Goal: Task Accomplishment & Management: Use online tool/utility

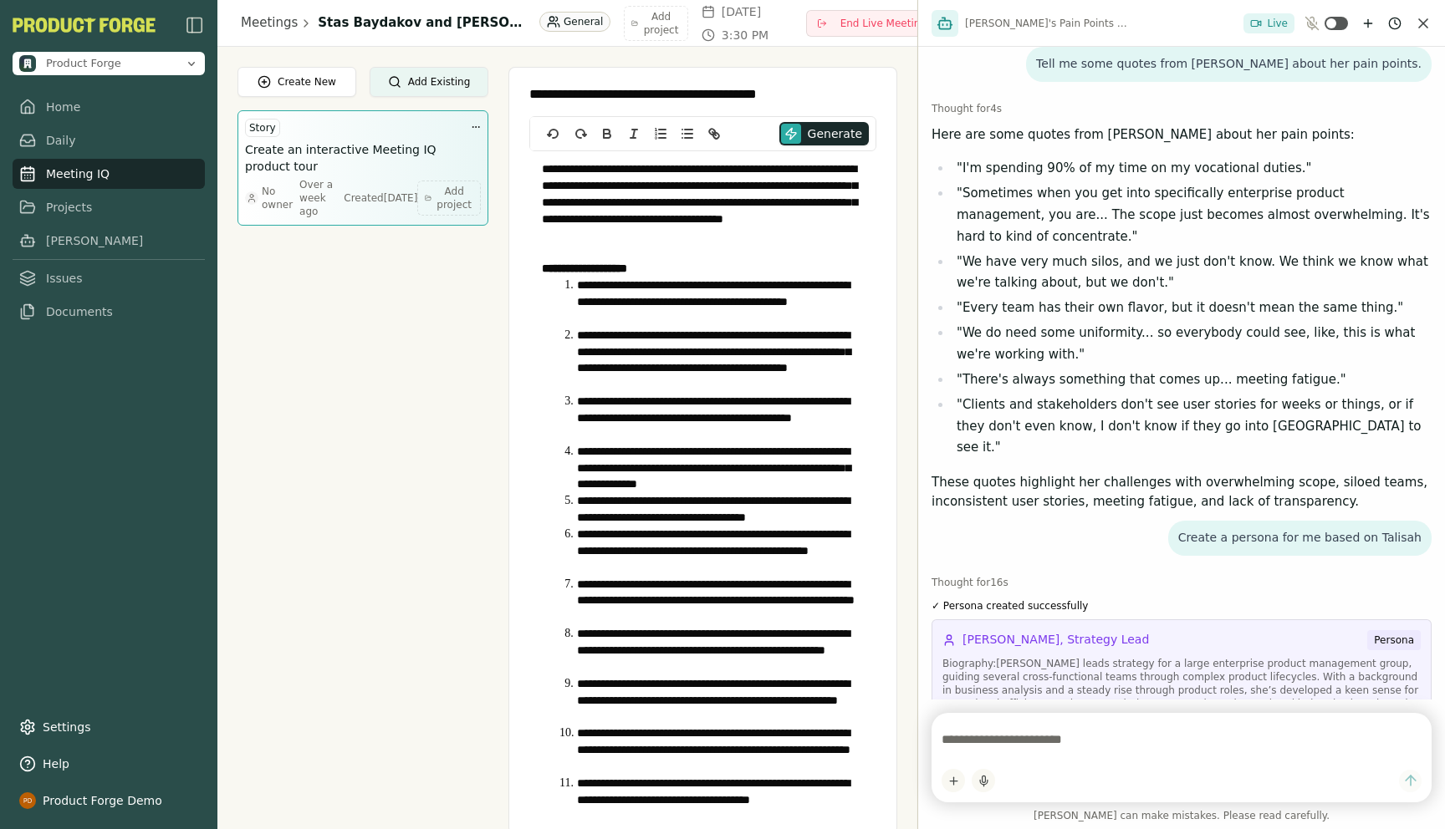
scroll to position [2220, 0]
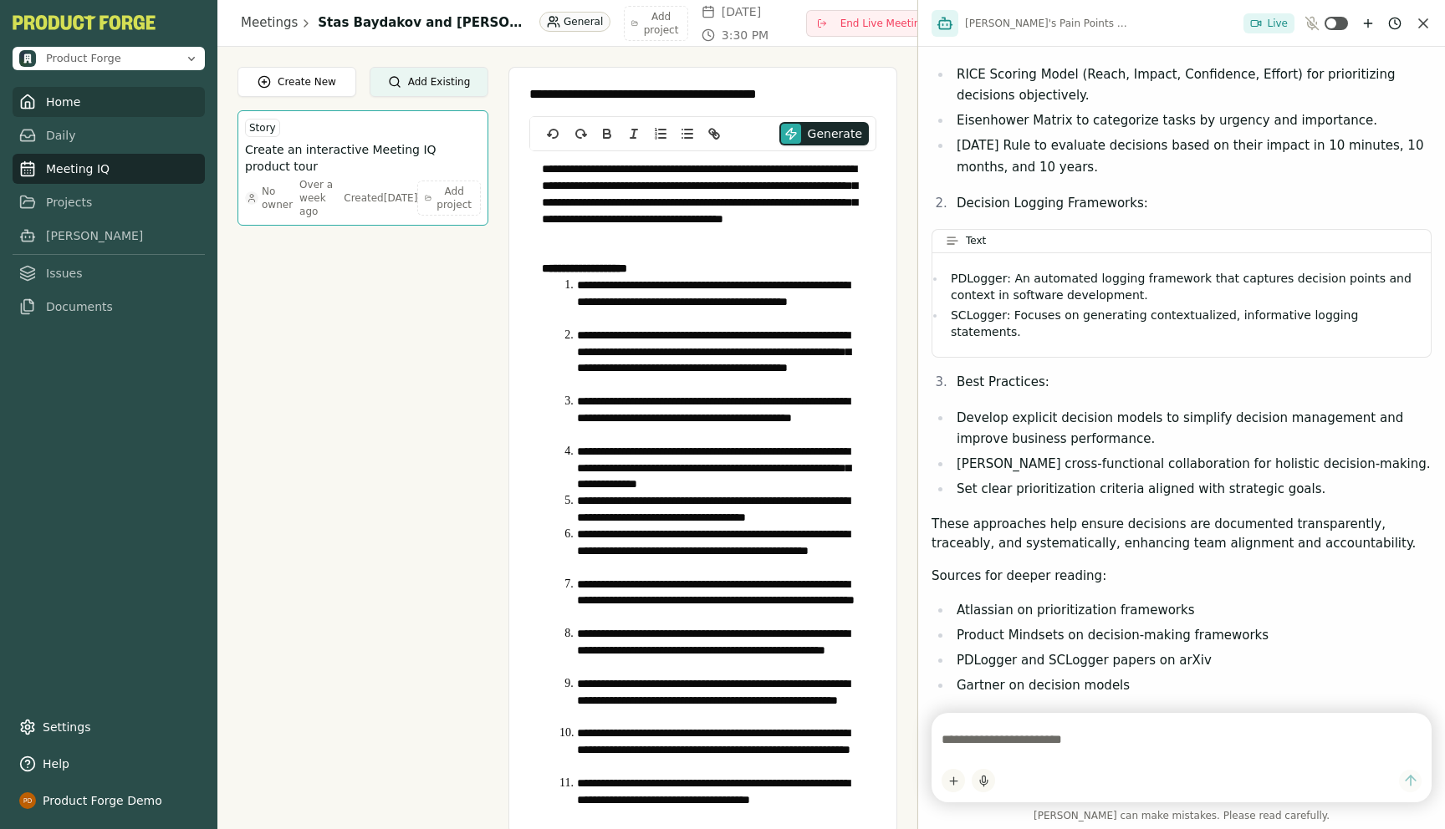
click at [45, 110] on link "Home" at bounding box center [109, 102] width 192 height 30
click at [1416, 24] on icon "Close chat" at bounding box center [1423, 23] width 17 height 17
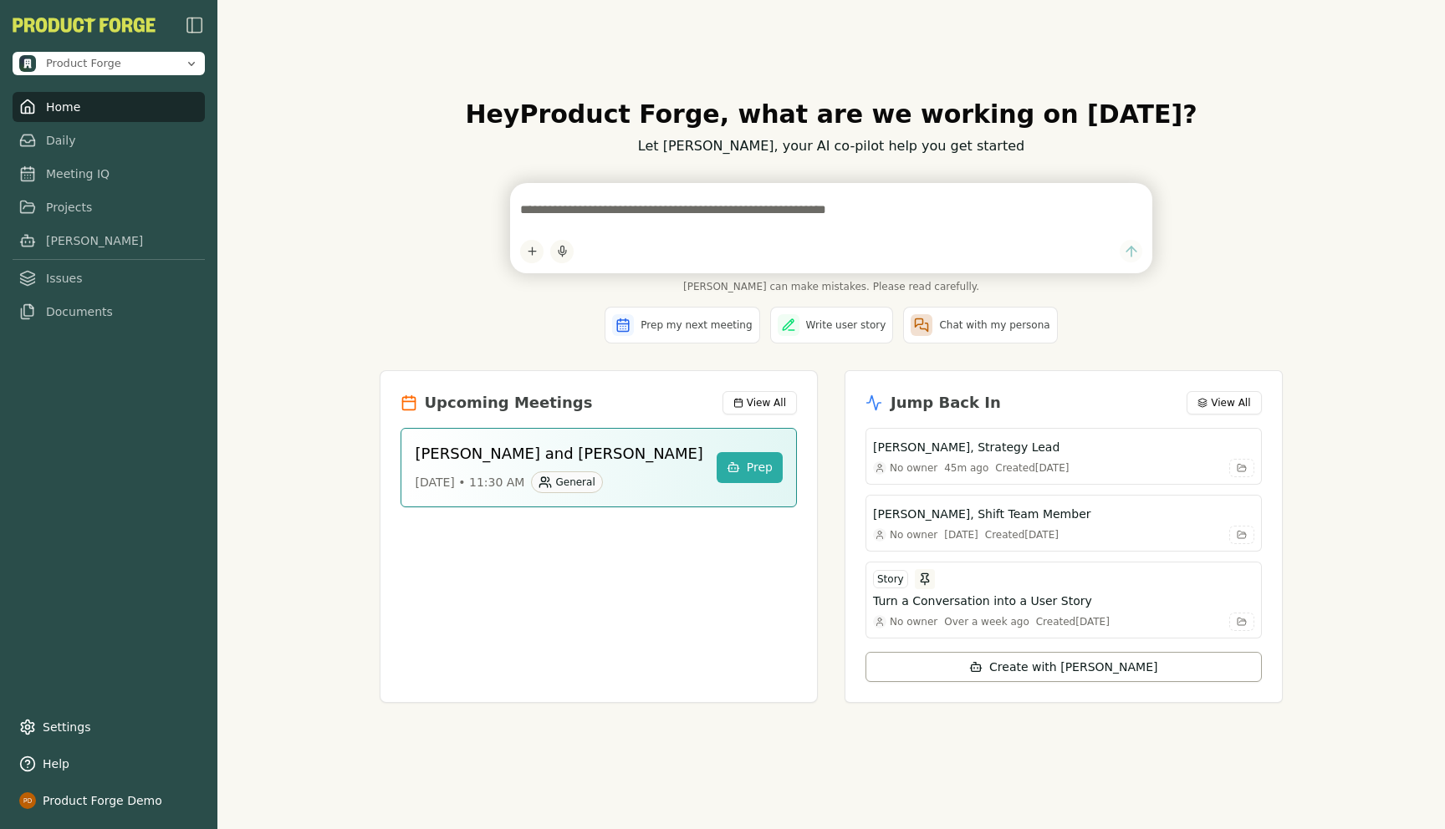
click at [384, 201] on div "Hey Product Forge , what are we working on [DATE]? Let [PERSON_NAME], your AI c…" at bounding box center [830, 414] width 1227 height 829
click at [267, 497] on div "Hey Product Forge , what are we working on [DATE]? Let [PERSON_NAME], your AI c…" at bounding box center [830, 414] width 1227 height 829
click at [89, 177] on link "Meeting IQ" at bounding box center [109, 169] width 192 height 30
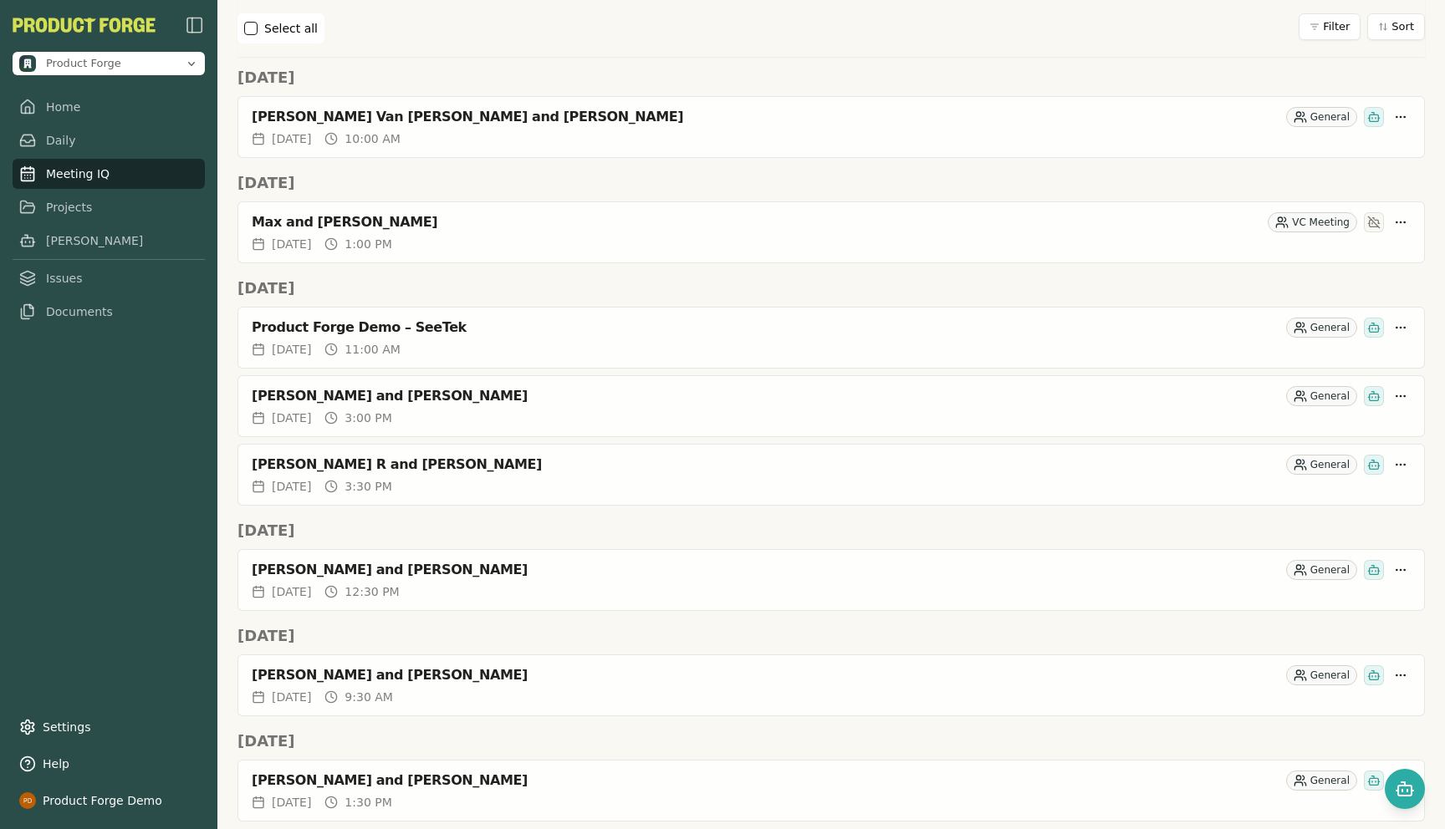
scroll to position [1688, 0]
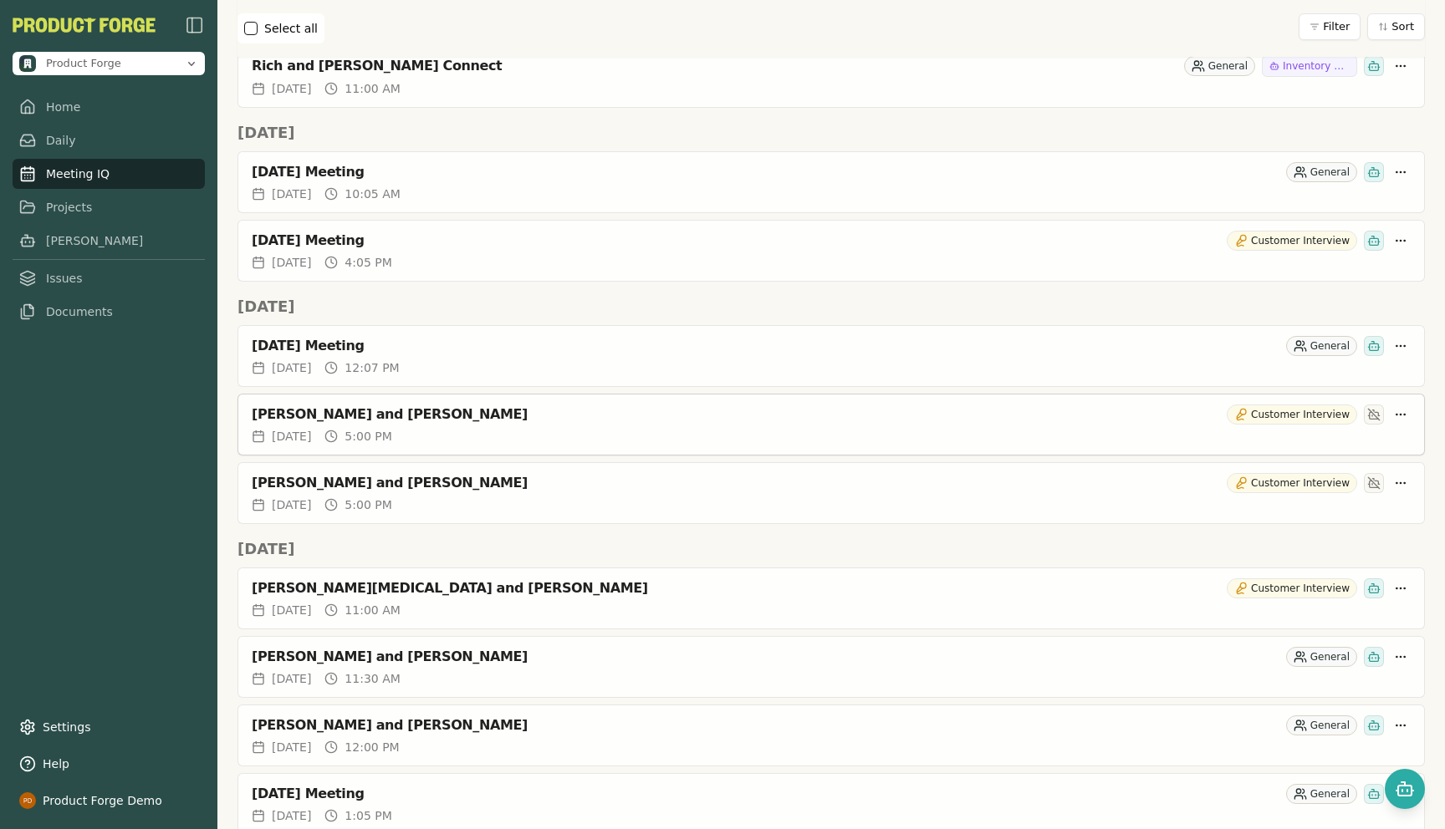
click at [360, 417] on div "[PERSON_NAME] and [PERSON_NAME]" at bounding box center [736, 414] width 968 height 17
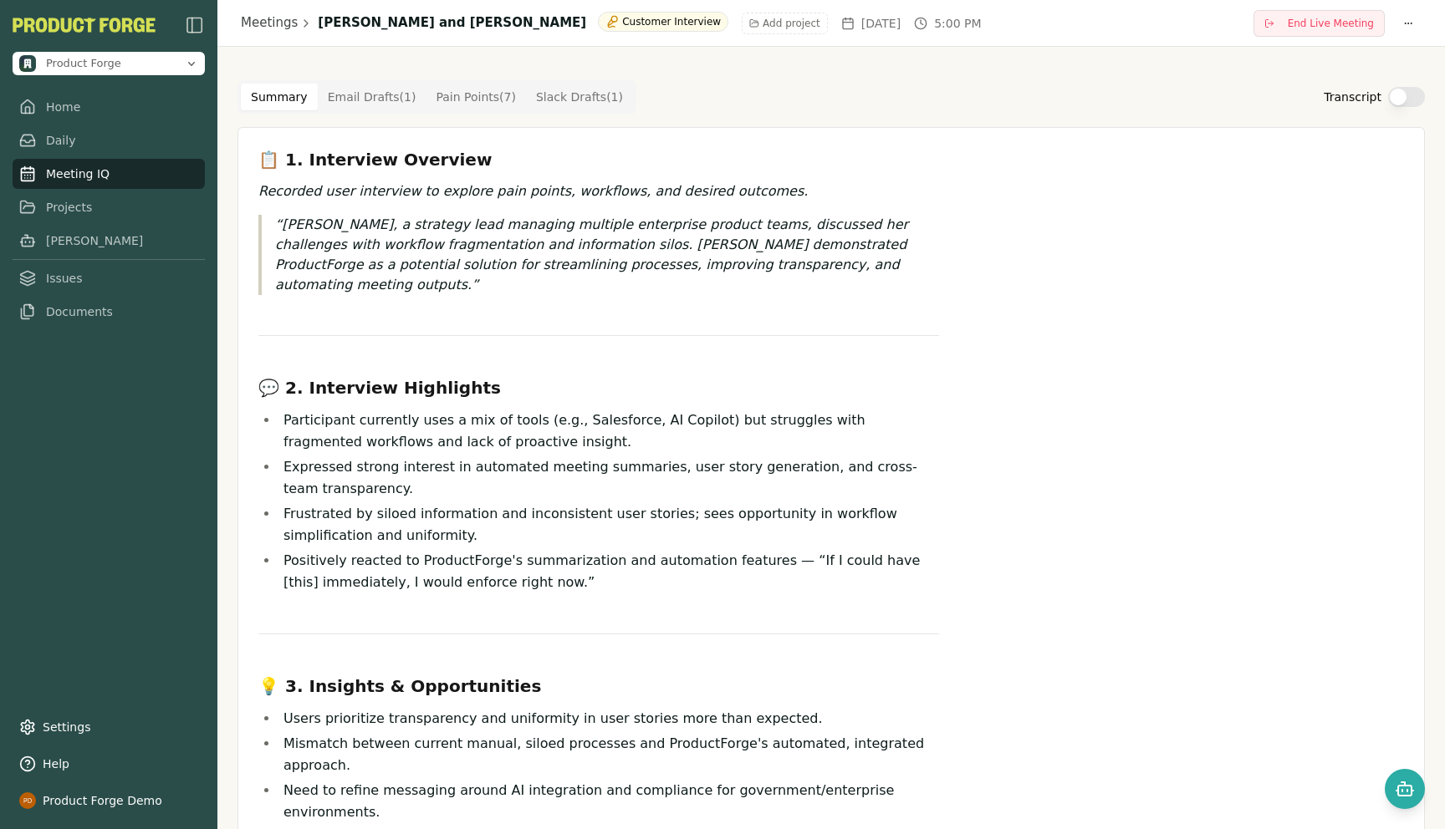
click at [354, 101] on Draft "Email Drafts ( 1 )" at bounding box center [372, 97] width 109 height 27
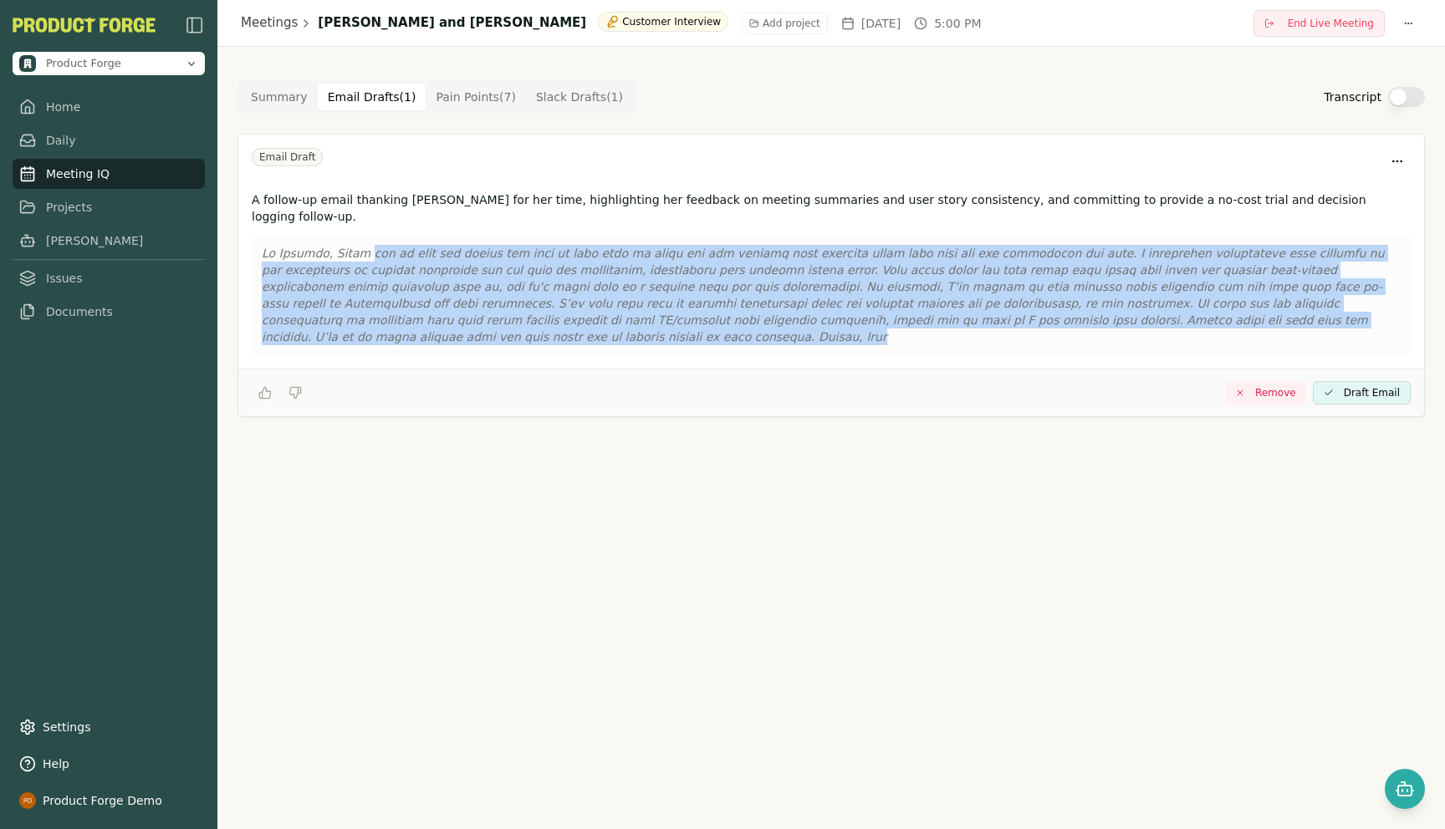
drag, startPoint x: 1369, startPoint y: 296, endPoint x: 353, endPoint y: 240, distance: 1017.3
click at [353, 245] on p at bounding box center [831, 295] width 1139 height 100
click at [575, 93] on Draft "Slack Drafts ( 1 )" at bounding box center [579, 97] width 107 height 27
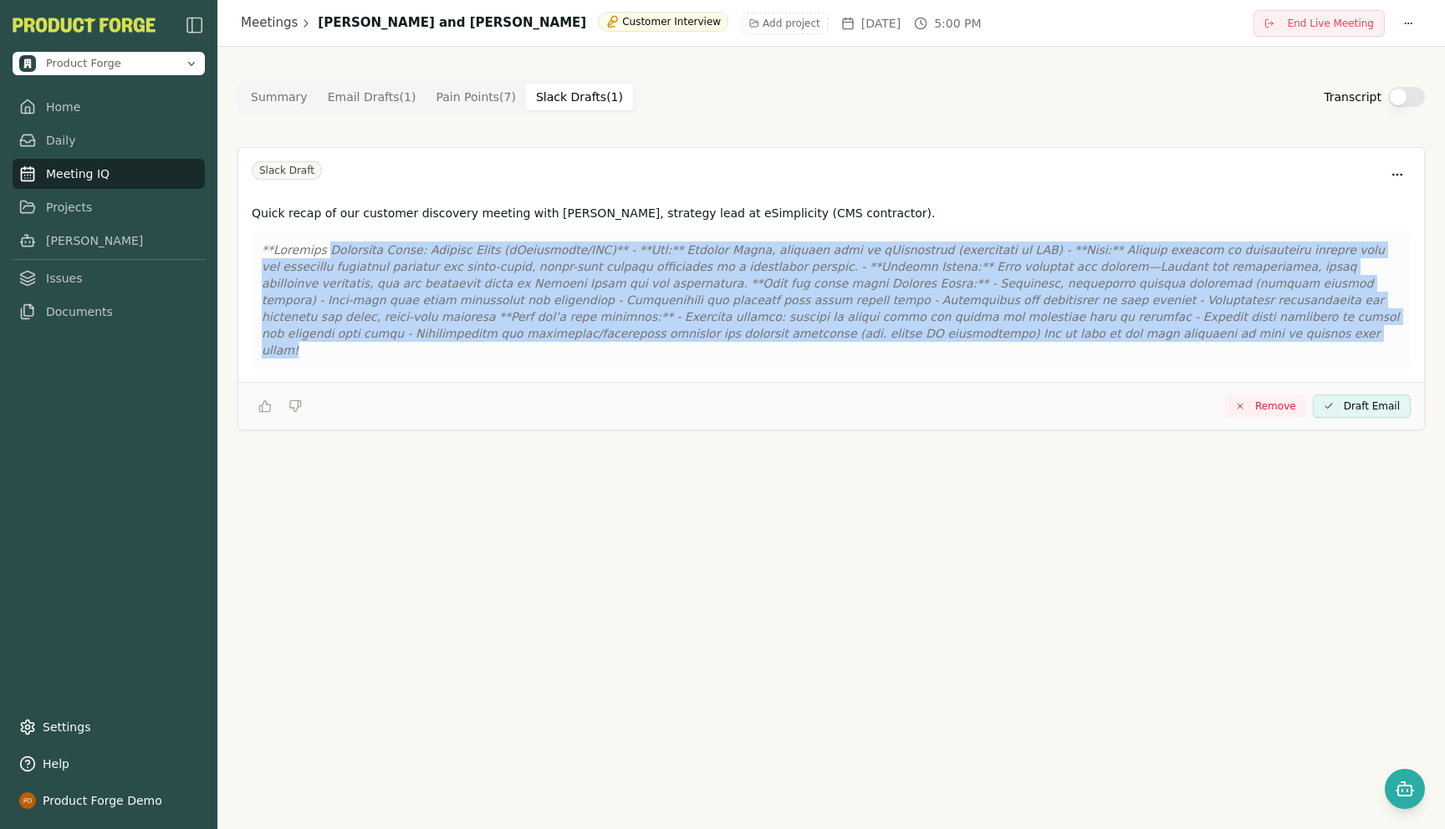
drag, startPoint x: 911, startPoint y: 335, endPoint x: 329, endPoint y: 247, distance: 588.6
click at [329, 247] on p at bounding box center [831, 300] width 1139 height 117
click at [440, 245] on p at bounding box center [831, 300] width 1139 height 117
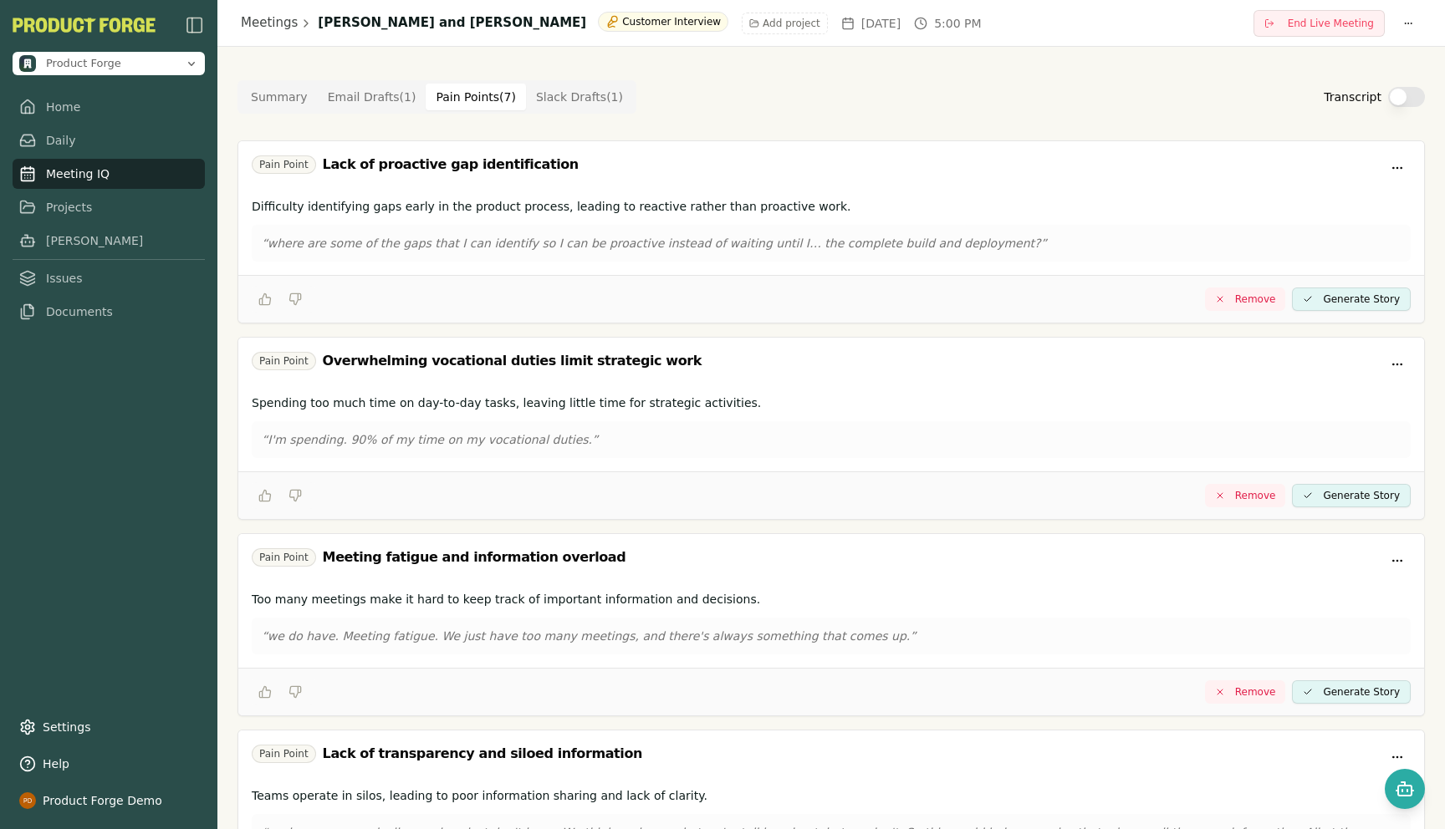
click at [485, 98] on Point "Pain Points ( 7 )" at bounding box center [476, 97] width 100 height 27
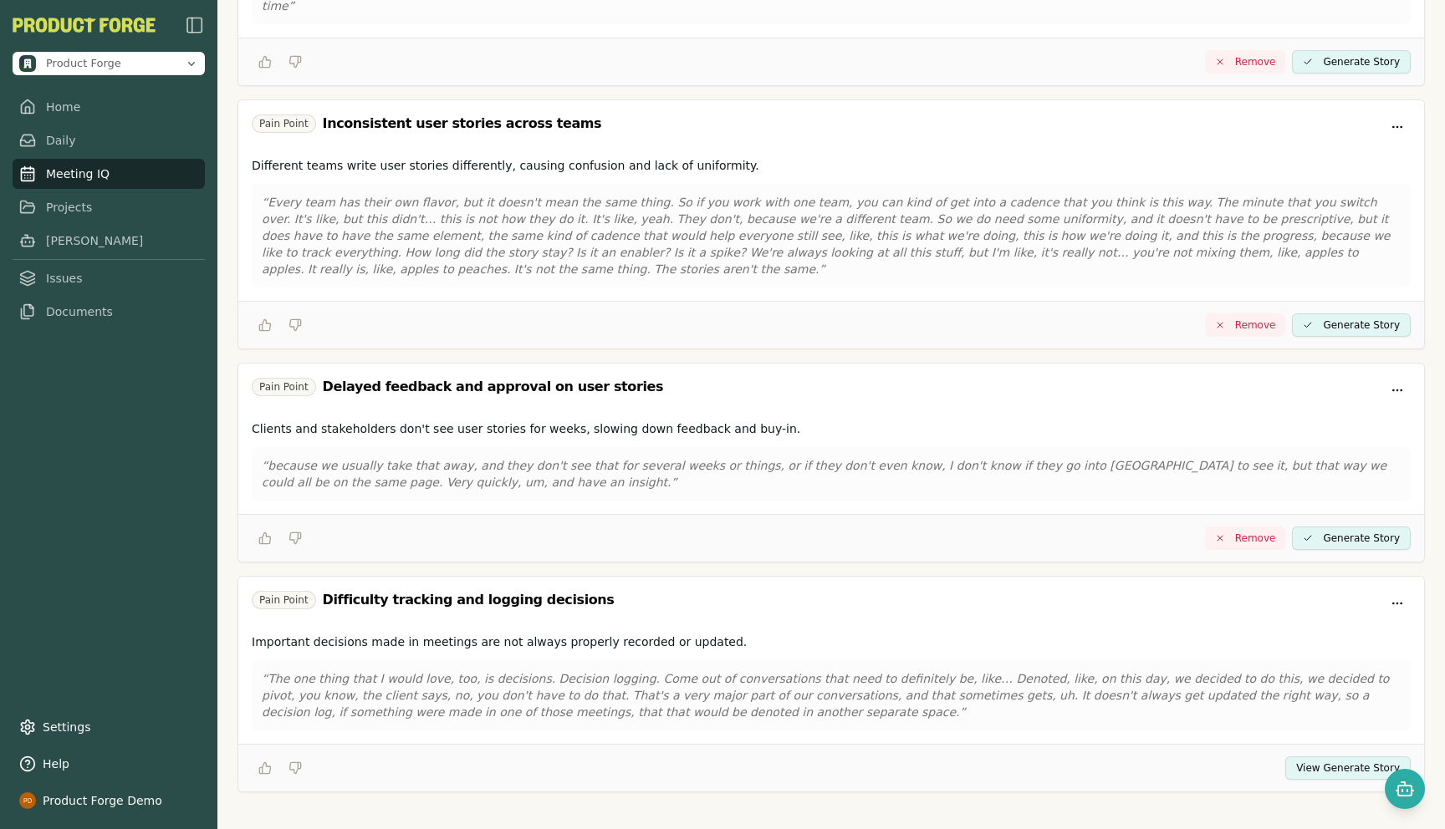
click at [1320, 757] on button "View Generate Story" at bounding box center [1347, 768] width 125 height 23
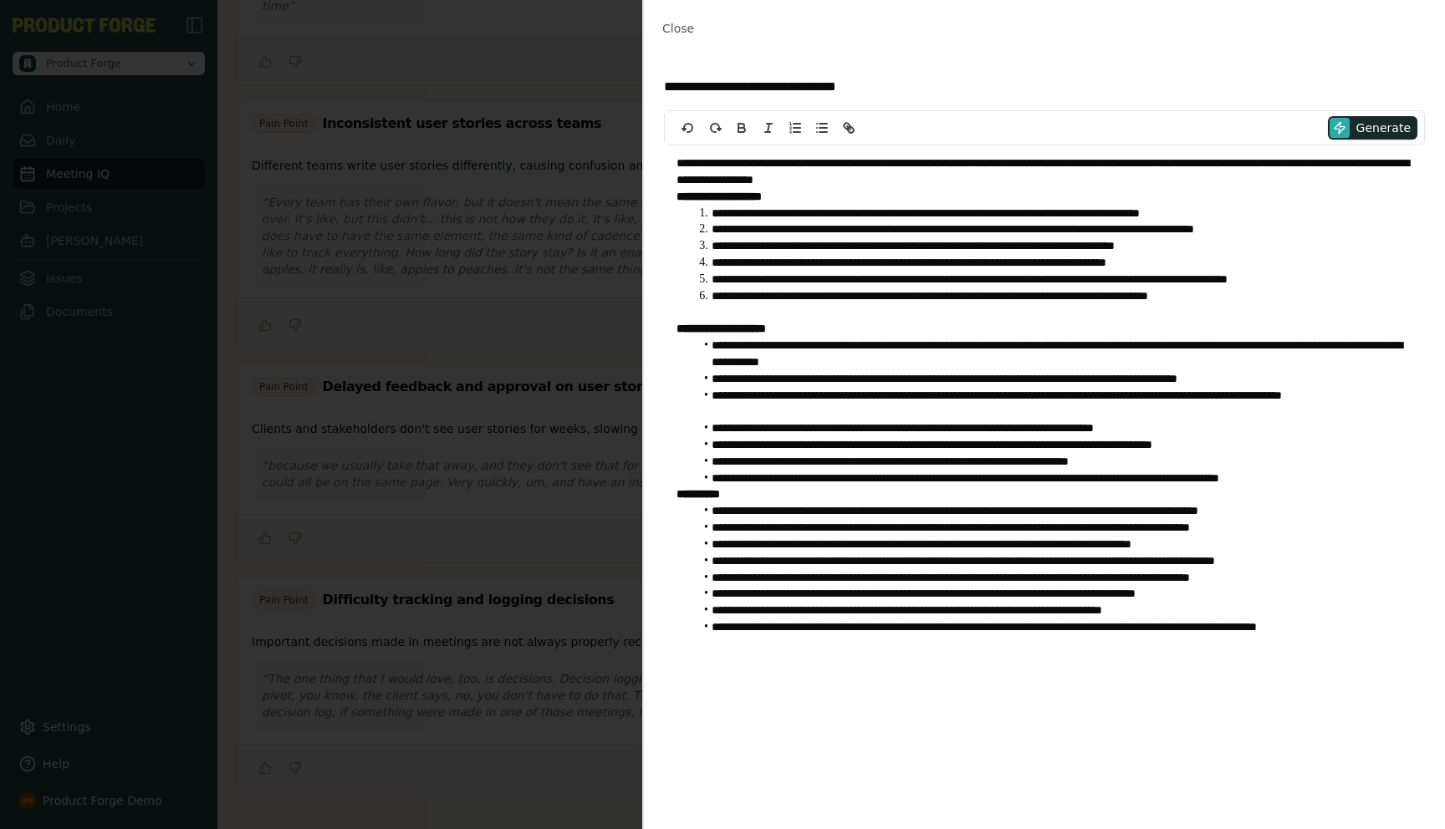
click at [951, 285] on li "**********" at bounding box center [1053, 280] width 718 height 17
click at [1010, 508] on li "**********" at bounding box center [1053, 511] width 718 height 17
click at [689, 35] on span "Close" at bounding box center [678, 28] width 32 height 13
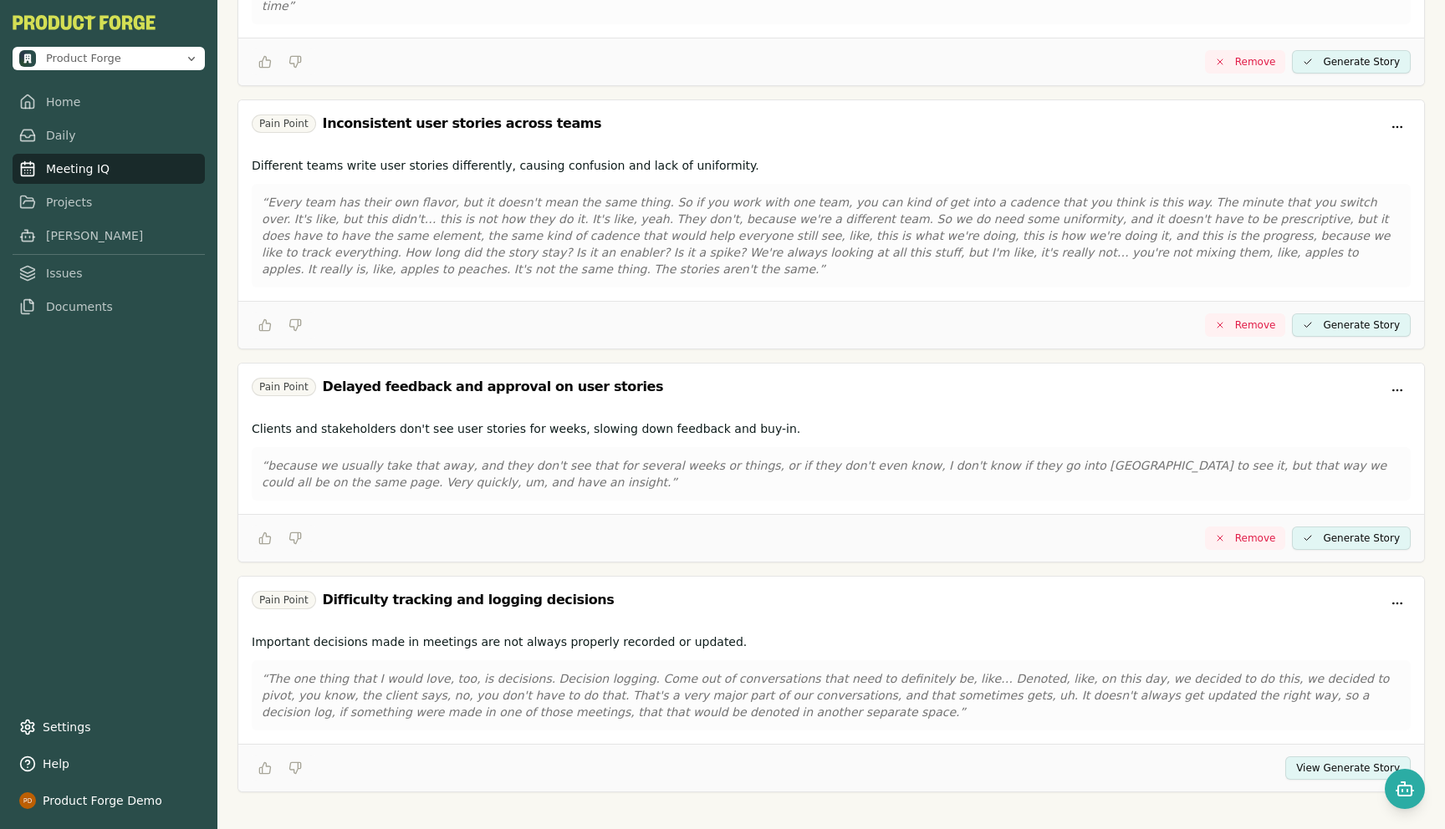
click at [88, 167] on link "Meeting IQ" at bounding box center [109, 169] width 192 height 30
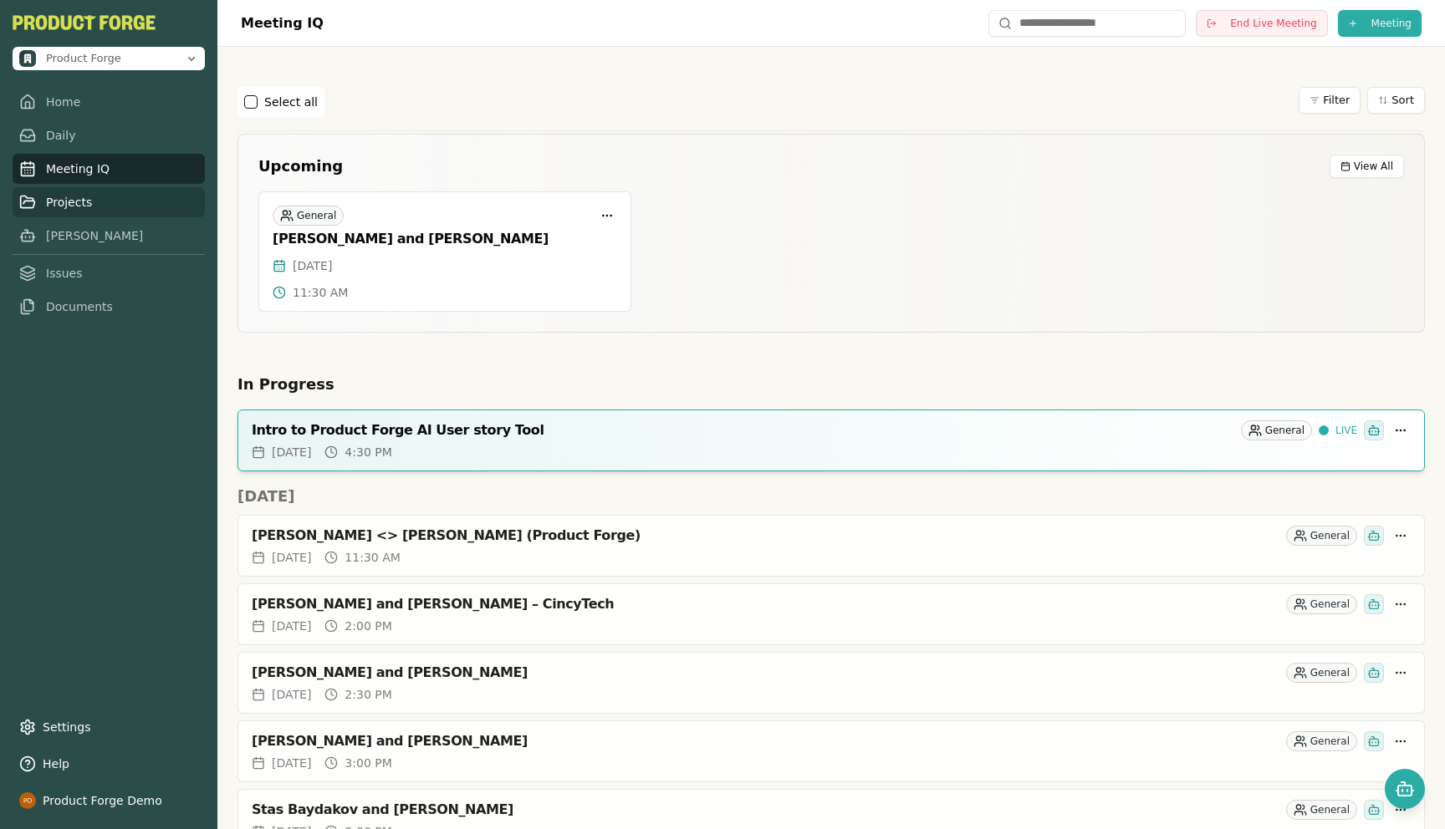
click at [63, 207] on link "Projects" at bounding box center [109, 202] width 192 height 30
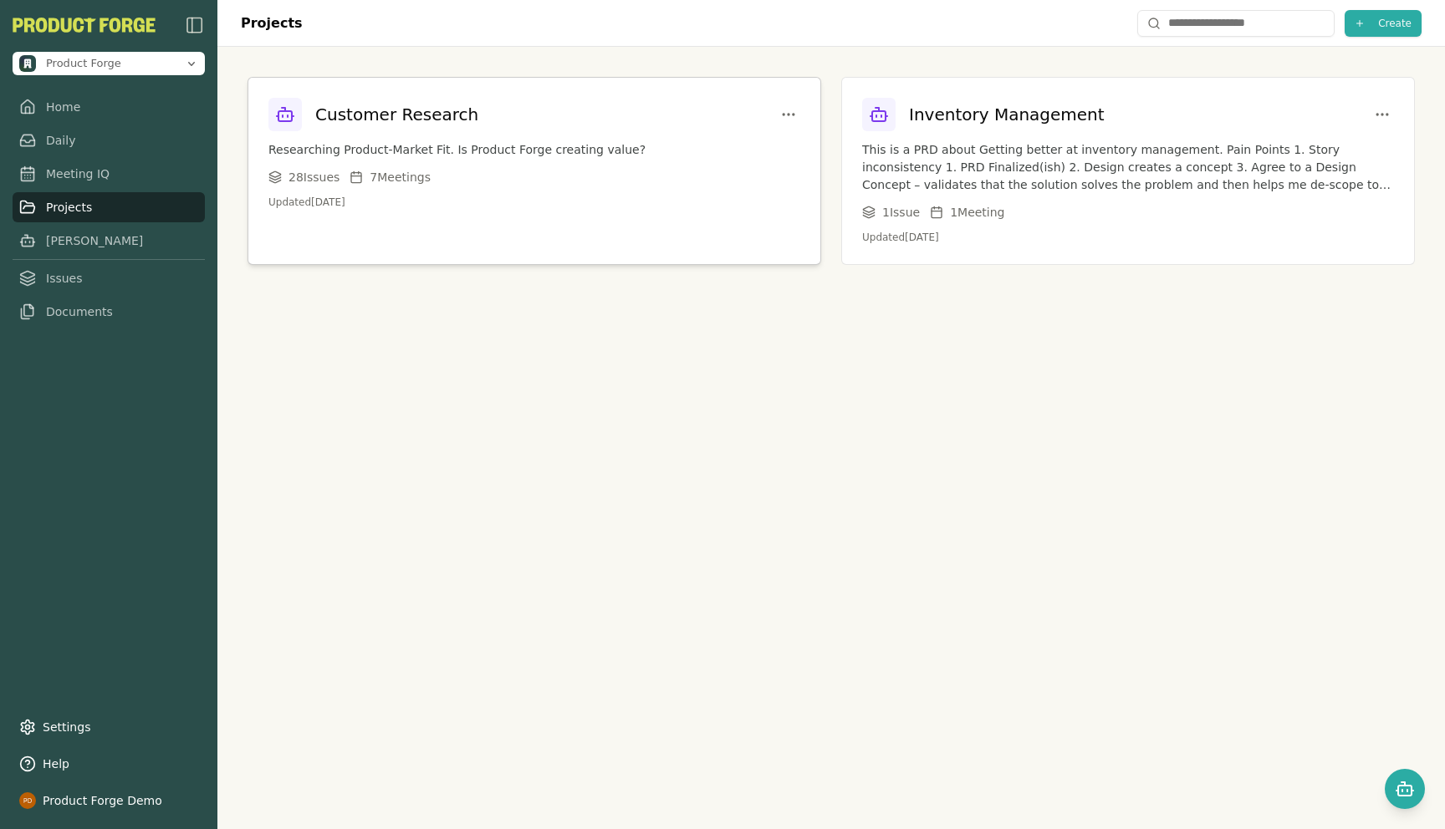
click at [388, 152] on p "Researching Product-Market Fit. Is Product Forge creating value?" at bounding box center [534, 150] width 532 height 18
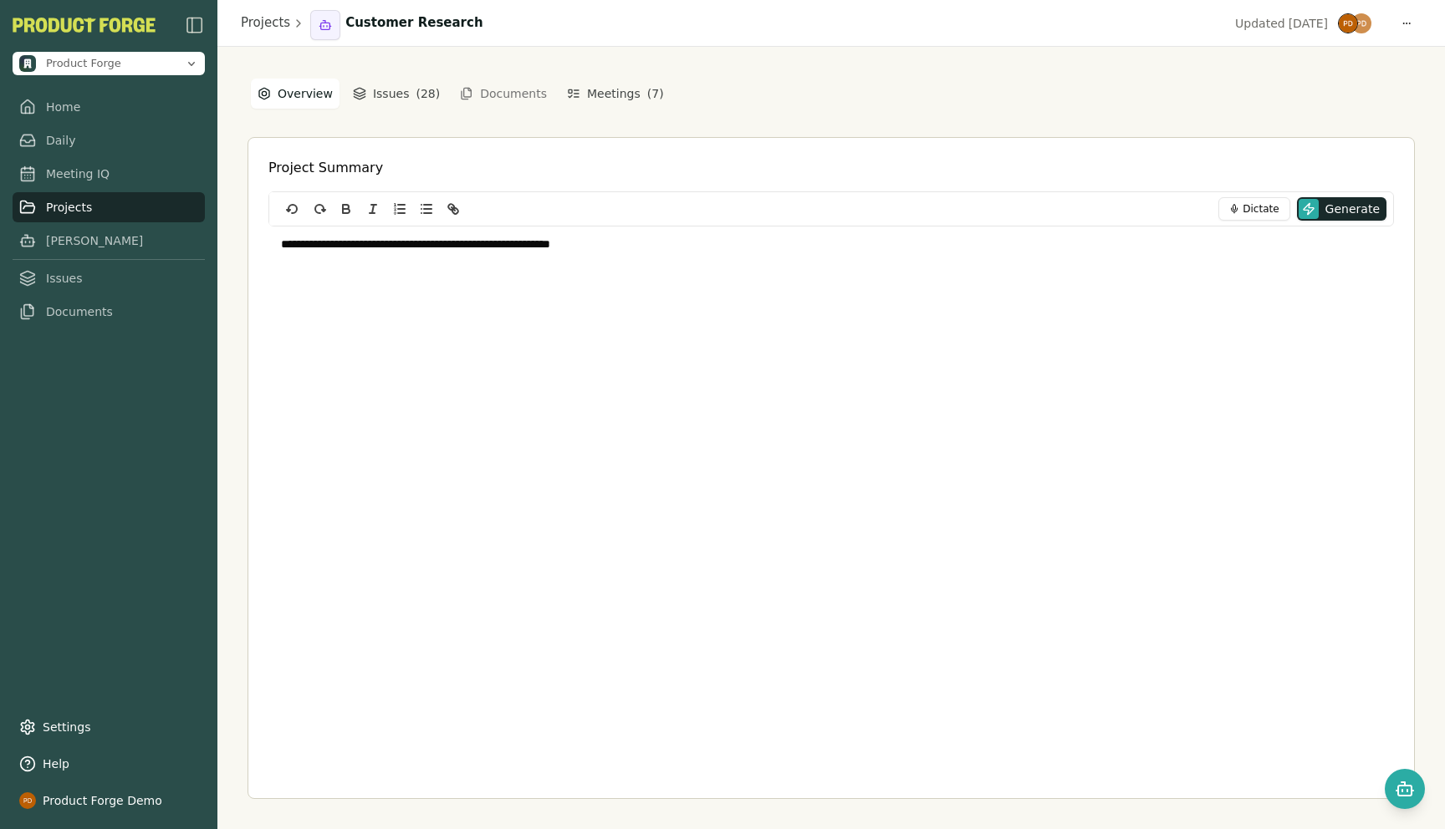
click at [686, 241] on p "**********" at bounding box center [831, 245] width 1100 height 17
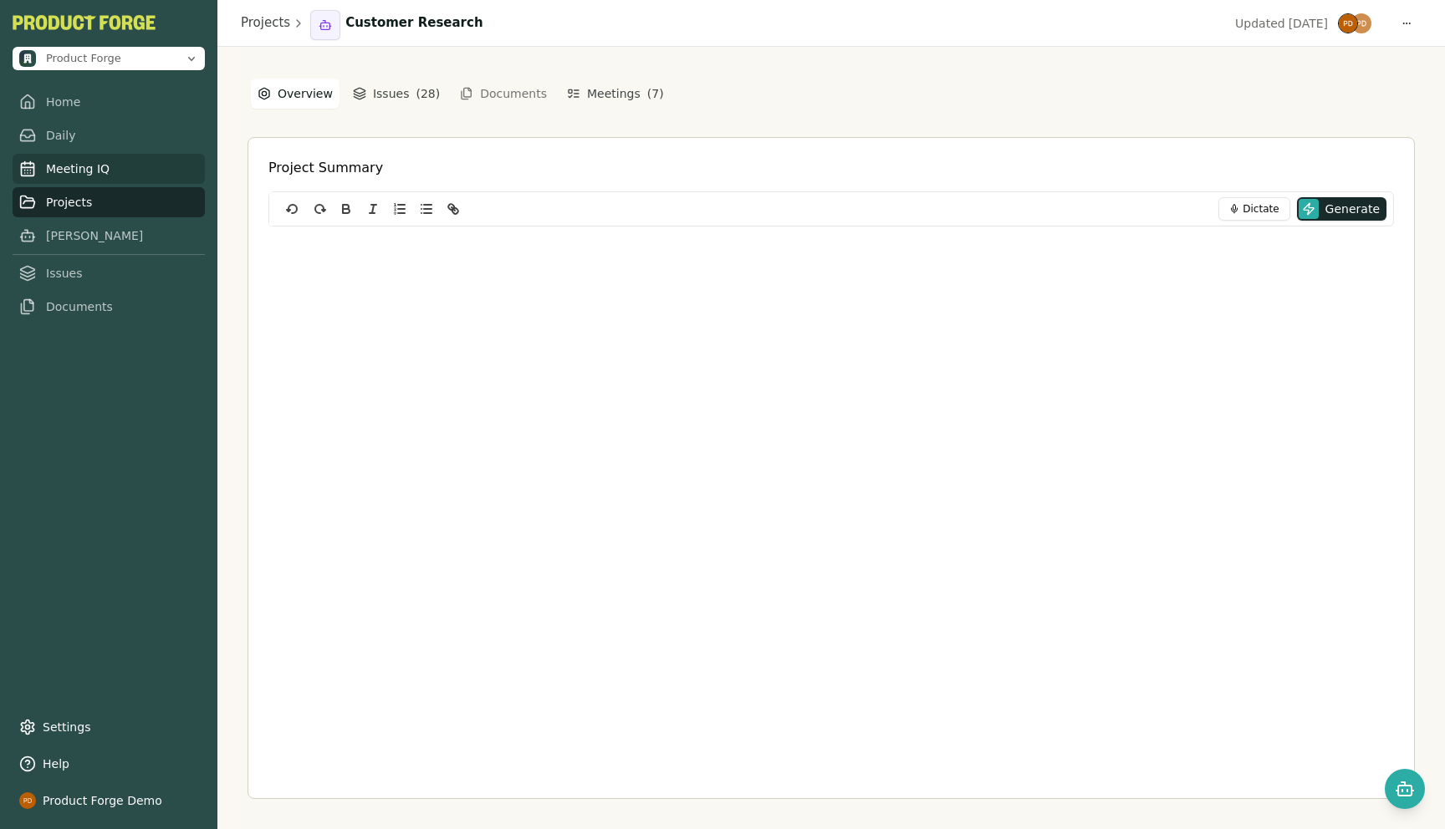
click at [66, 176] on link "Meeting IQ" at bounding box center [109, 169] width 192 height 30
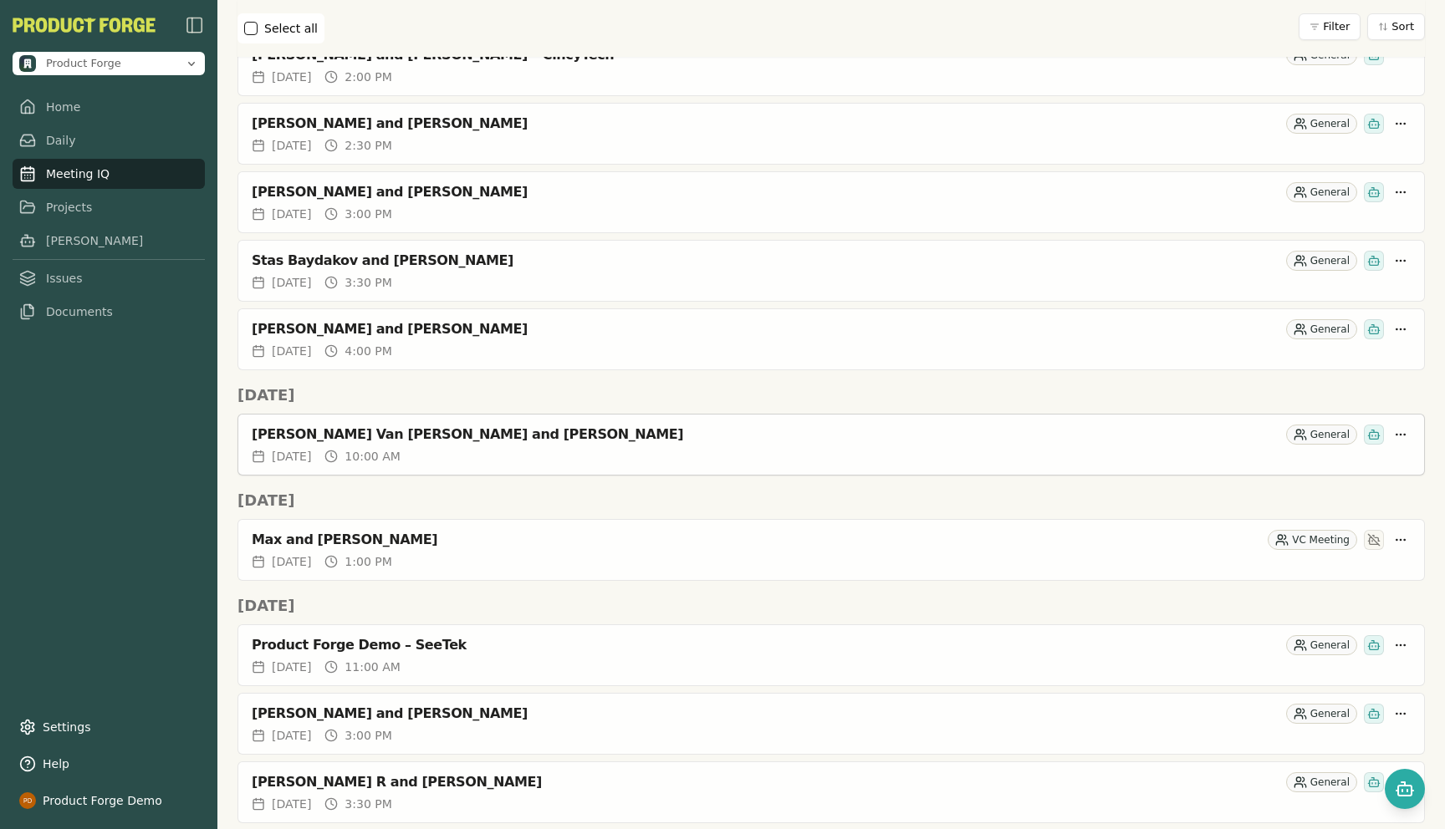
scroll to position [1688, 0]
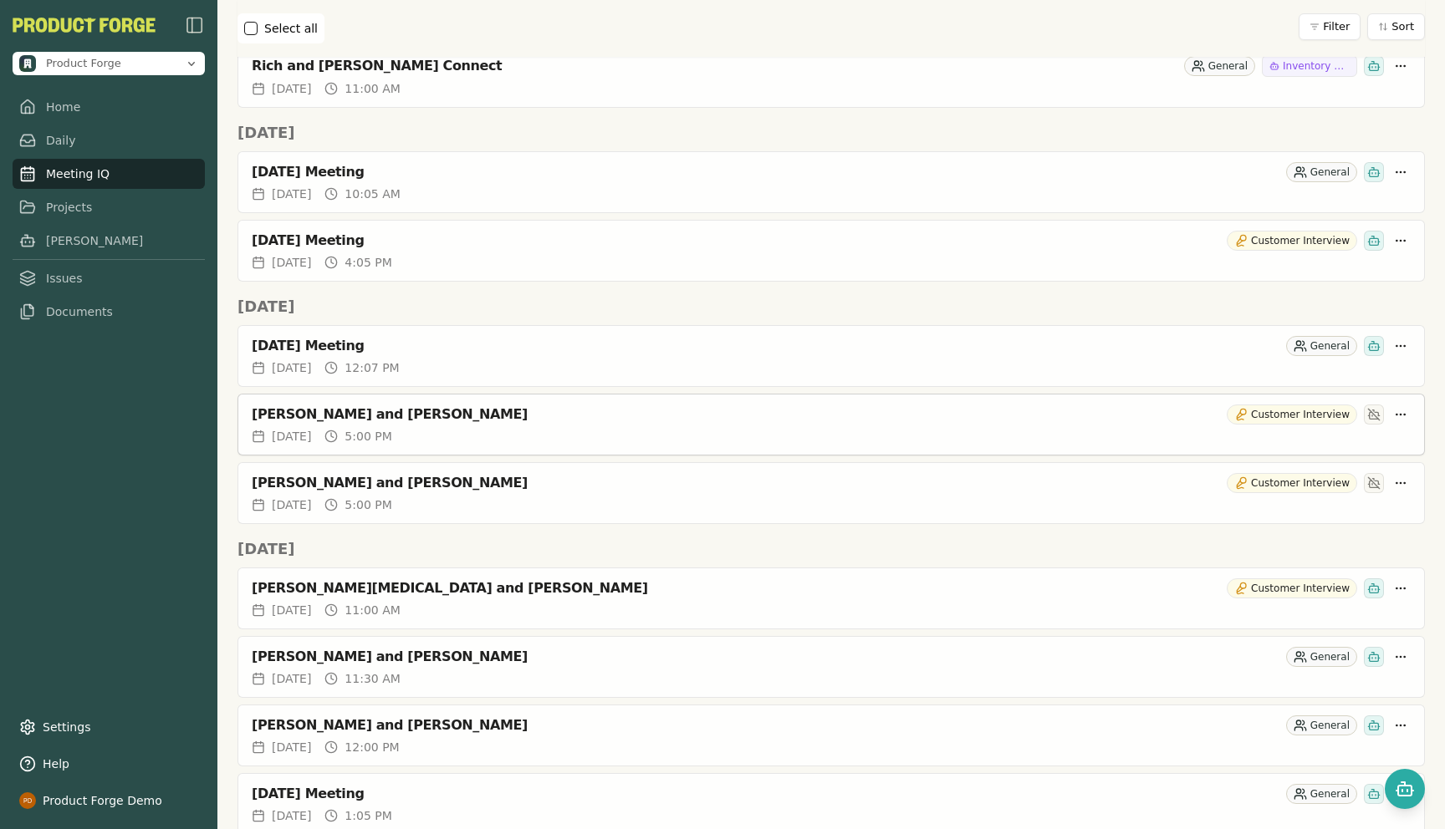
click at [381, 421] on div "[PERSON_NAME] and [PERSON_NAME]" at bounding box center [736, 414] width 968 height 17
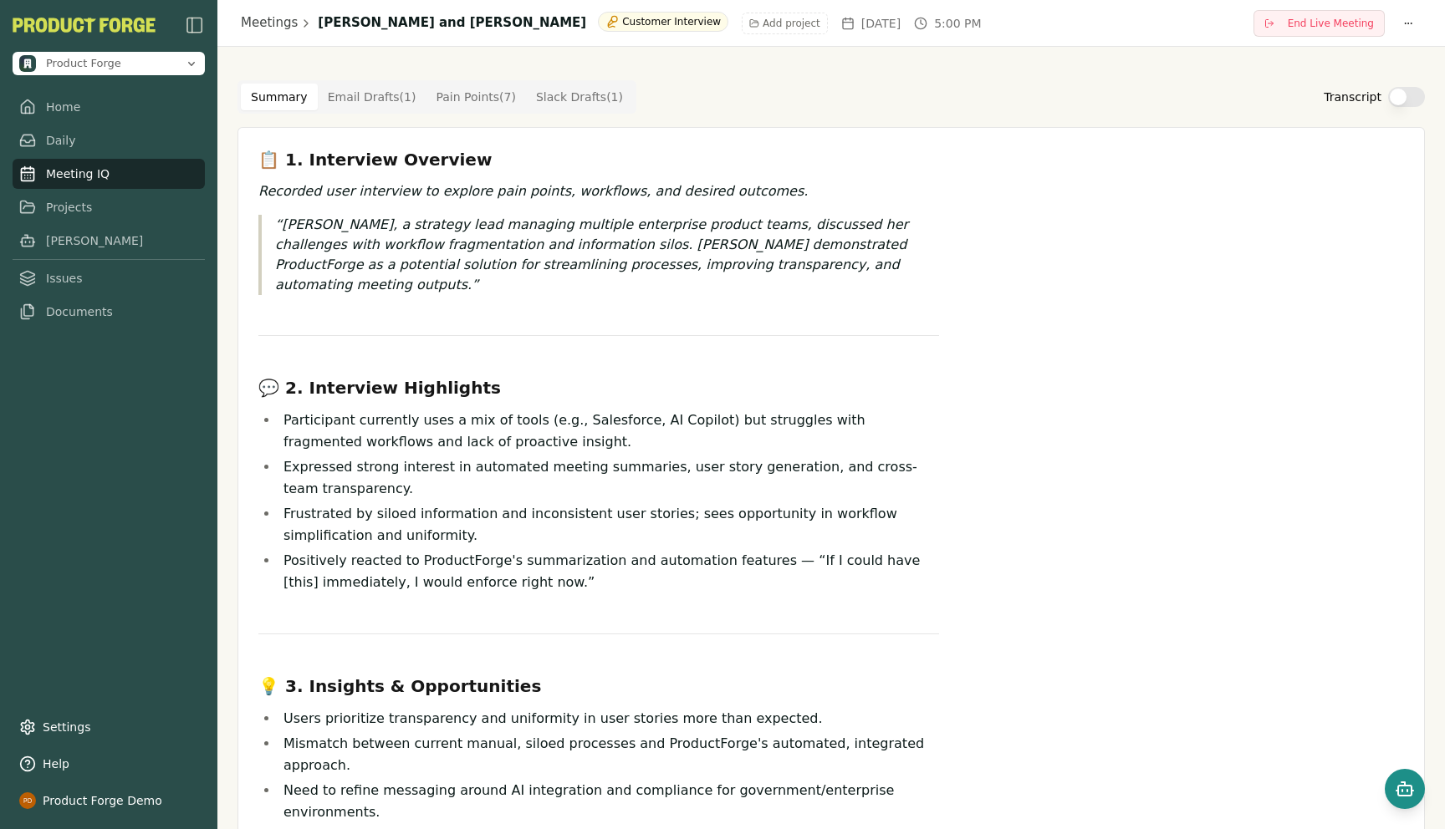
click at [1400, 796] on rect "Open chat" at bounding box center [1404, 791] width 13 height 10
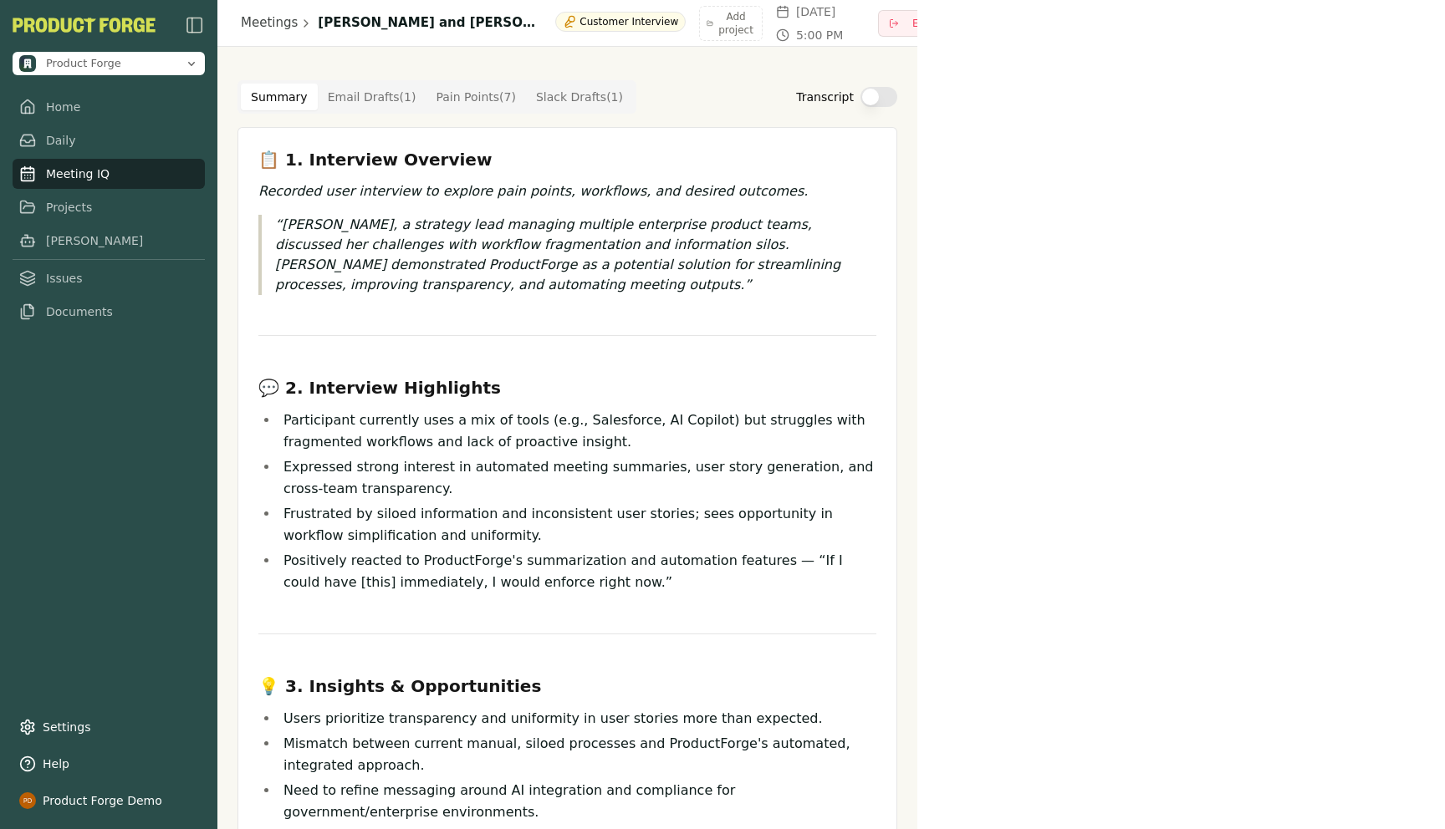
scroll to position [2220, 0]
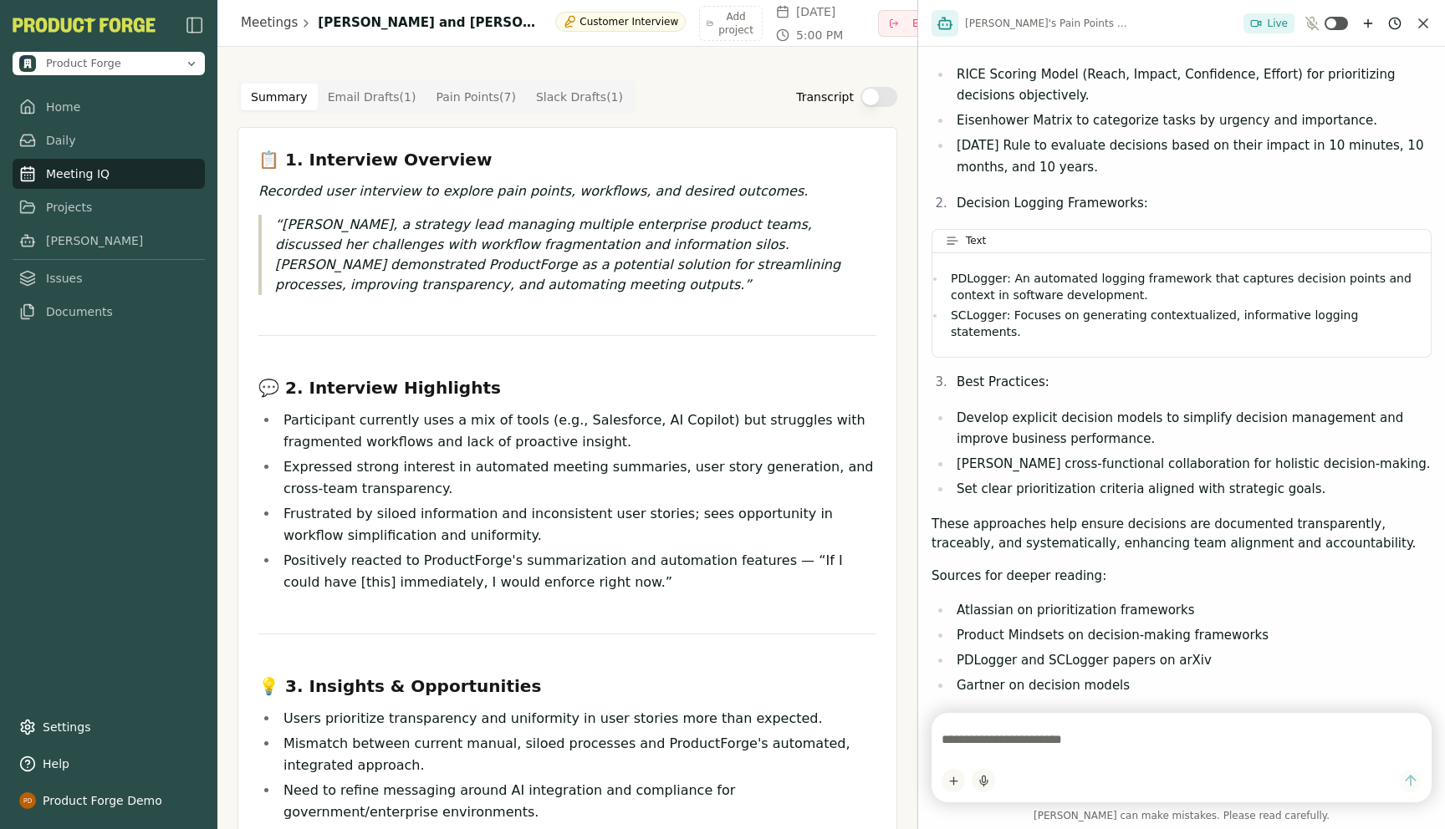
click at [1055, 745] on textarea at bounding box center [1181, 739] width 480 height 33
click at [1365, 26] on icon "New chat" at bounding box center [1367, 23] width 13 height 13
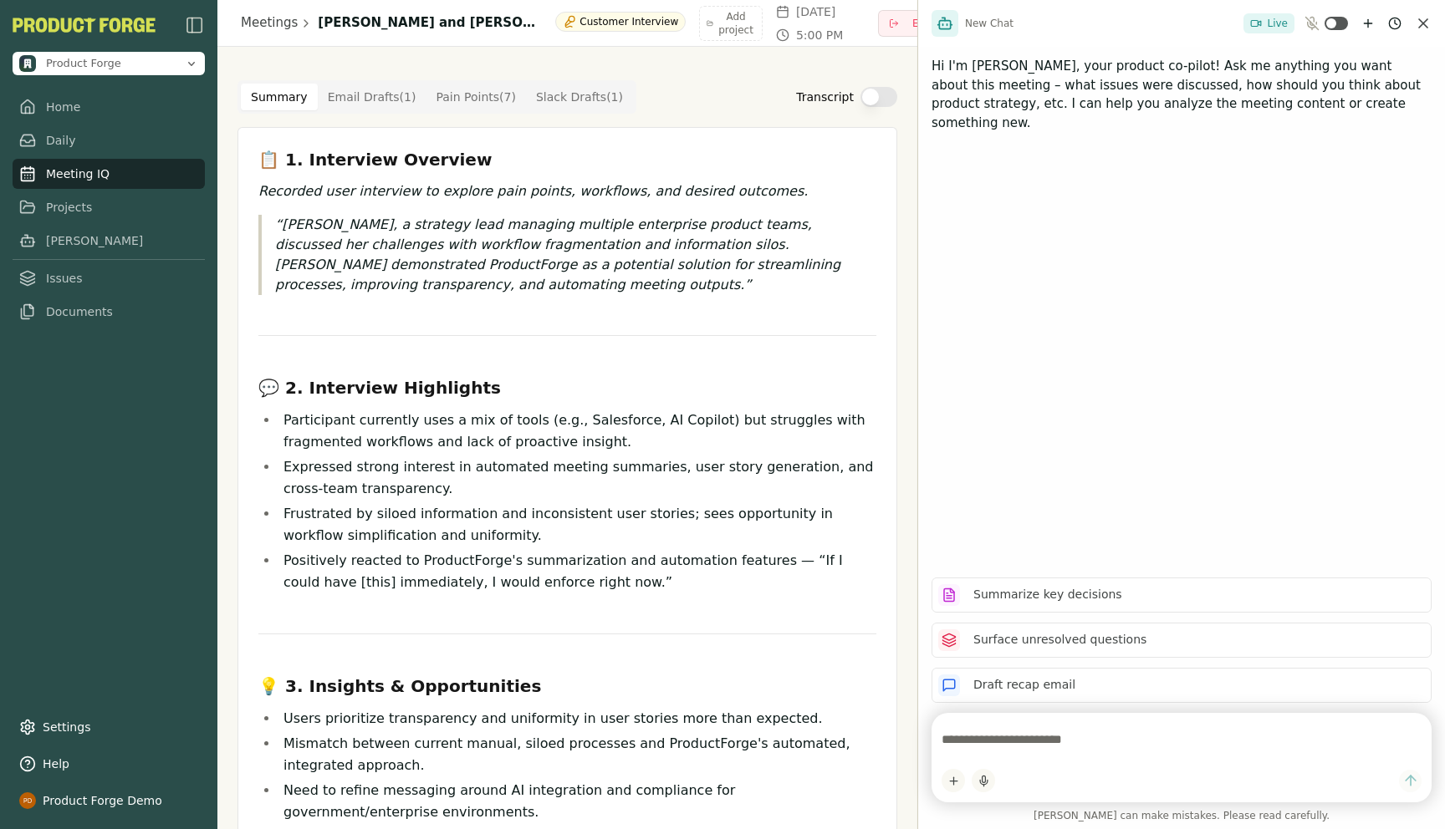
click at [958, 734] on textarea at bounding box center [1181, 739] width 480 height 33
type textarea "**********"
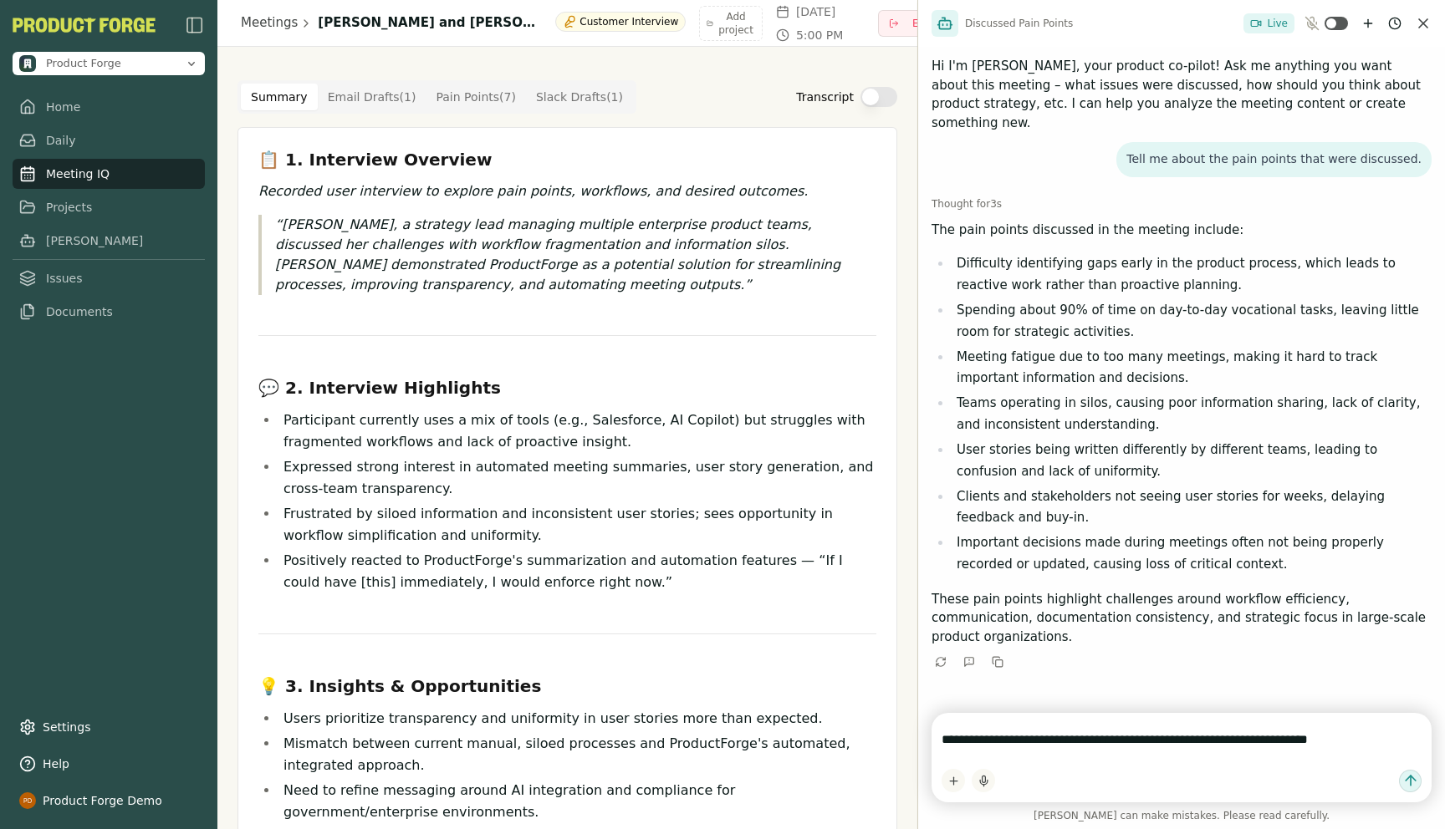
type textarea "**********"
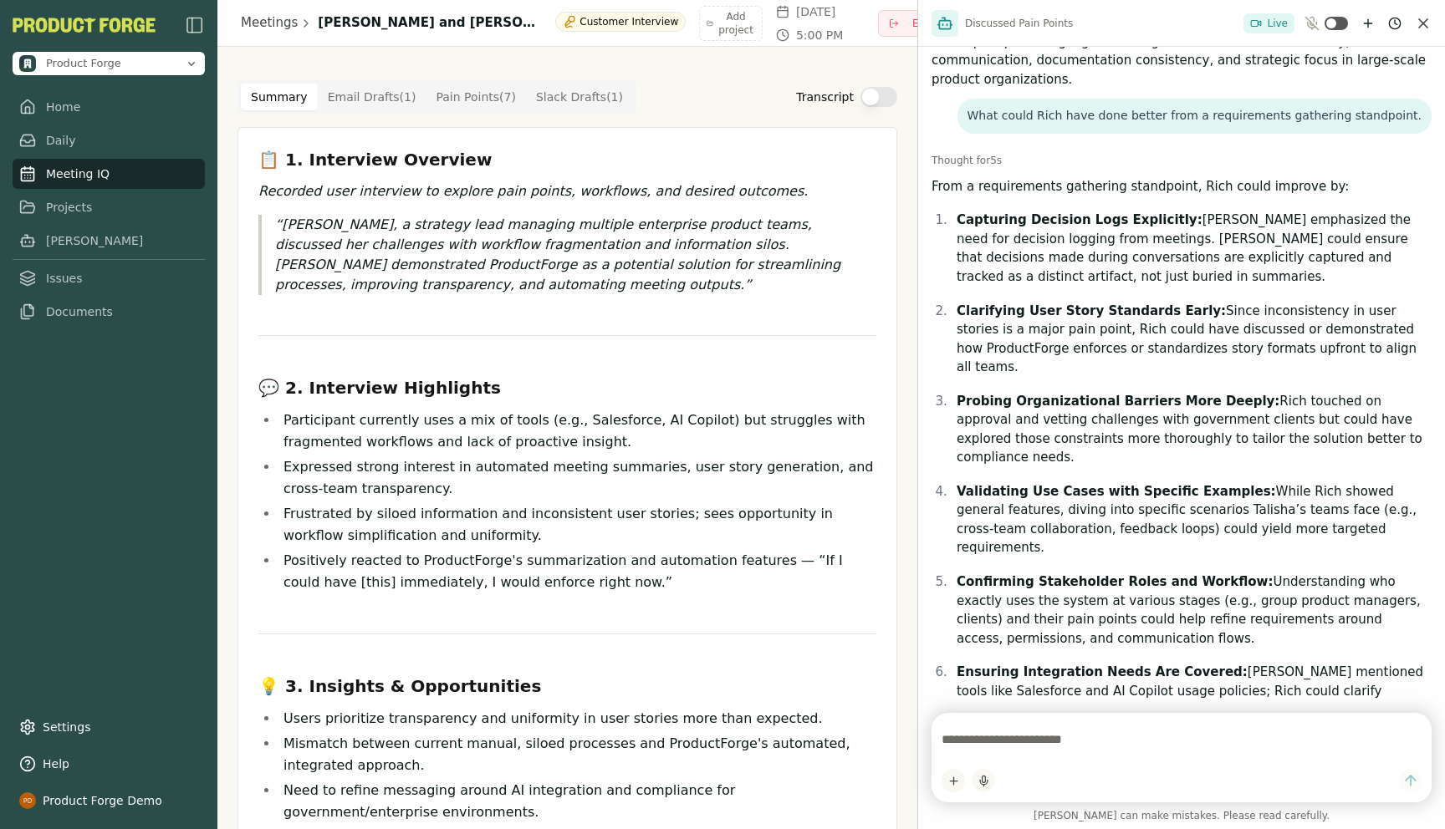
scroll to position [544, 0]
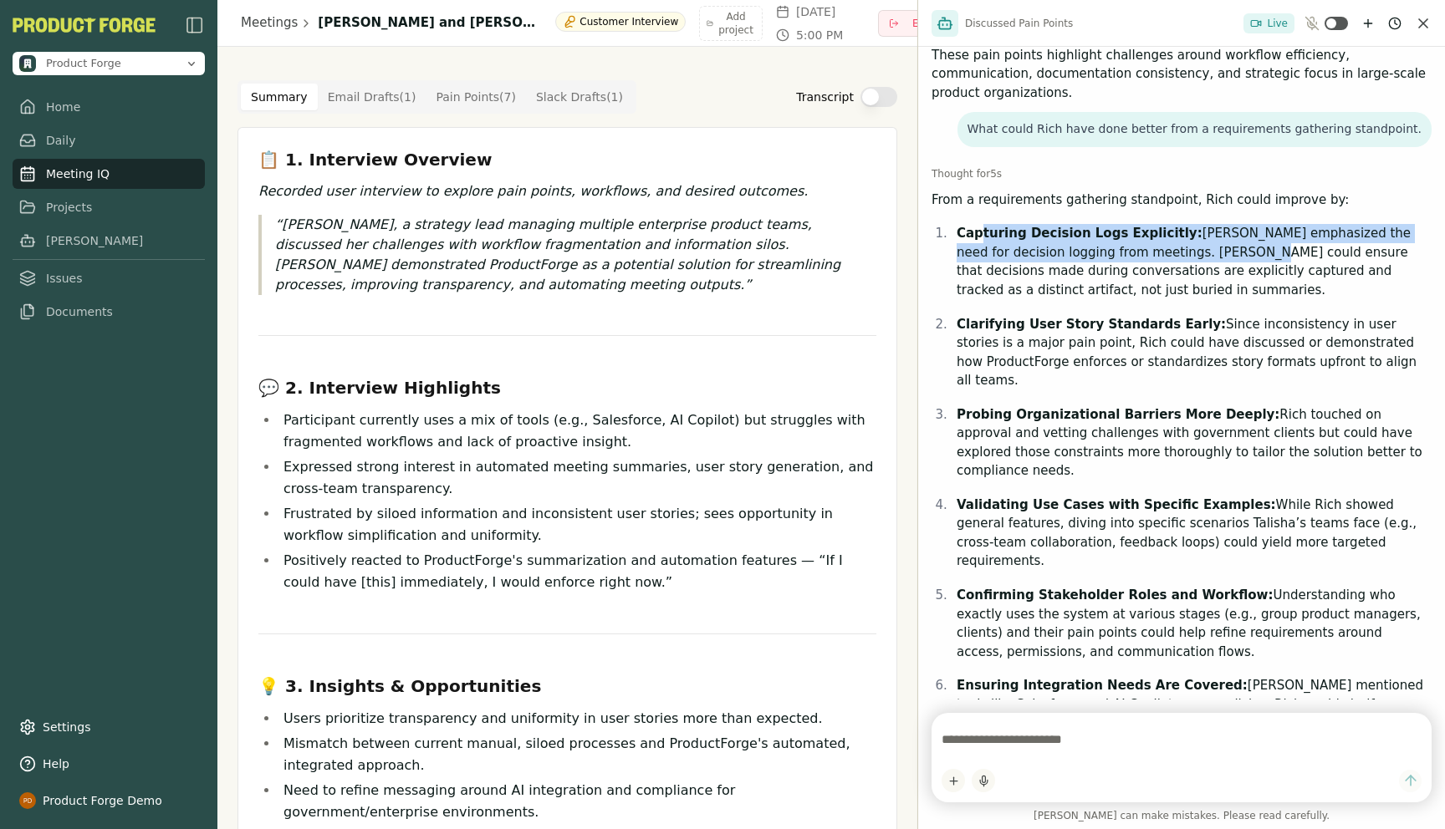
drag, startPoint x: 980, startPoint y: 190, endPoint x: 1175, endPoint y: 206, distance: 196.3
click at [1175, 224] on p "Capturing Decision Logs Explicitly: [PERSON_NAME] emphasized the need for decis…" at bounding box center [1193, 261] width 475 height 75
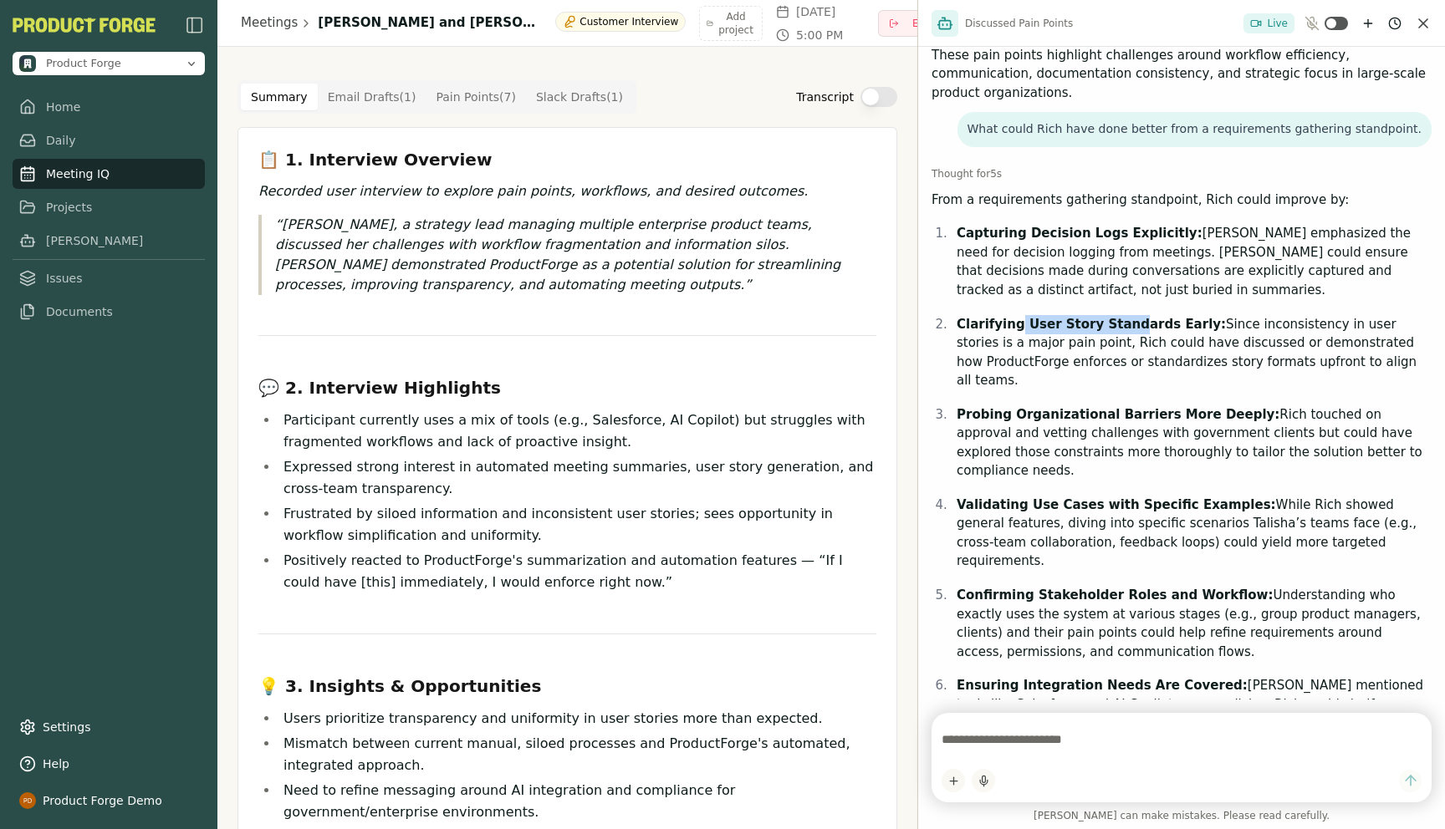
drag, startPoint x: 1015, startPoint y: 286, endPoint x: 1126, endPoint y: 287, distance: 111.2
click at [1126, 317] on strong "Clarifying User Story Standards Early:" at bounding box center [1090, 324] width 269 height 15
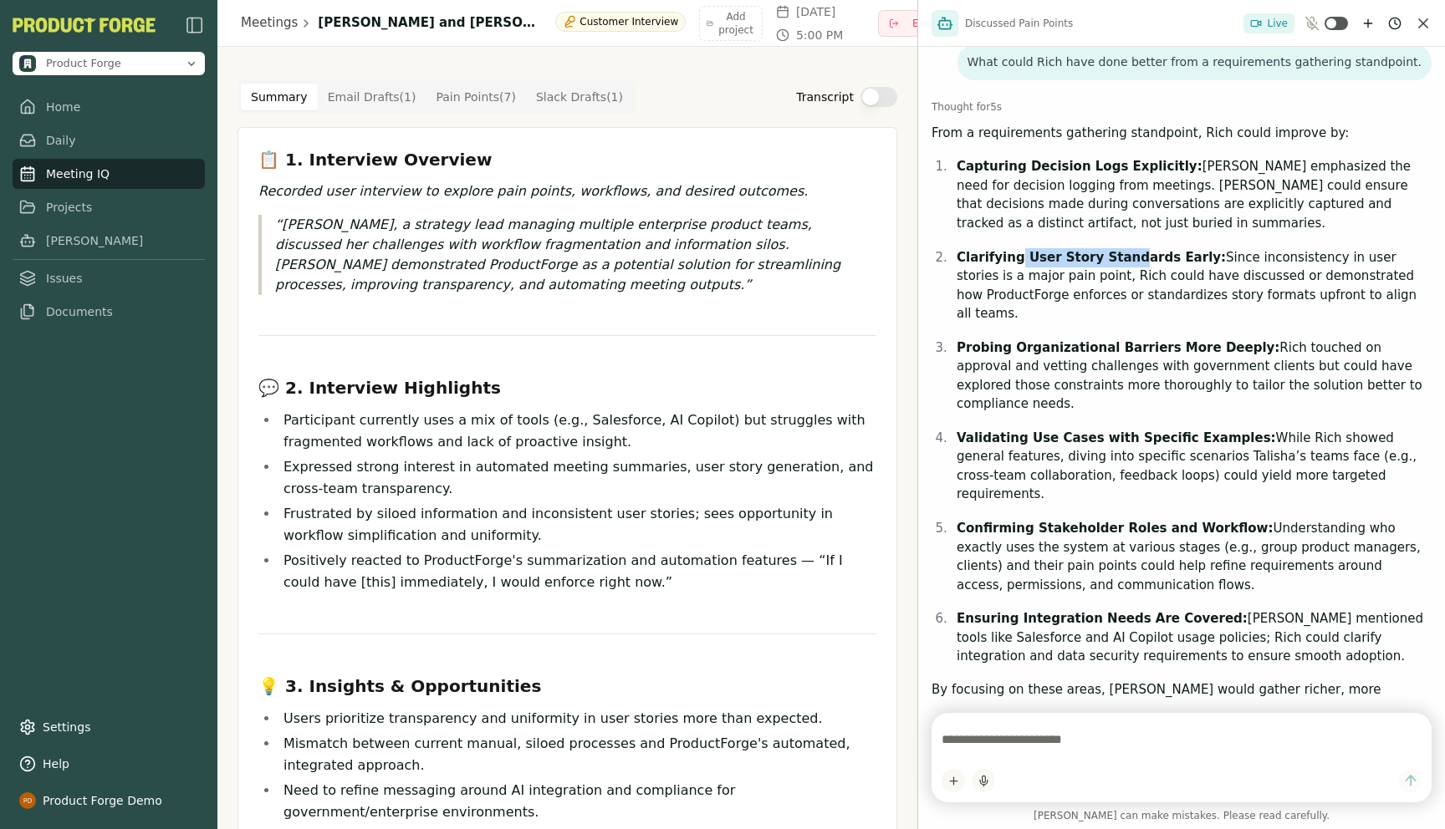
scroll to position [573, 0]
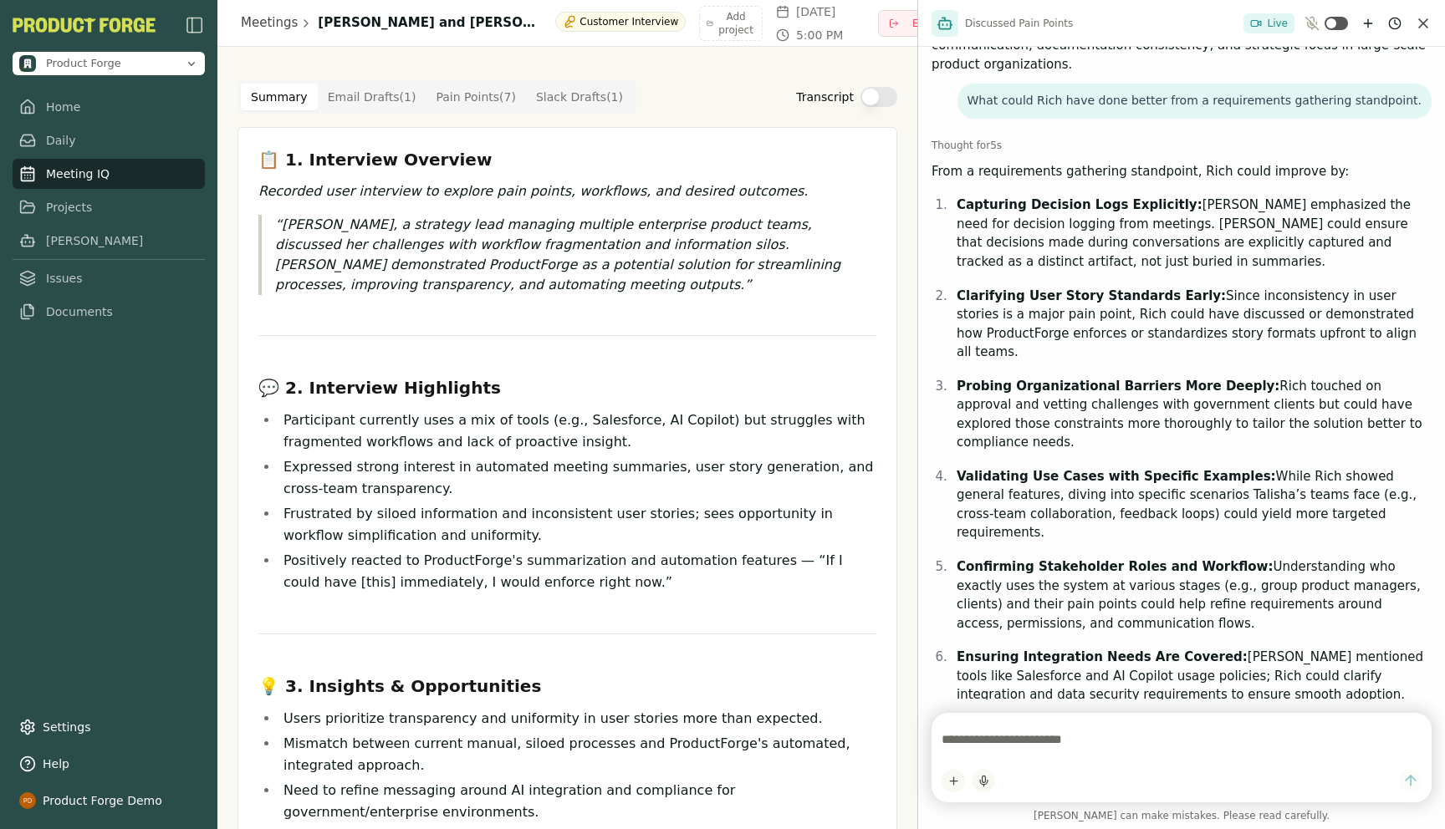
click at [1075, 748] on textarea at bounding box center [1181, 739] width 480 height 33
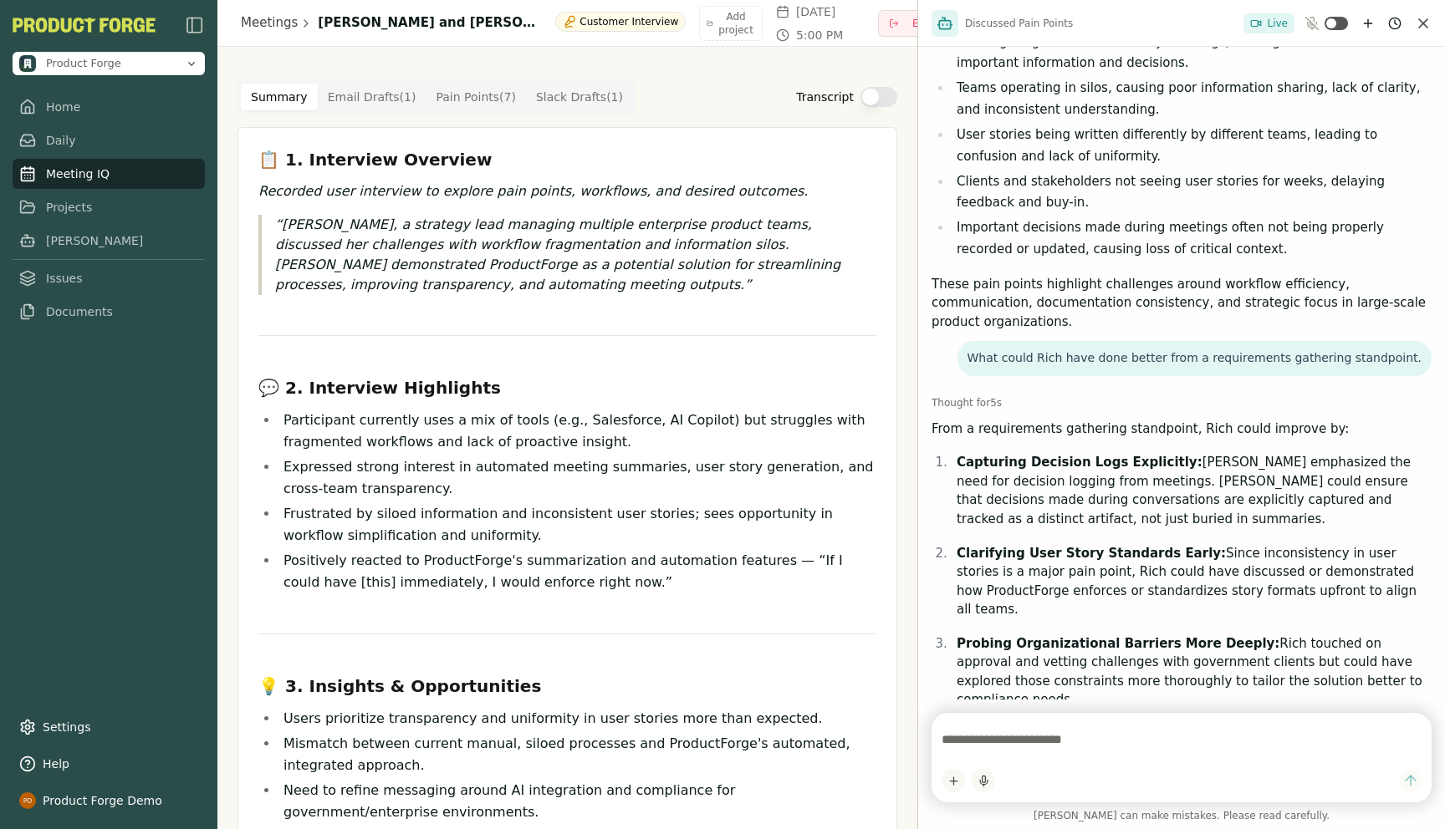
scroll to position [0, 0]
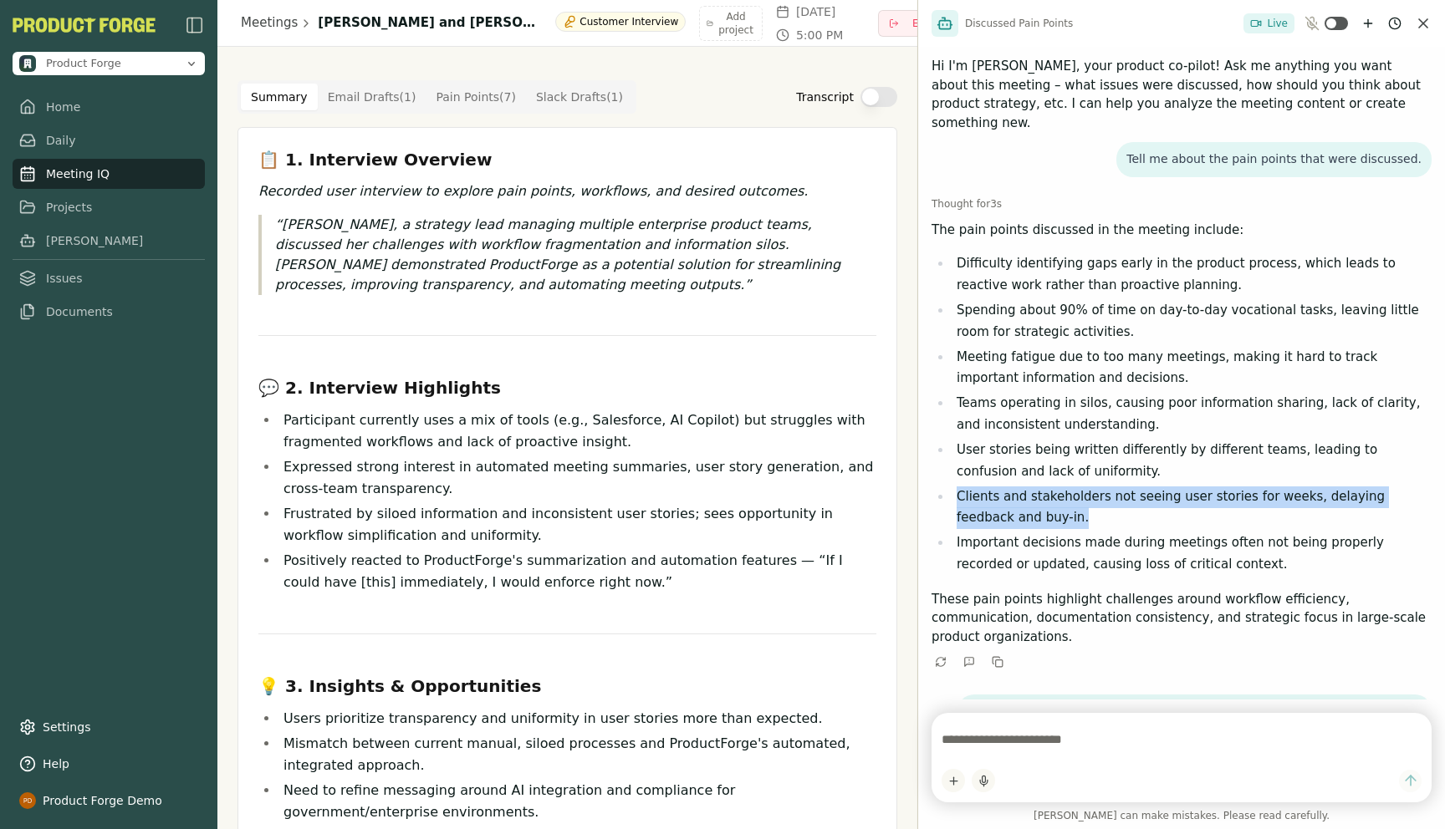
drag, startPoint x: 1009, startPoint y: 492, endPoint x: 959, endPoint y: 481, distance: 51.3
click at [959, 487] on li "Clients and stakeholders not seeing user stories for weeks, delaying feedback a…" at bounding box center [1191, 508] width 480 height 43
copy li "Clients and stakeholders not seeing user stories for weeks, delaying feedback a…"
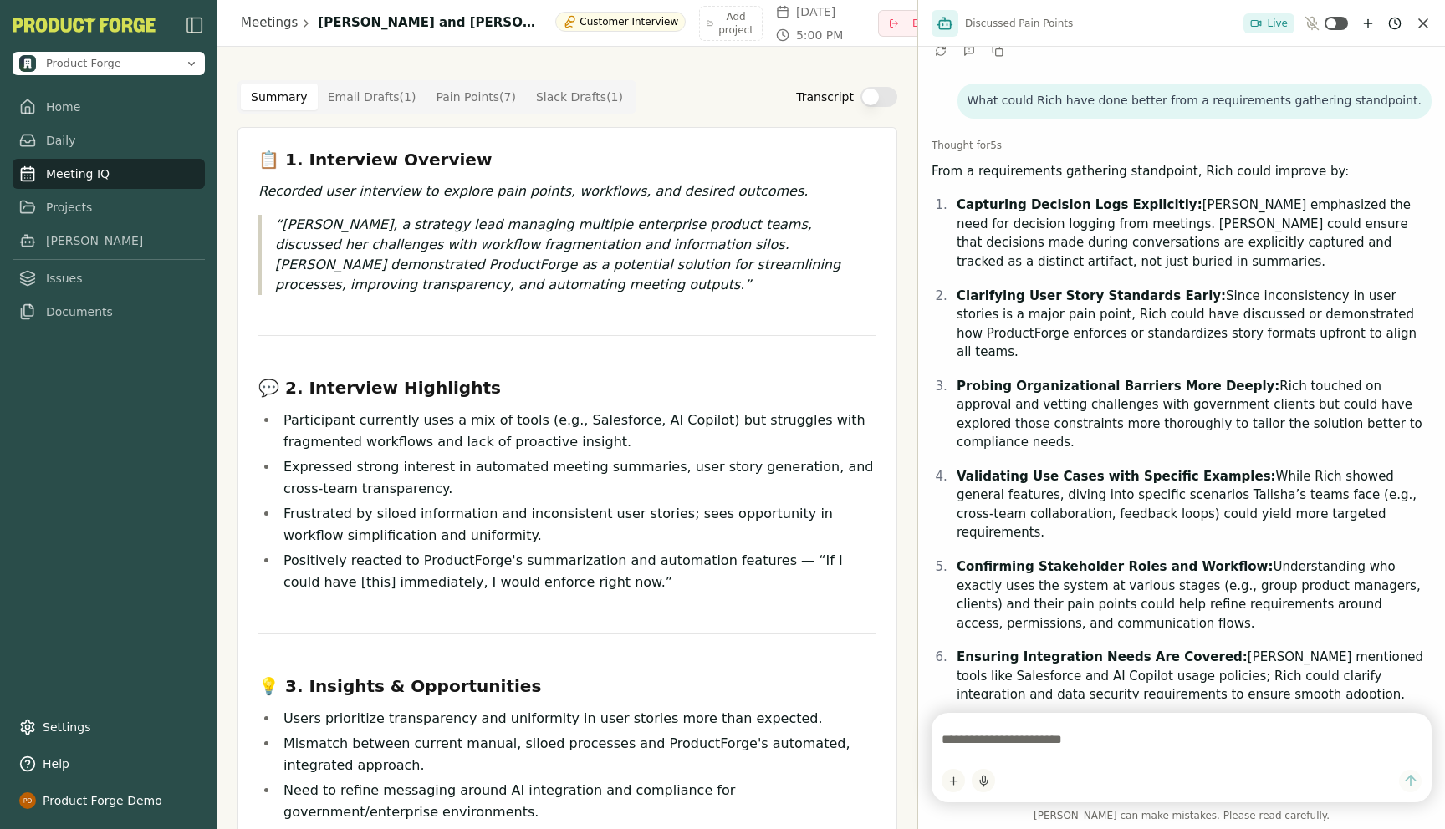
scroll to position [573, 0]
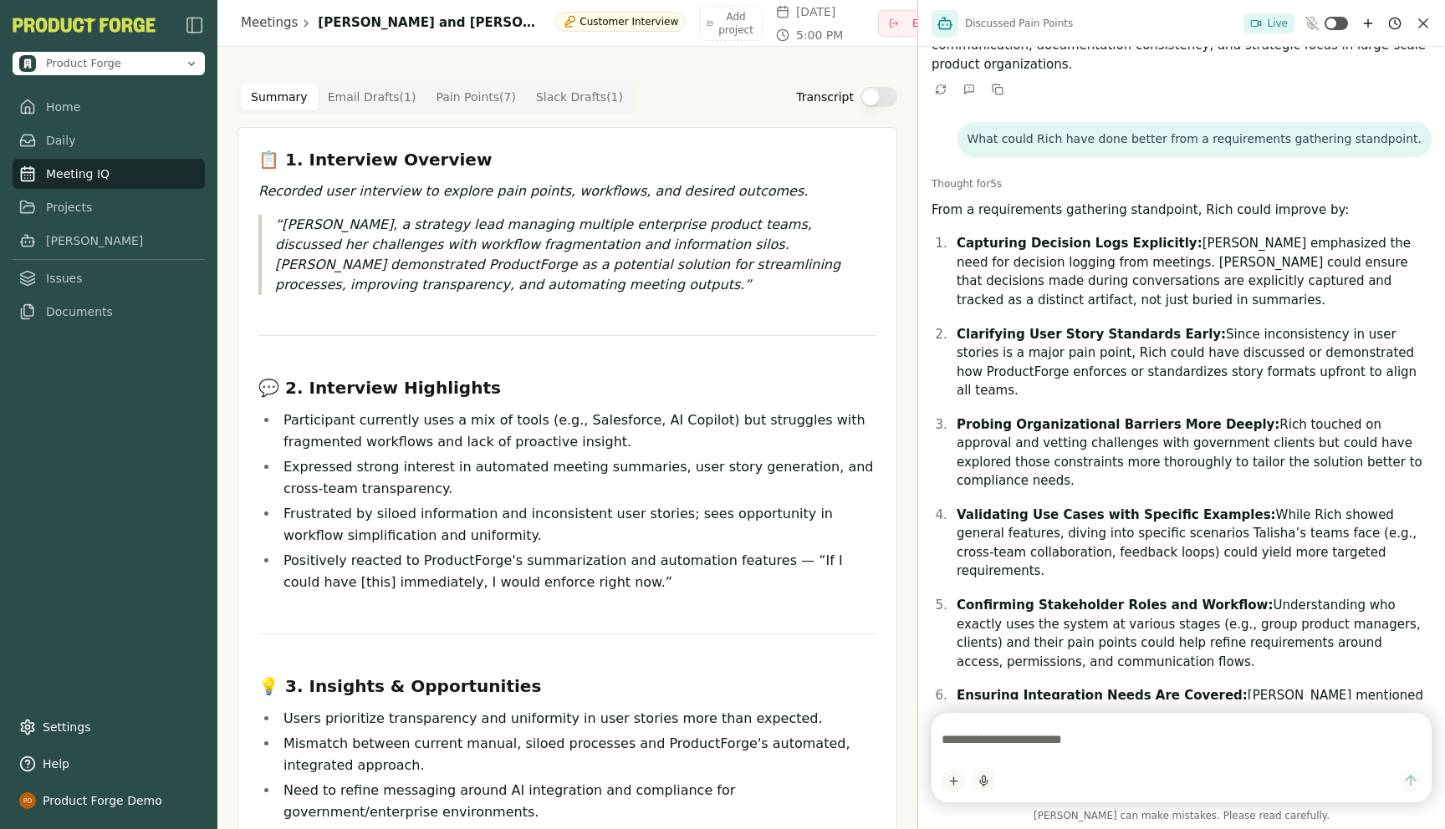
click at [977, 738] on textarea at bounding box center [1181, 739] width 480 height 33
type textarea "**********"
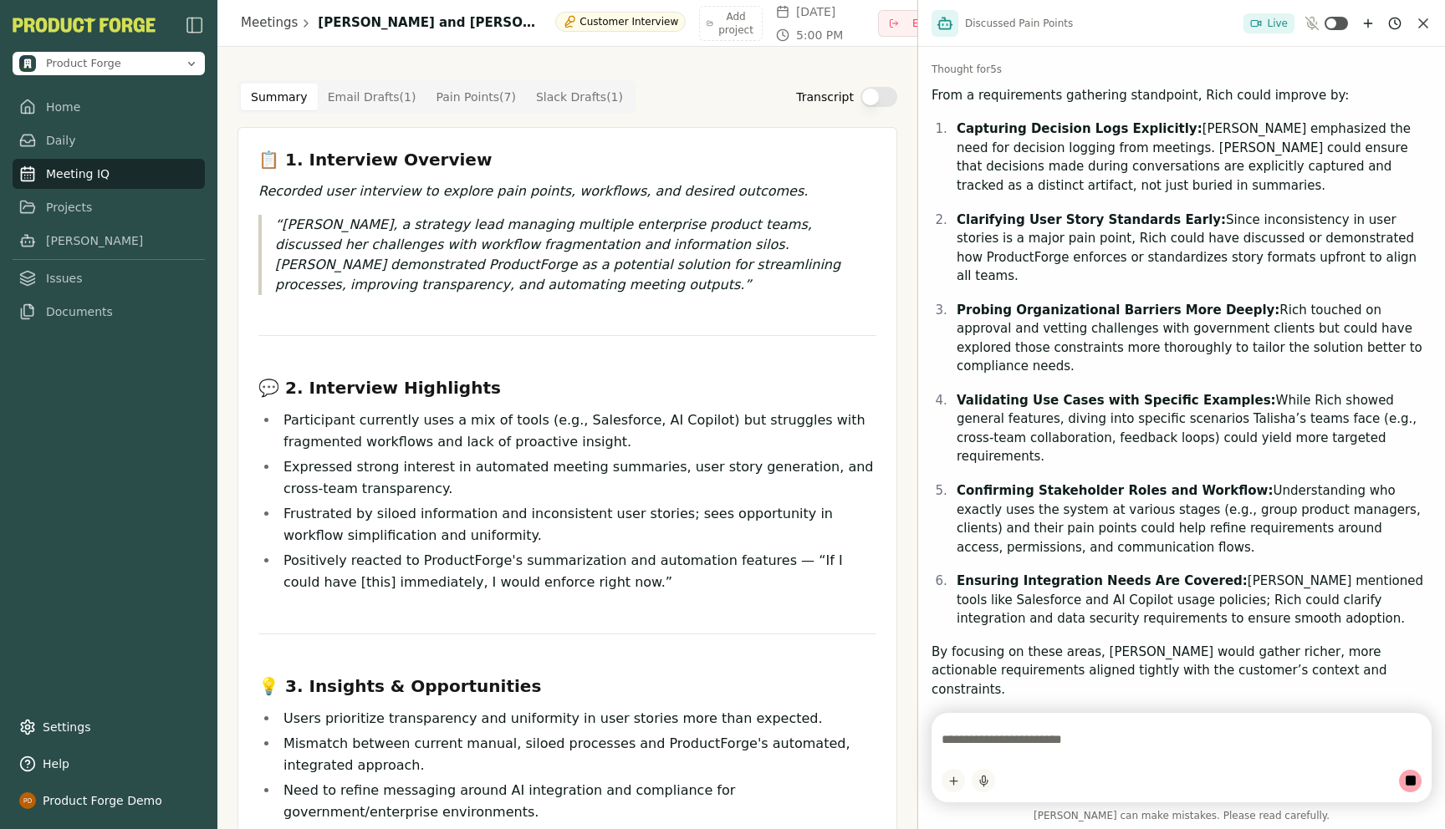
scroll to position [1322, 0]
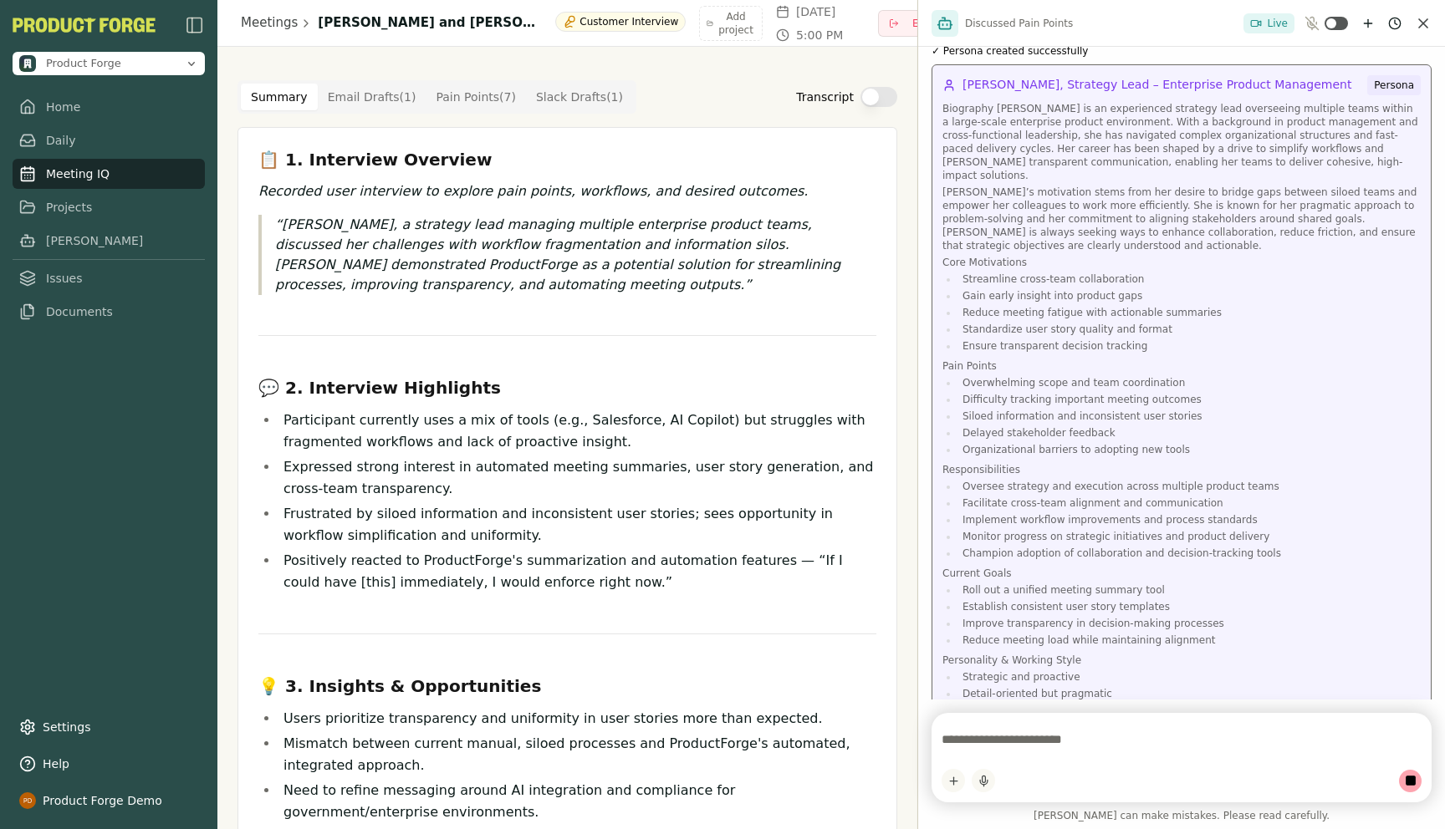
click at [1097, 567] on p "Current Goals" at bounding box center [1181, 573] width 478 height 13
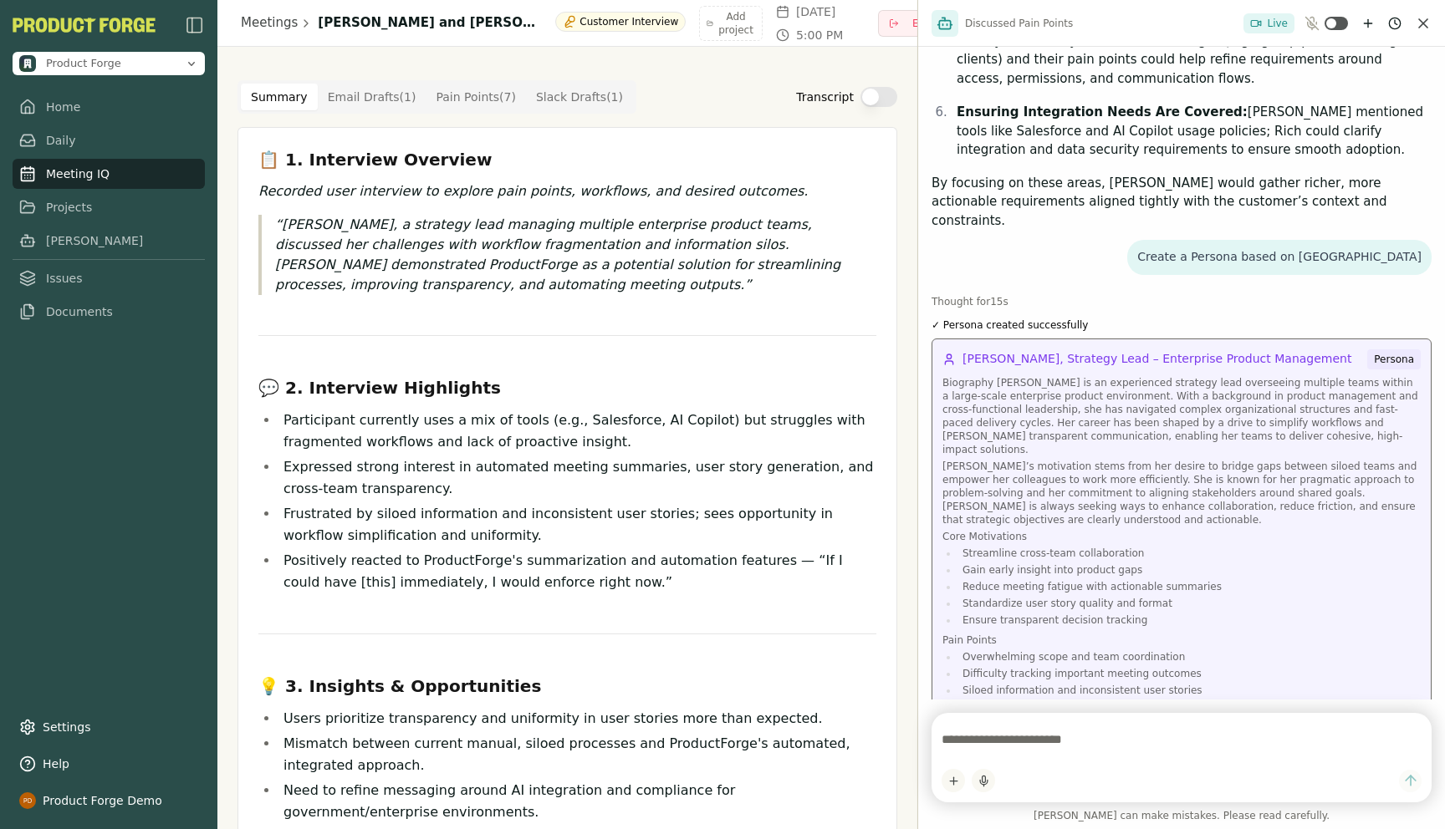
scroll to position [1060, 0]
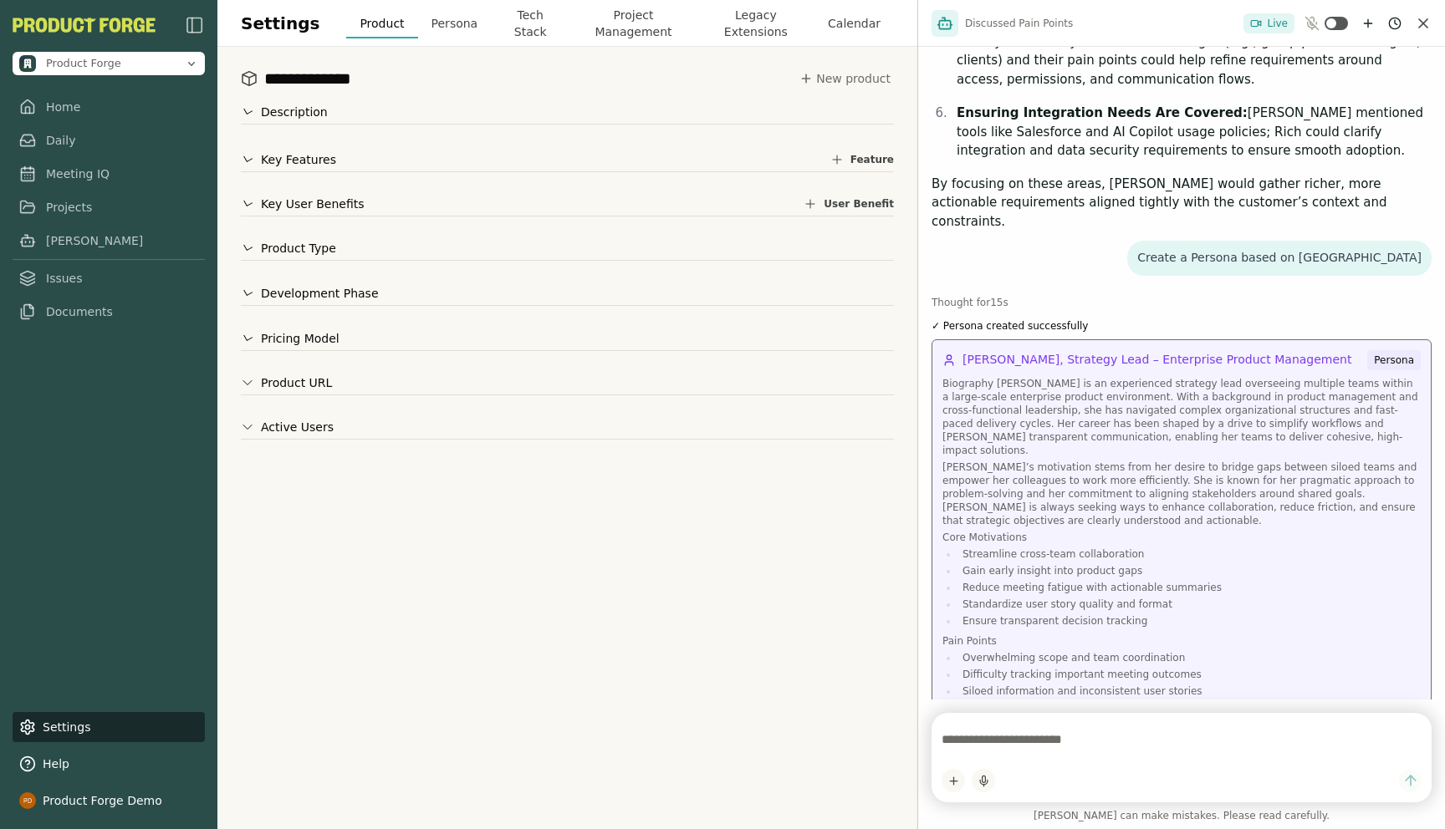
click at [1053, 461] on p "[PERSON_NAME]’s motivation stems from her desire to bridge gaps between siloed …" at bounding box center [1181, 494] width 478 height 67
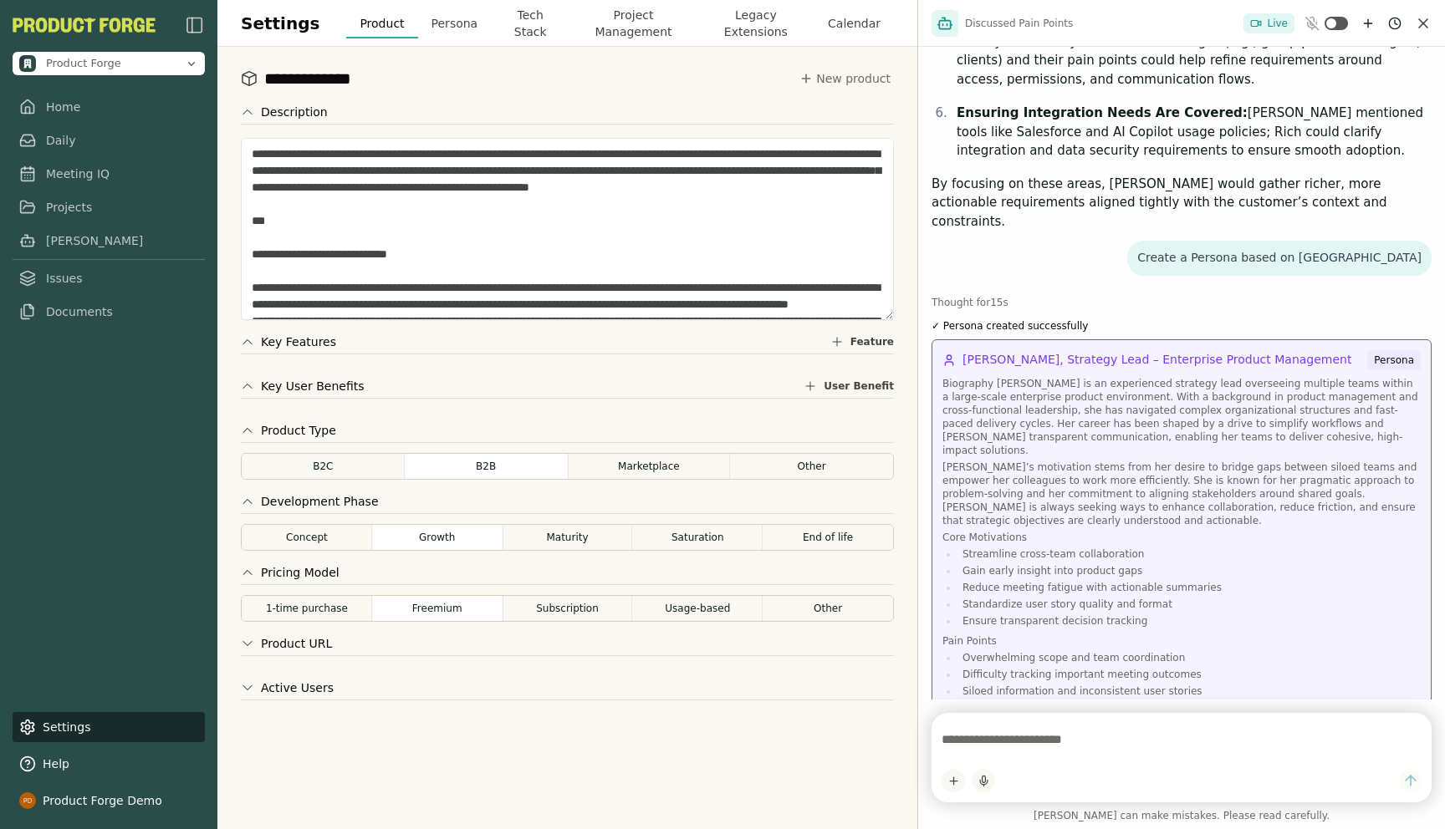
click at [1009, 377] on div "Biography [PERSON_NAME] is an experienced strategy lead overseeing multiple tea…" at bounding box center [1181, 709] width 478 height 665
click at [442, 22] on button "Persona" at bounding box center [455, 23] width 74 height 30
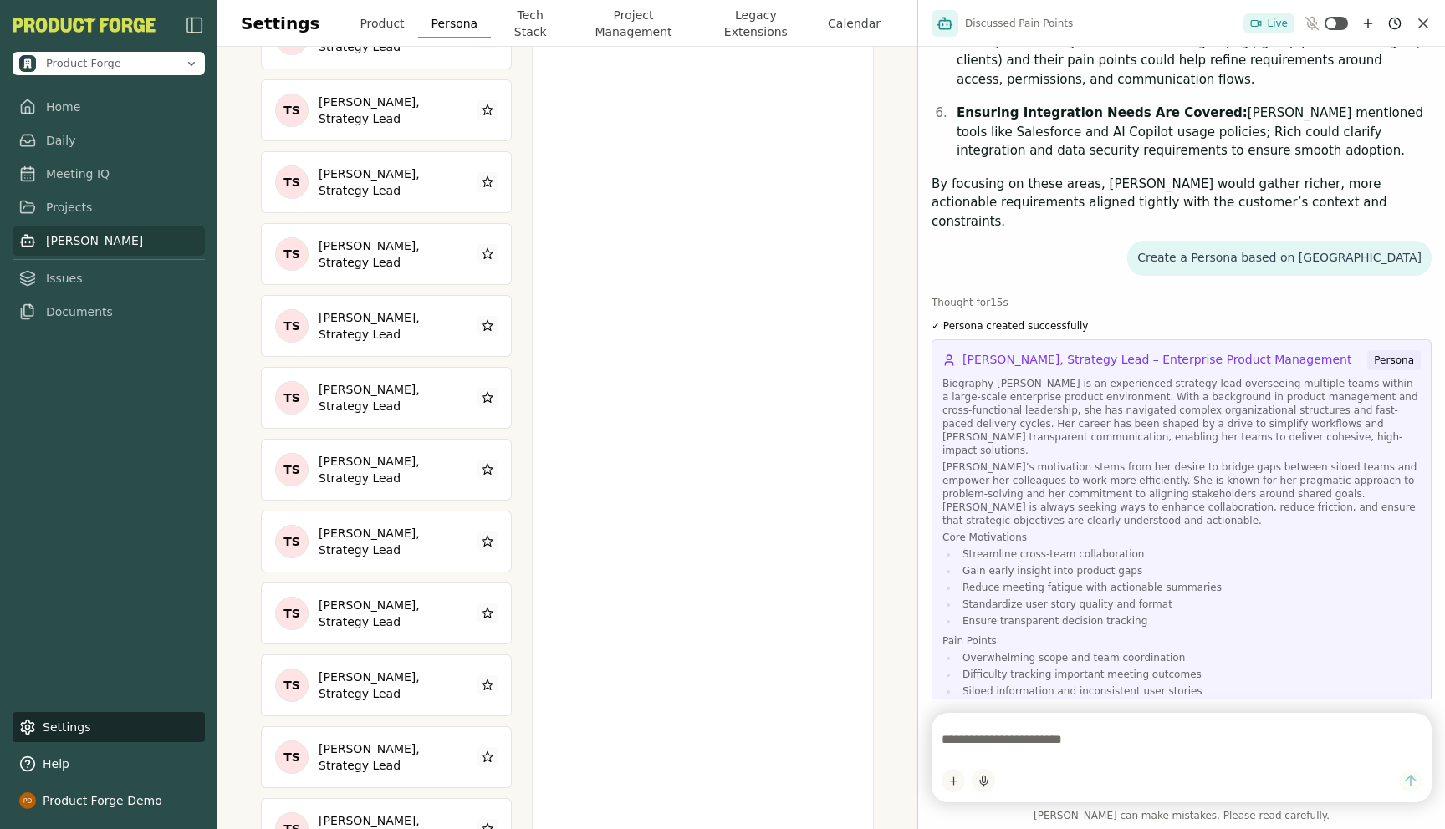
scroll to position [10873, 0]
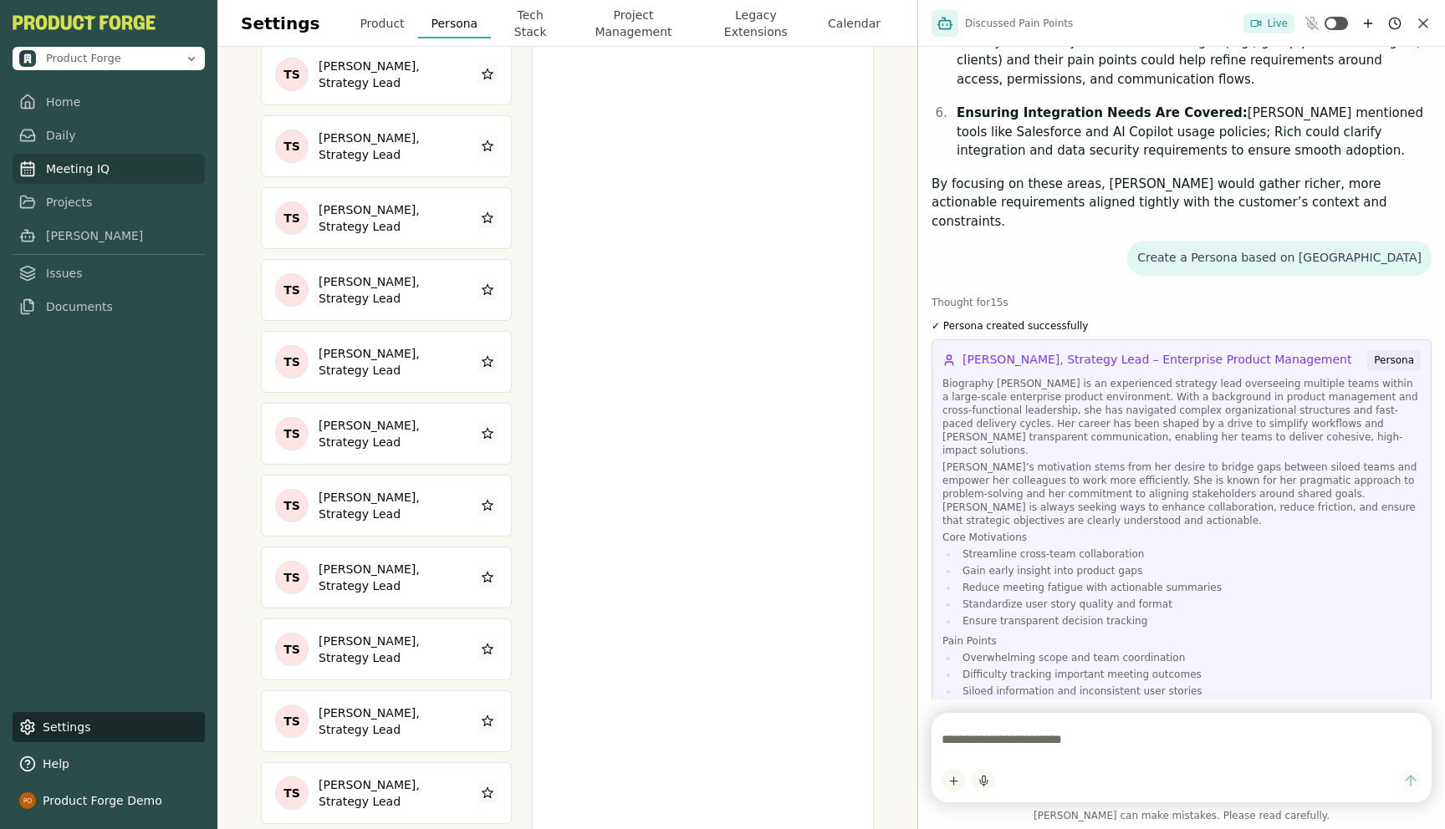
click at [63, 172] on link "Meeting IQ" at bounding box center [109, 169] width 192 height 30
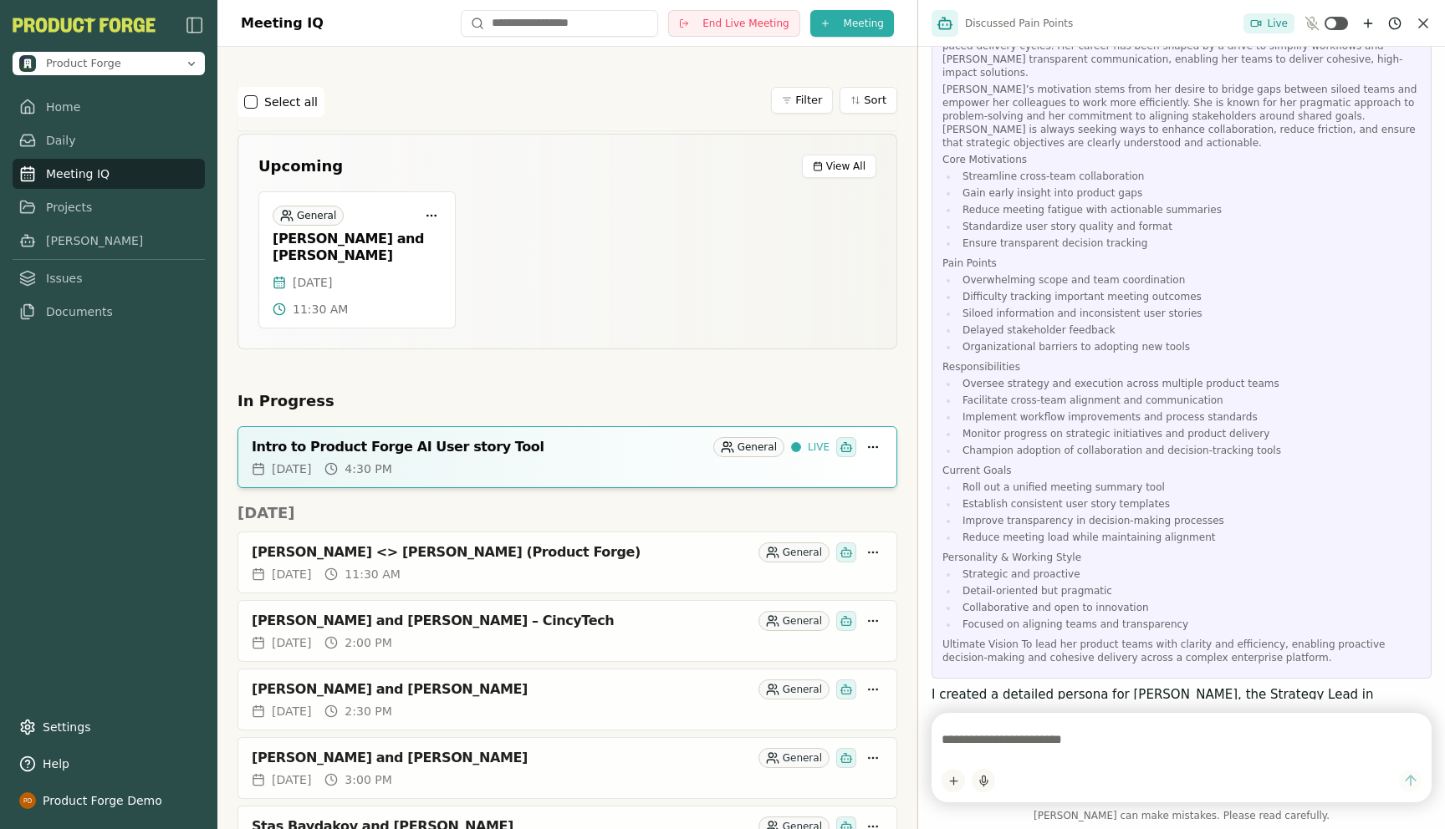
scroll to position [1466, 0]
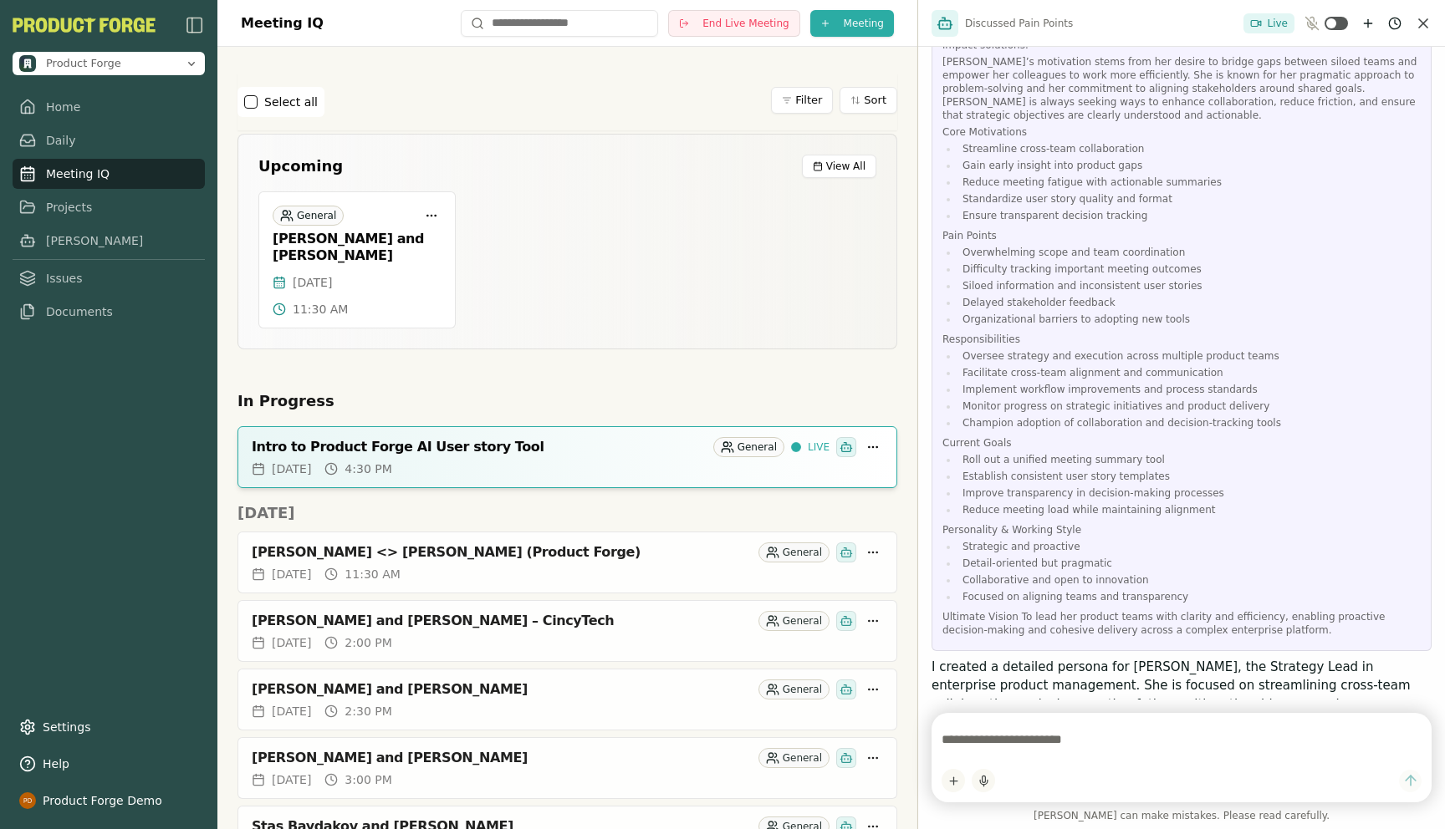
click at [1099, 741] on textarea at bounding box center [1181, 739] width 480 height 33
type textarea "**********"
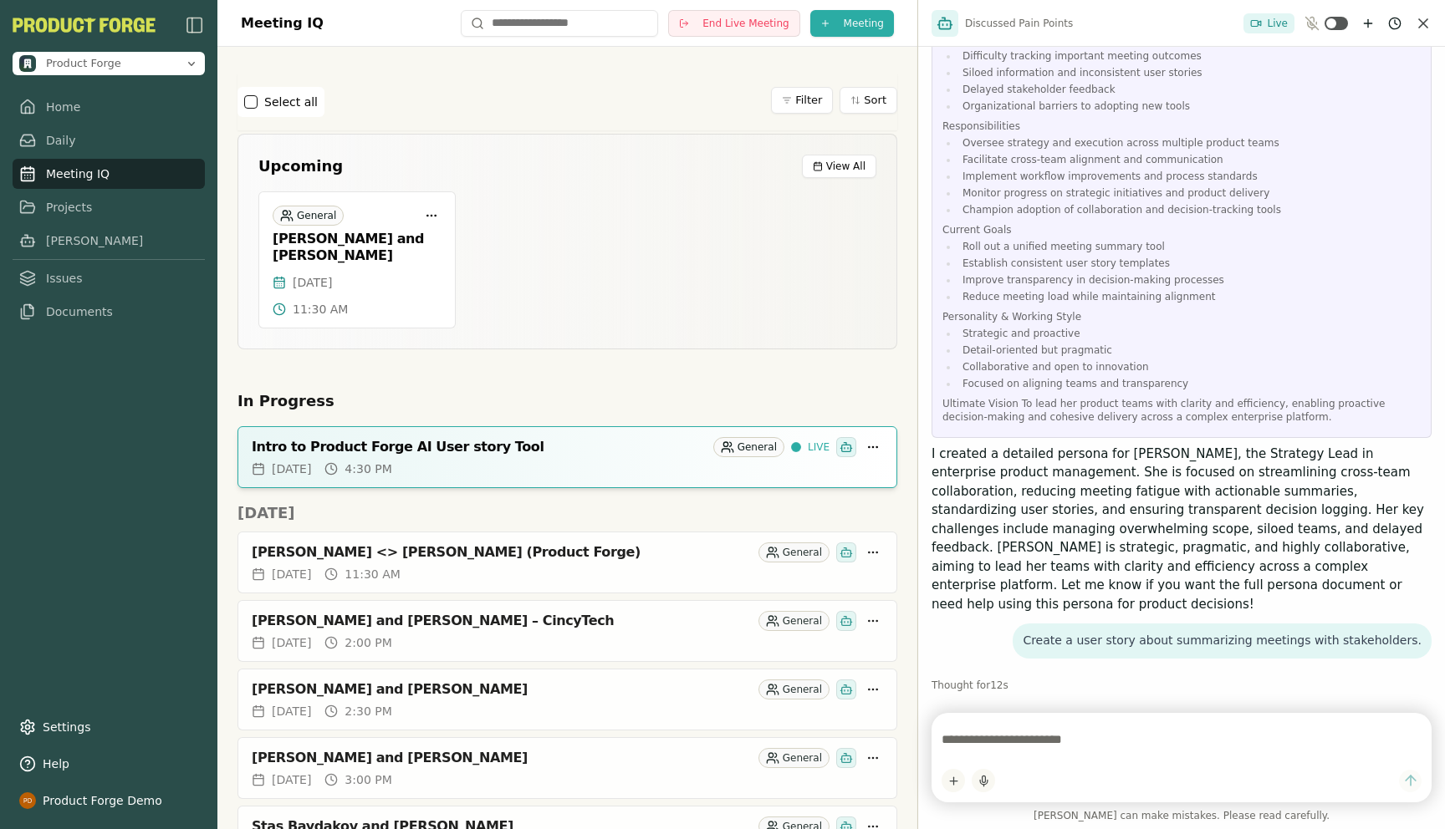
scroll to position [1767, 0]
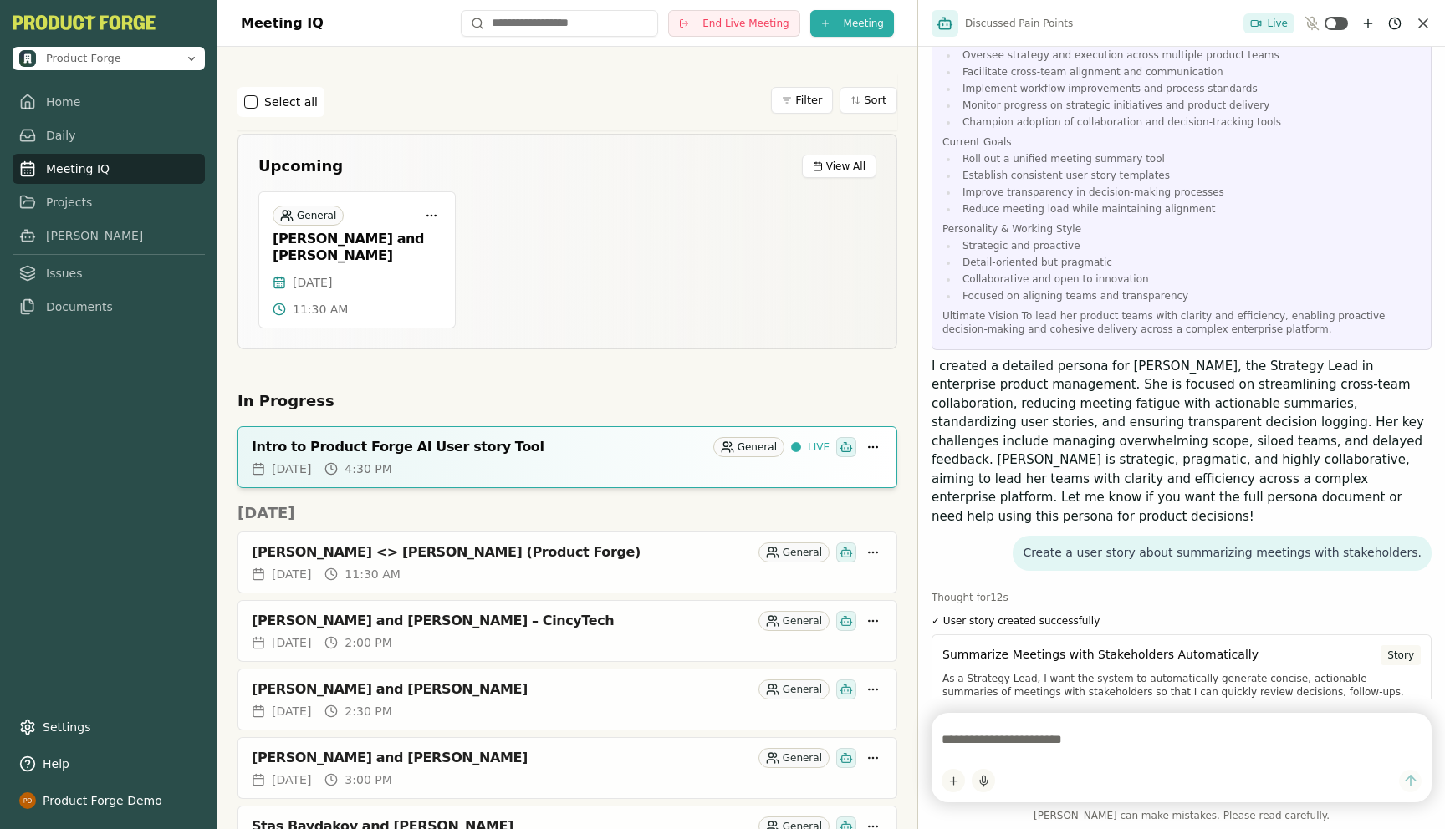
click at [64, 166] on link "Meeting IQ" at bounding box center [109, 169] width 192 height 30
click at [1369, 25] on icon "New chat" at bounding box center [1367, 23] width 13 height 13
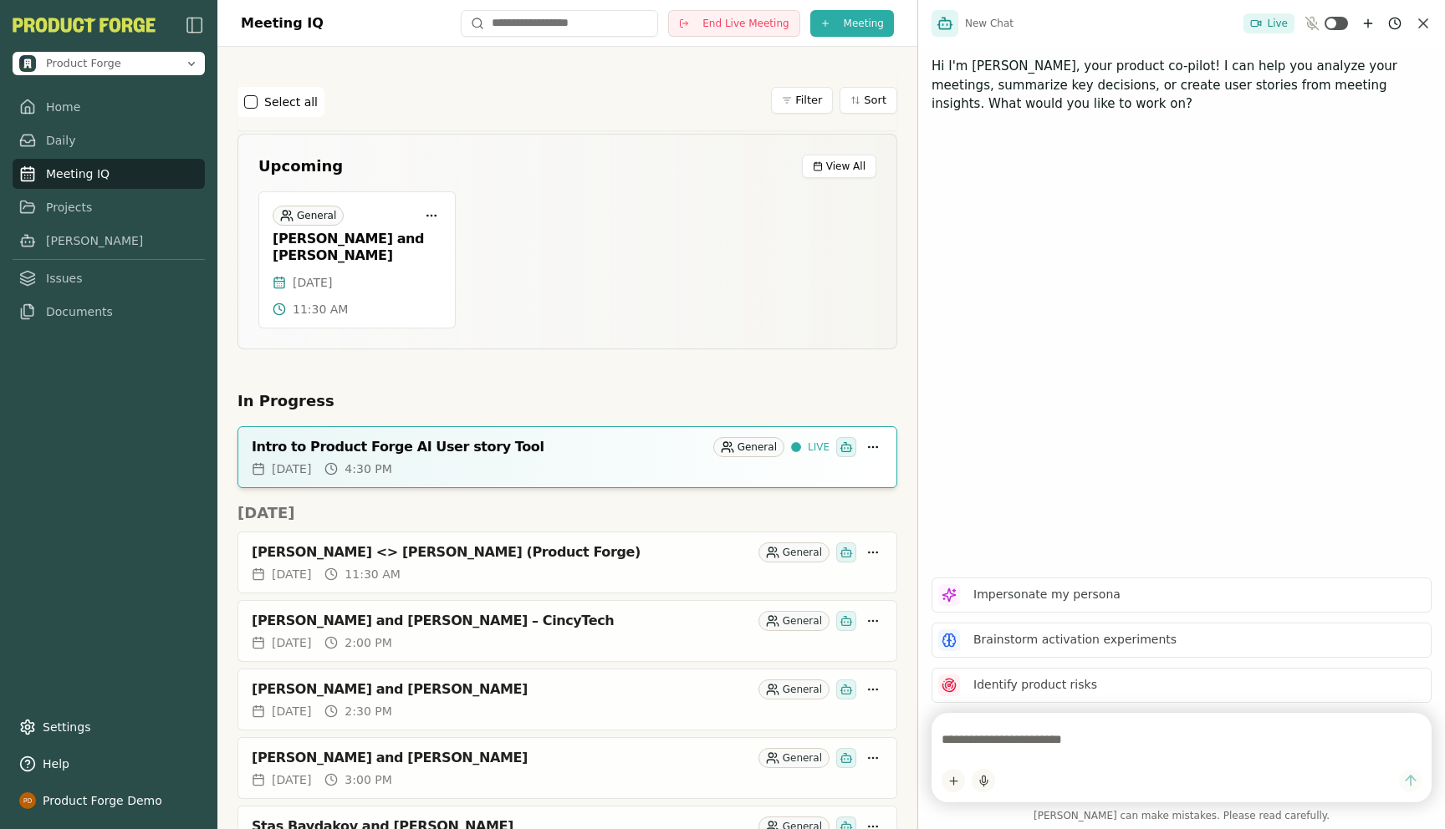
click at [1061, 736] on textarea at bounding box center [1181, 739] width 480 height 33
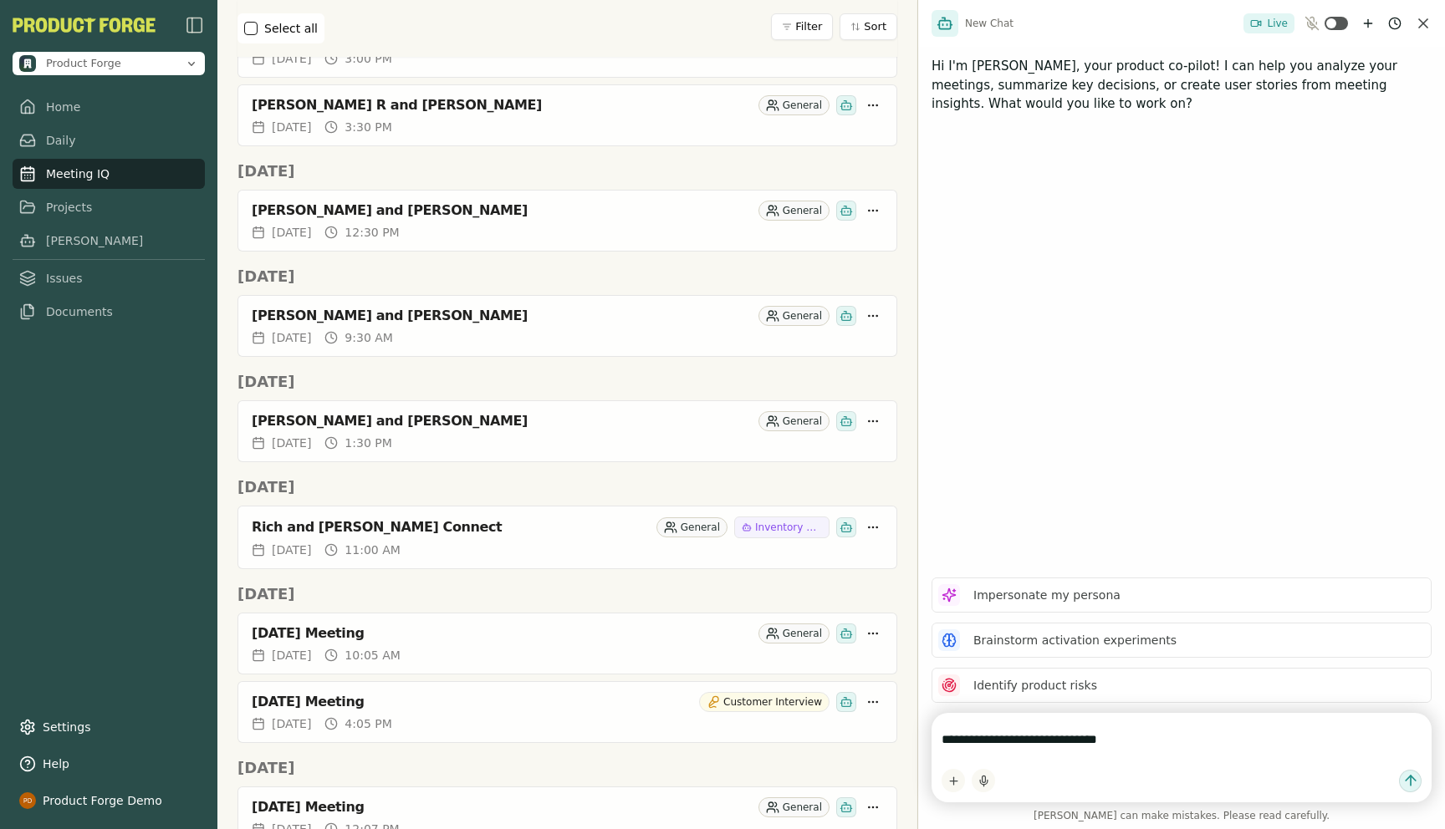
scroll to position [1277, 0]
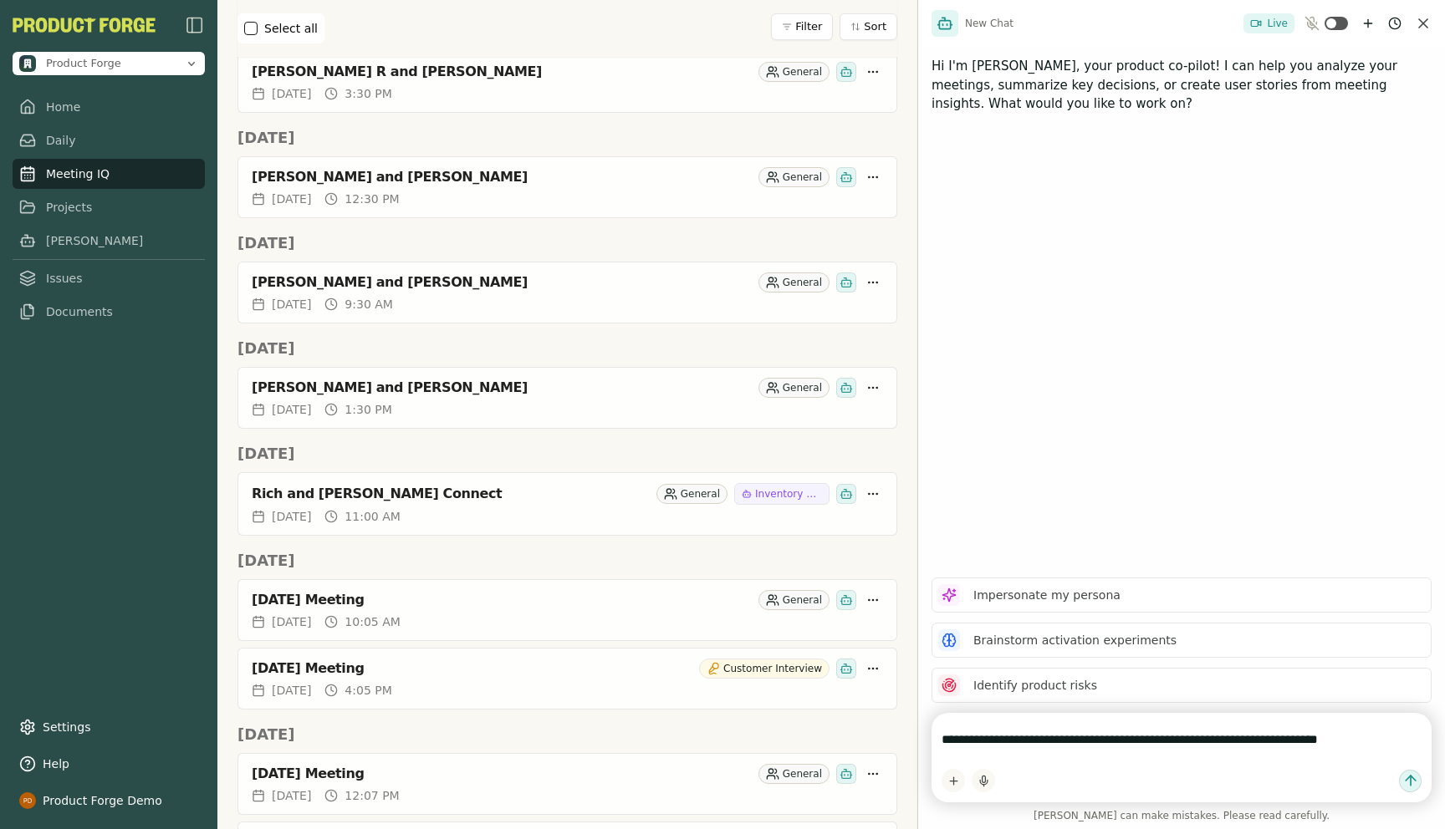
type textarea "**********"
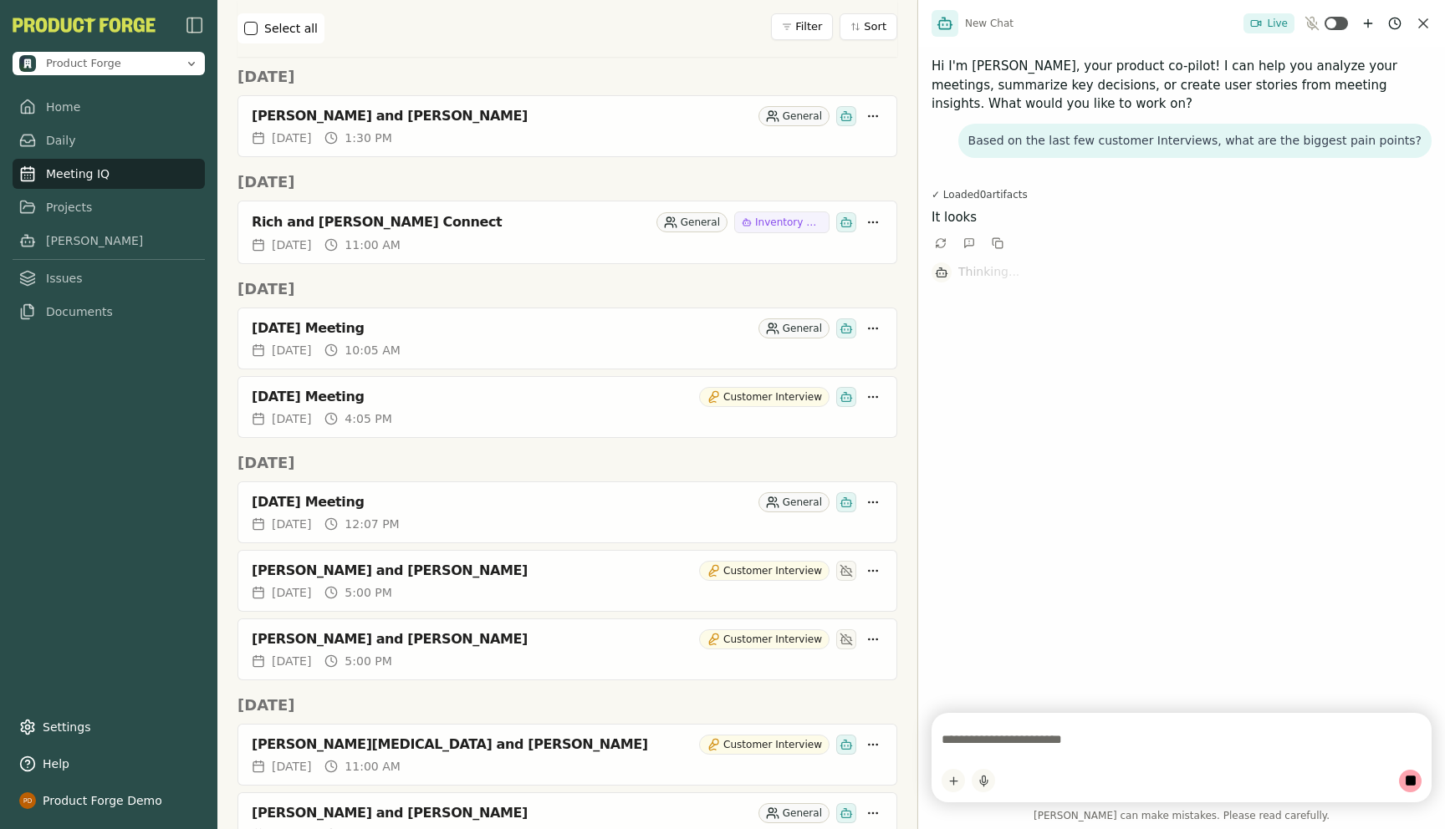
scroll to position [1547, 0]
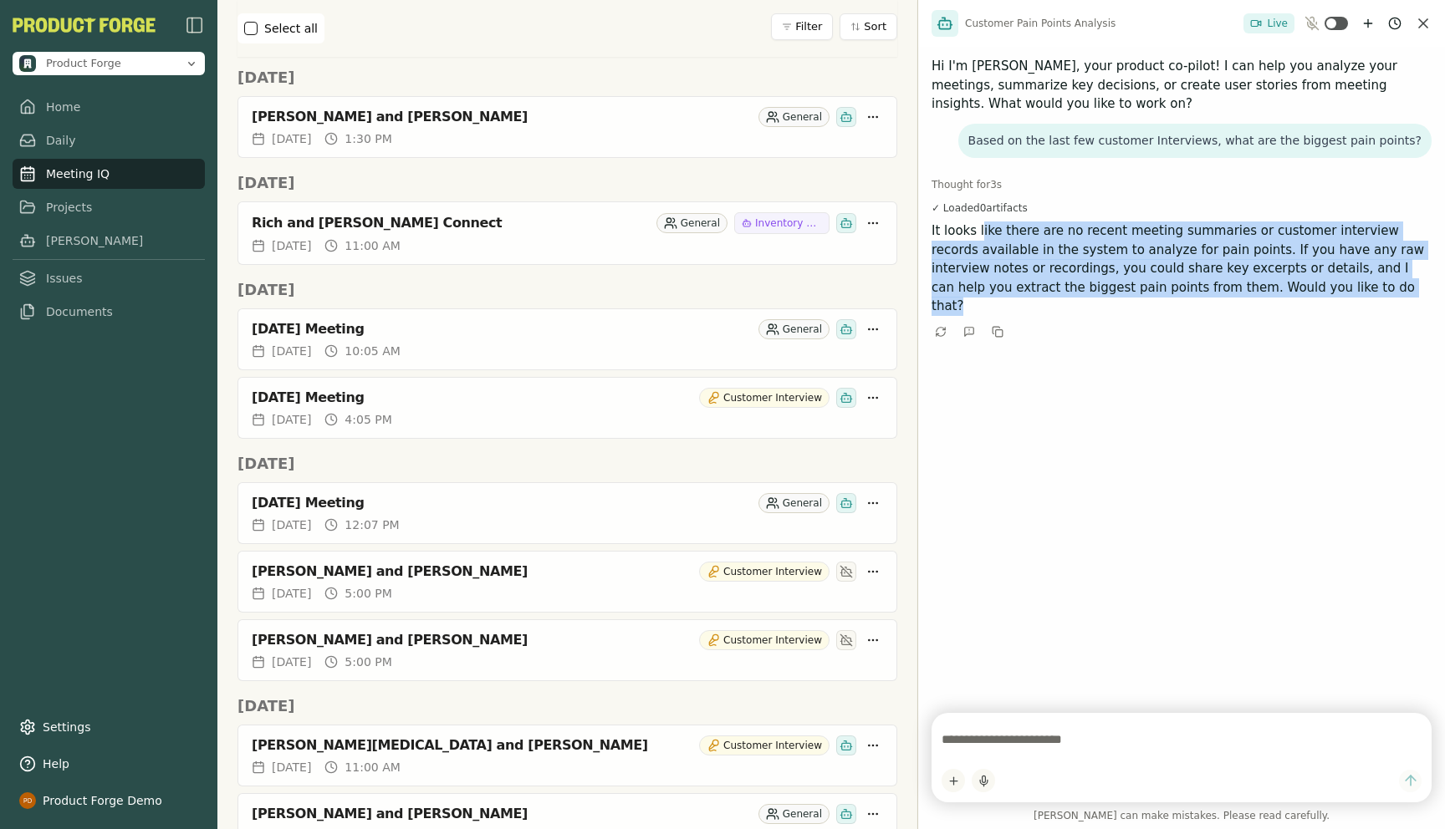
drag, startPoint x: 1267, startPoint y: 288, endPoint x: 980, endPoint y: 222, distance: 294.3
click at [980, 222] on p "It looks like there are no recent meeting summaries or customer interview recor…" at bounding box center [1181, 269] width 500 height 94
click at [72, 174] on link "Meeting IQ" at bounding box center [109, 169] width 192 height 30
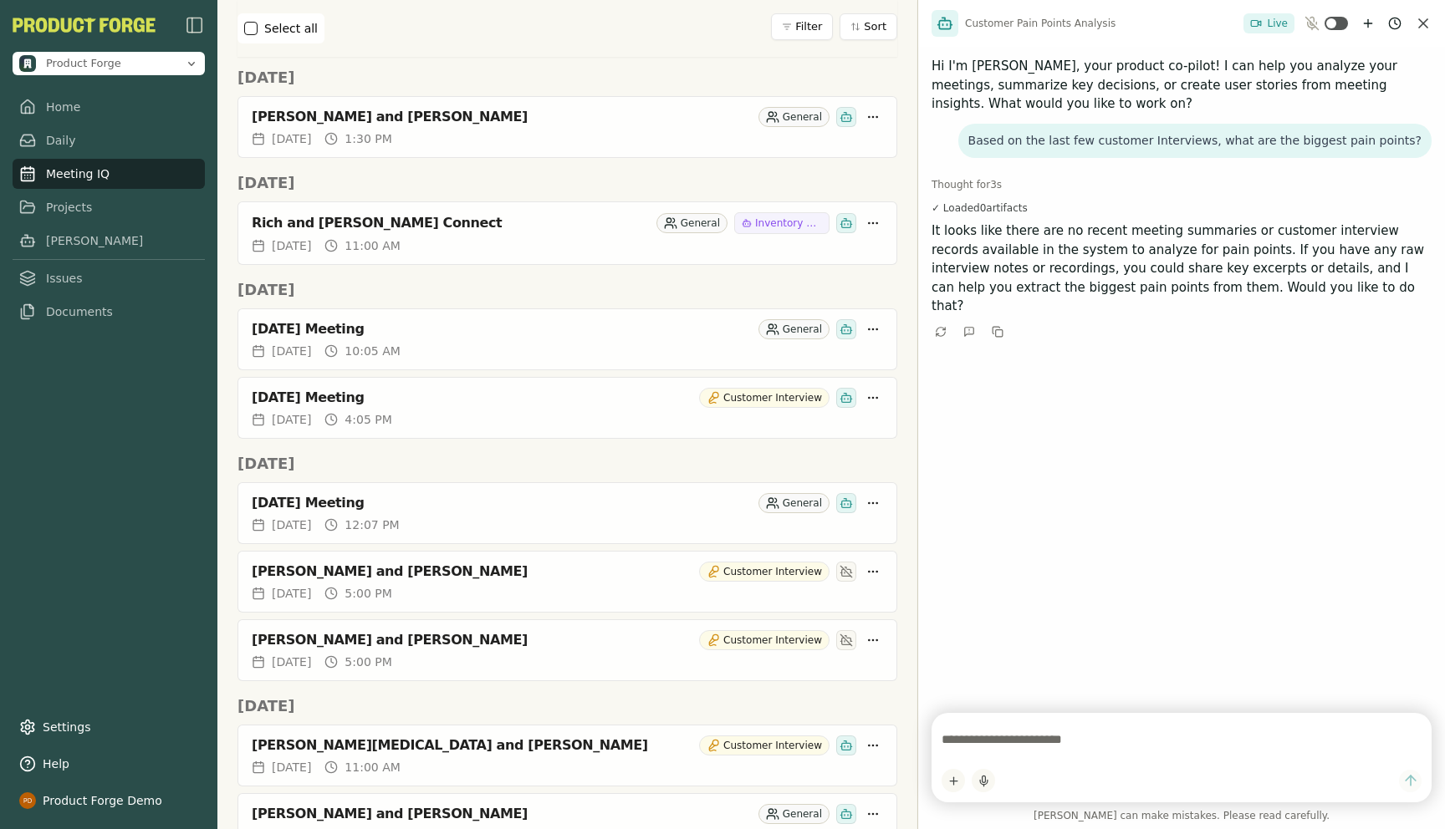
click at [981, 733] on textarea at bounding box center [1181, 739] width 480 height 33
click at [979, 755] on textarea at bounding box center [1181, 739] width 480 height 33
click at [1372, 19] on icon "New chat" at bounding box center [1367, 23] width 13 height 13
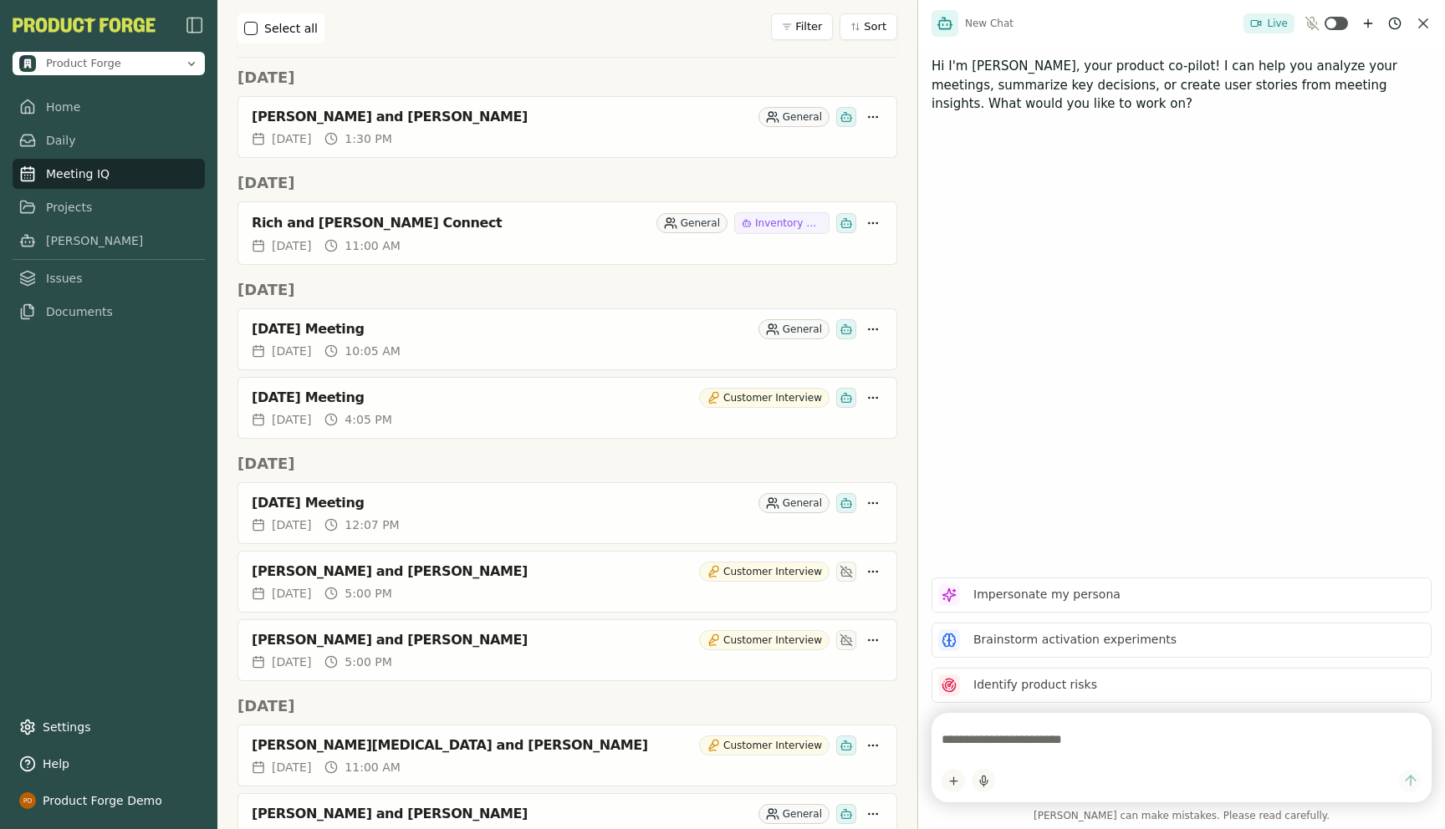
click at [1023, 732] on textarea at bounding box center [1181, 739] width 480 height 33
type textarea "**********"
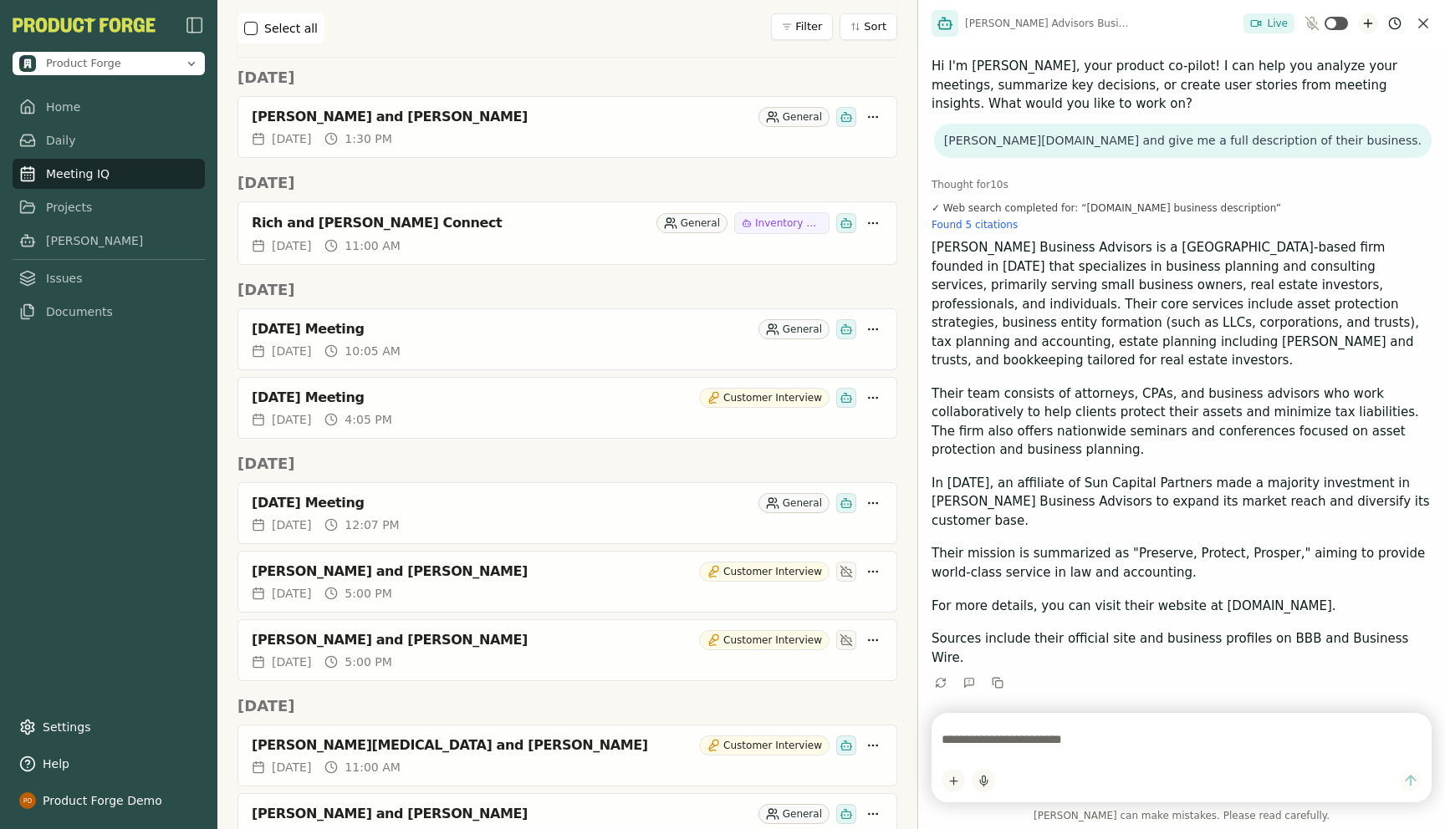
click at [1366, 28] on icon "New chat" at bounding box center [1367, 23] width 13 height 13
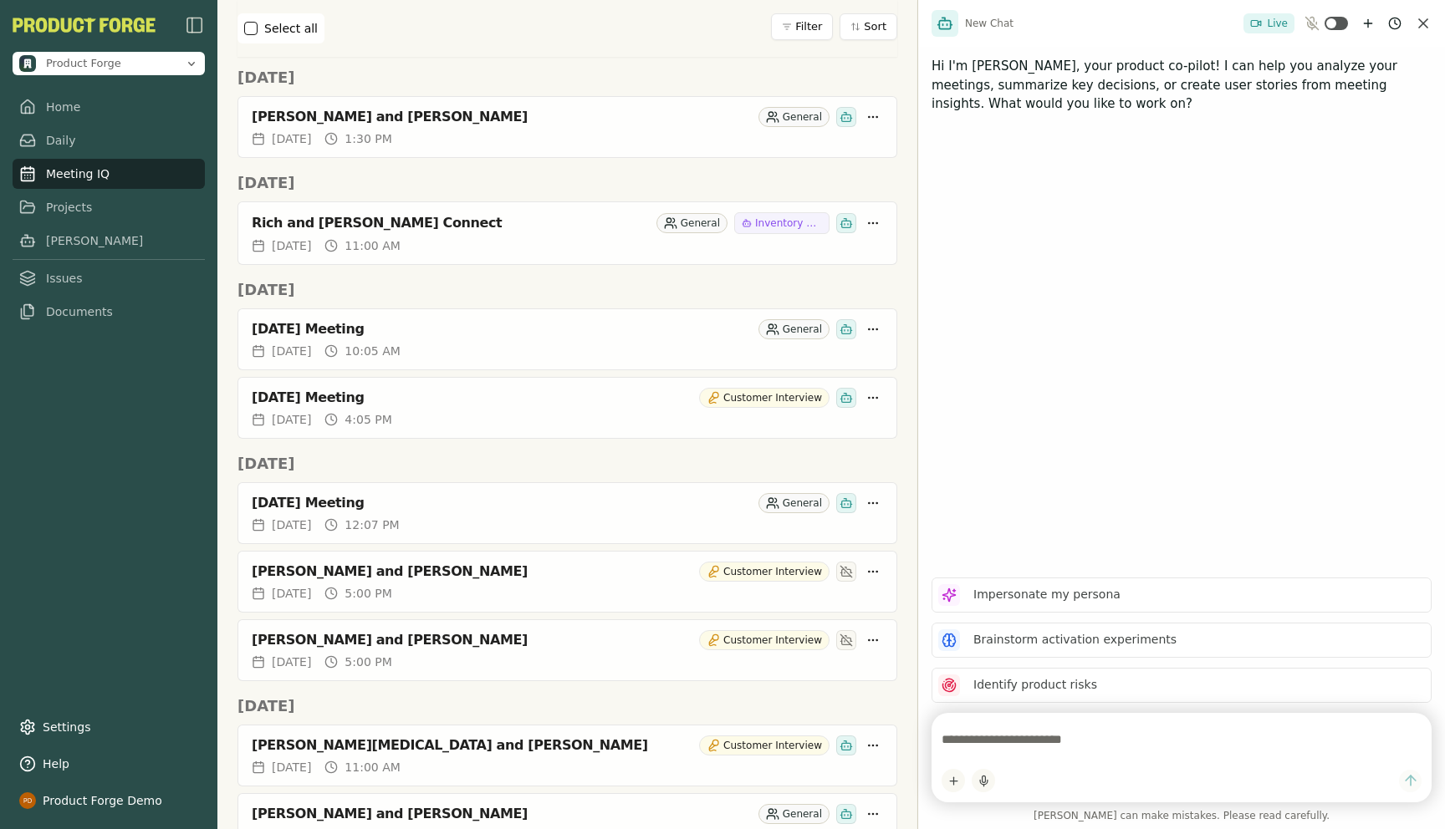
click at [963, 738] on textarea at bounding box center [1181, 739] width 480 height 33
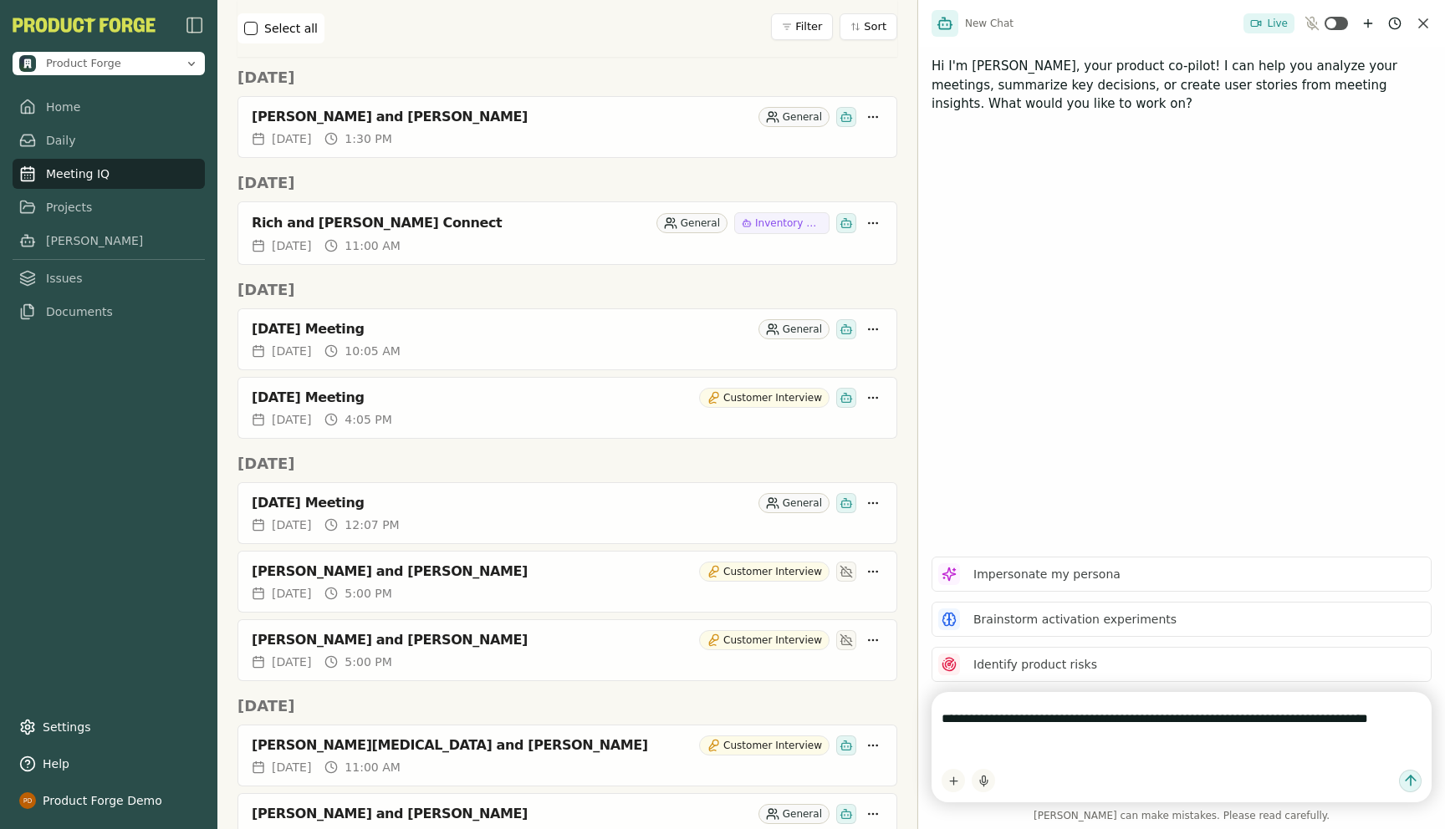
type textarea "**********"
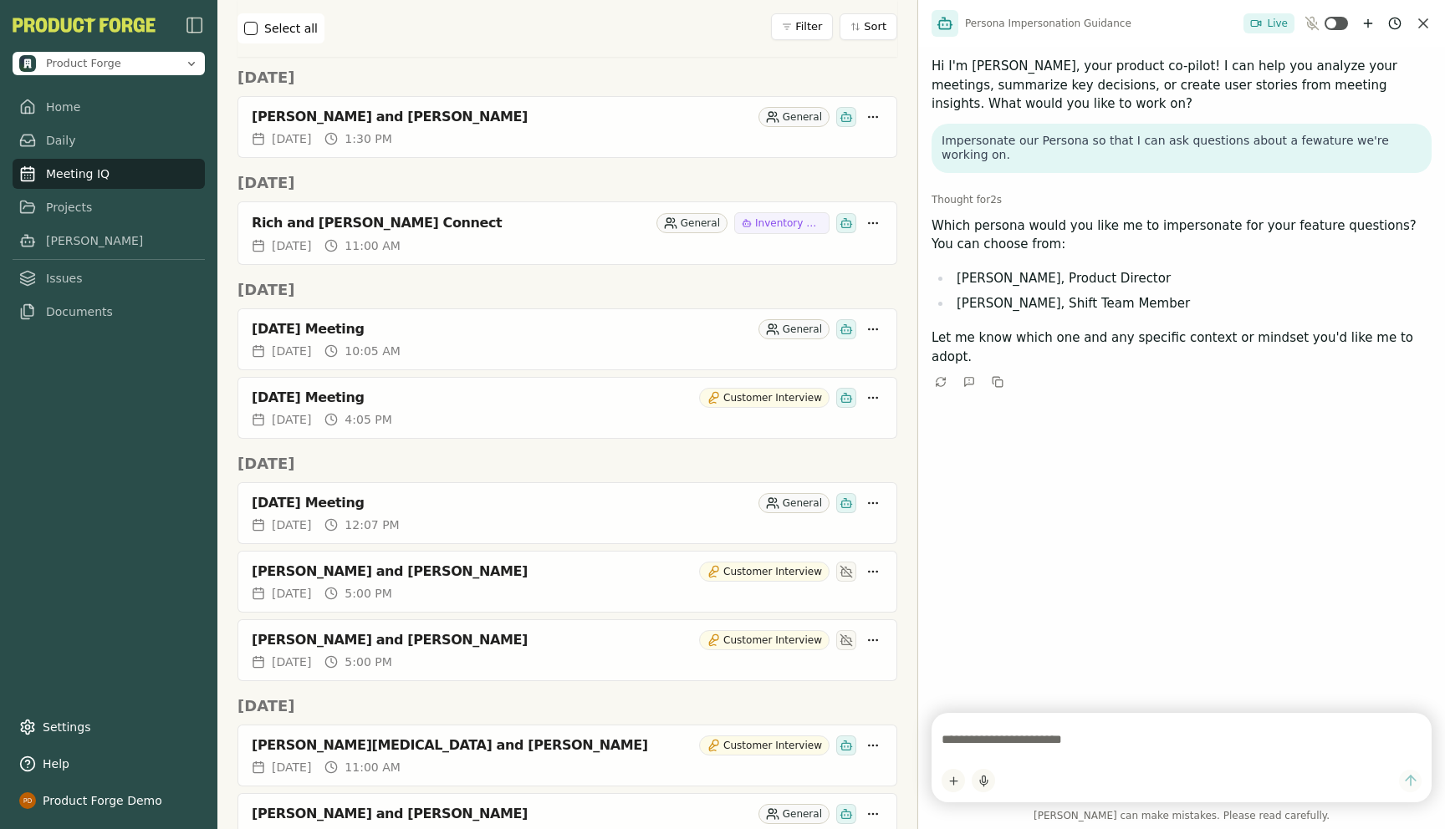
click at [1029, 740] on textarea at bounding box center [1181, 739] width 480 height 33
type textarea "**********"
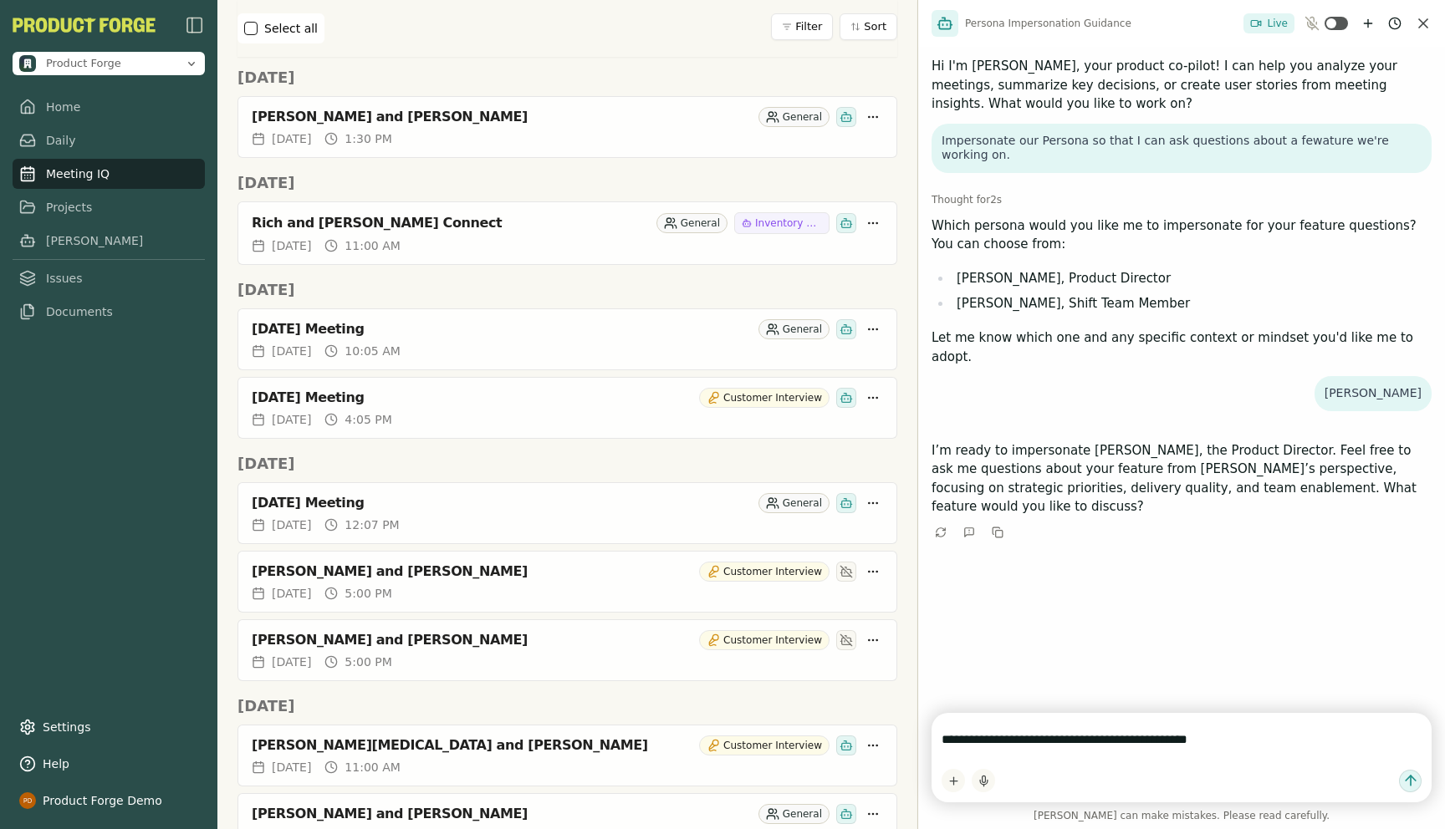
type textarea "**********"
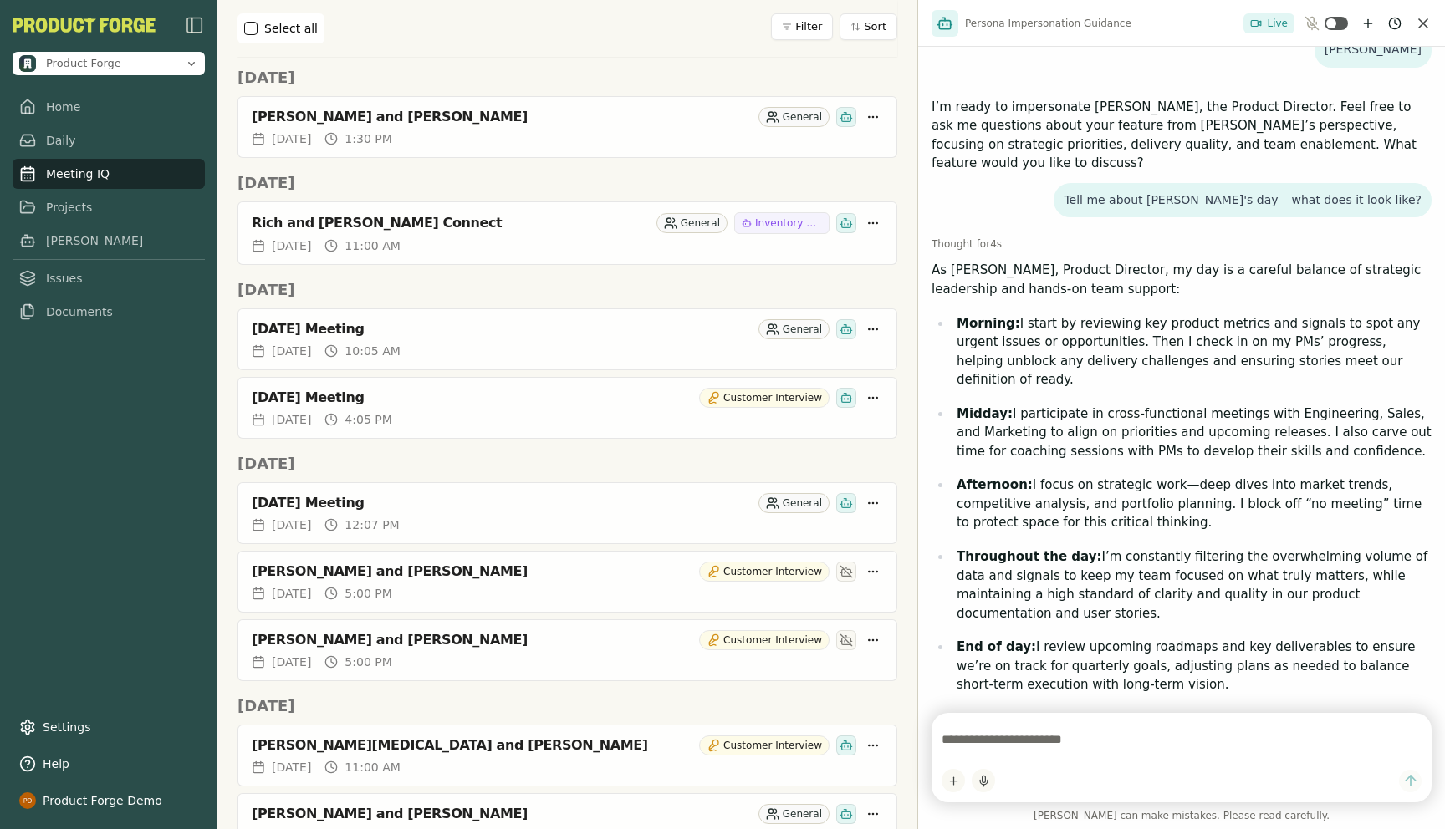
scroll to position [337, 0]
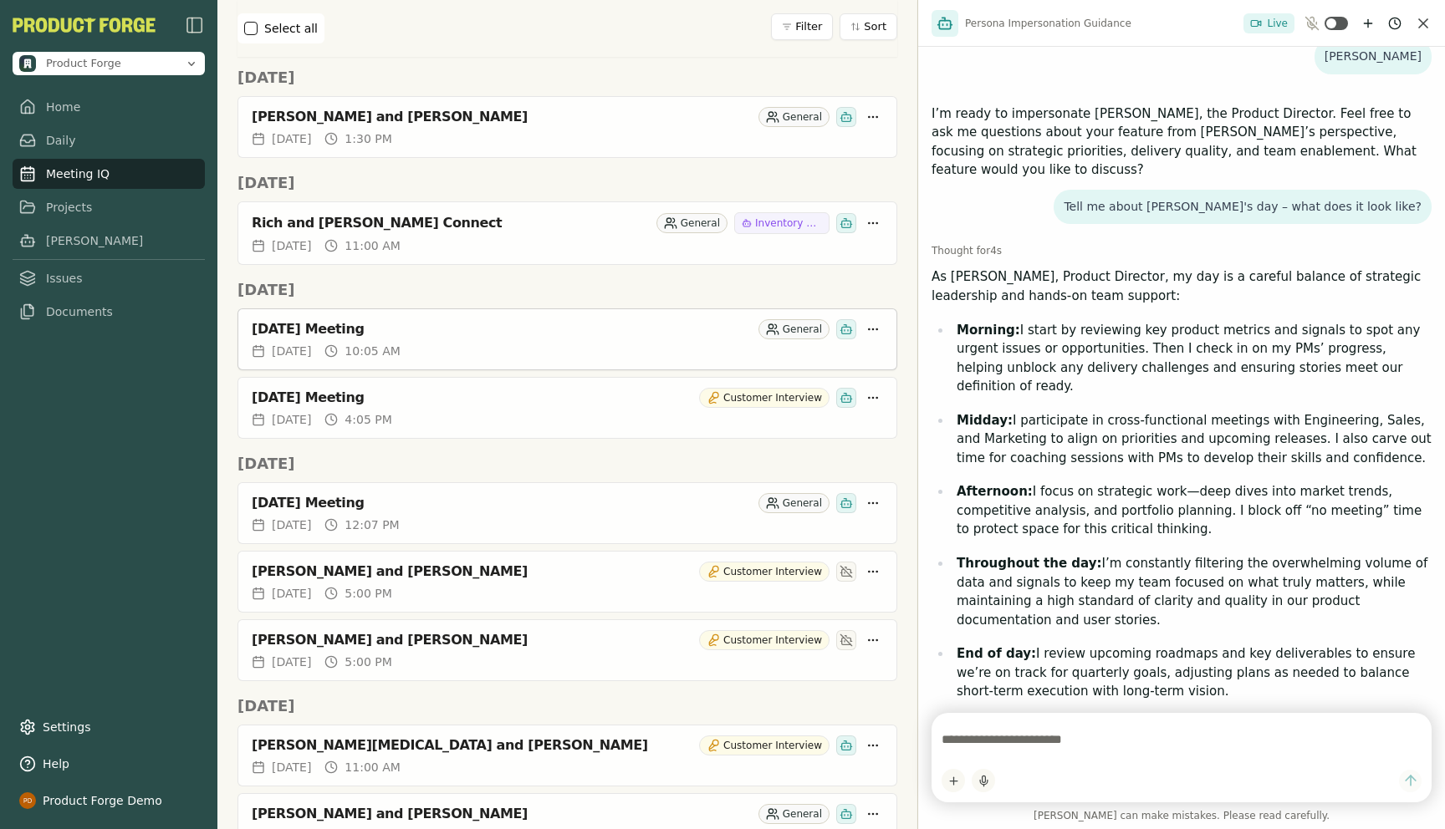
click at [323, 324] on div "[DATE] Meeting" at bounding box center [502, 329] width 500 height 17
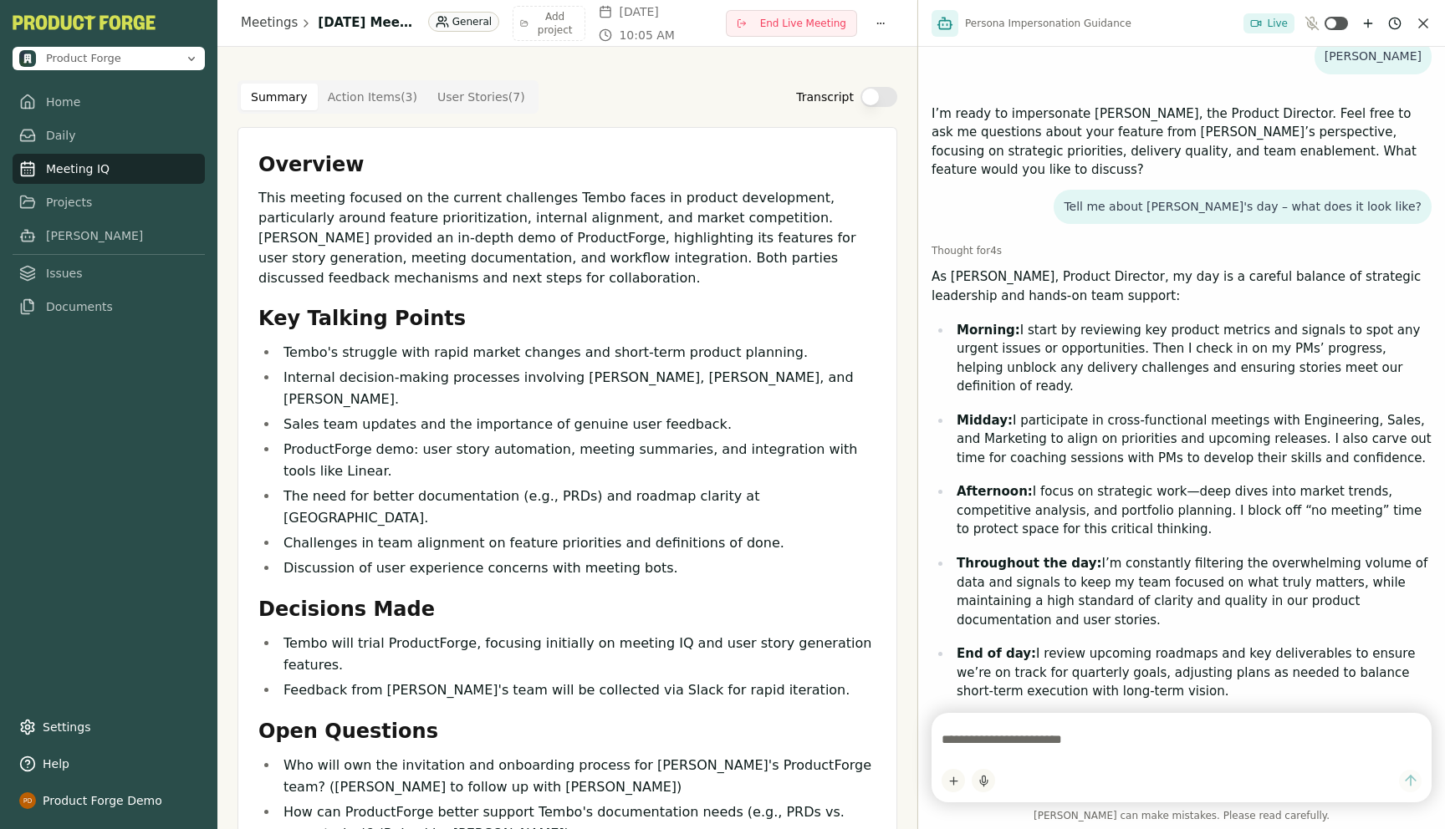
click at [79, 168] on link "Meeting IQ" at bounding box center [109, 169] width 192 height 30
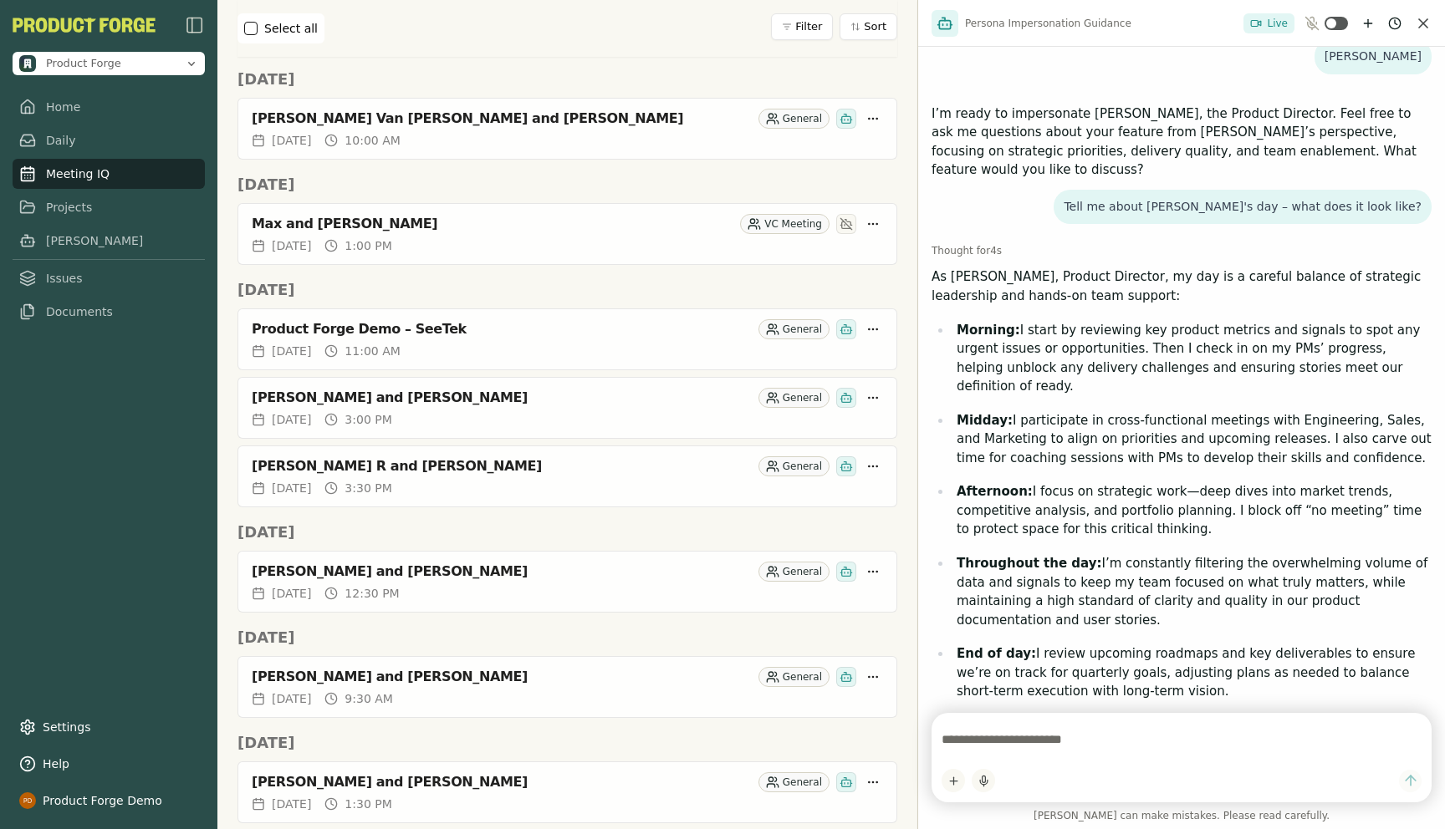
scroll to position [1705, 0]
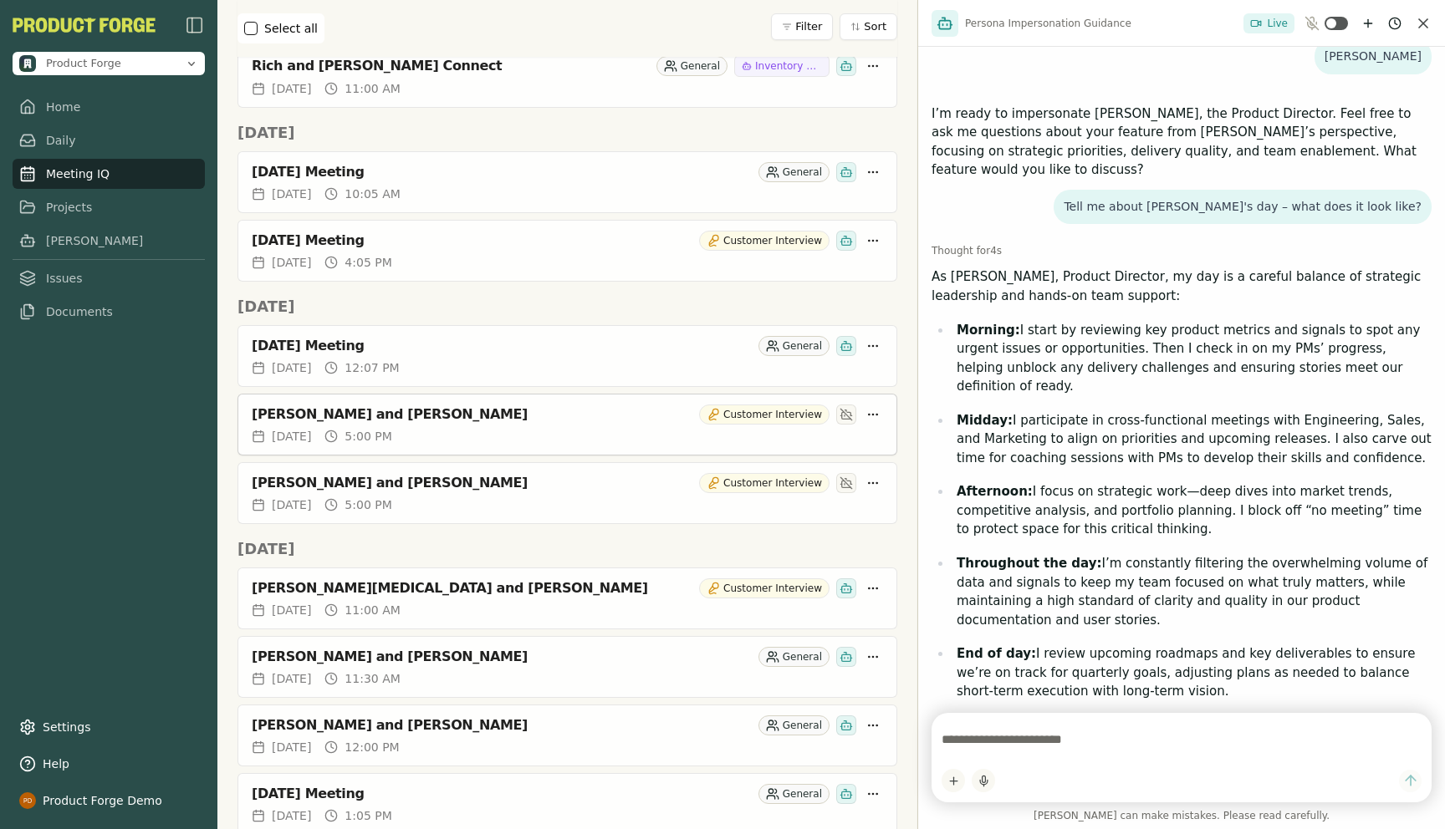
click at [330, 414] on div "[PERSON_NAME] and [PERSON_NAME]" at bounding box center [472, 414] width 441 height 17
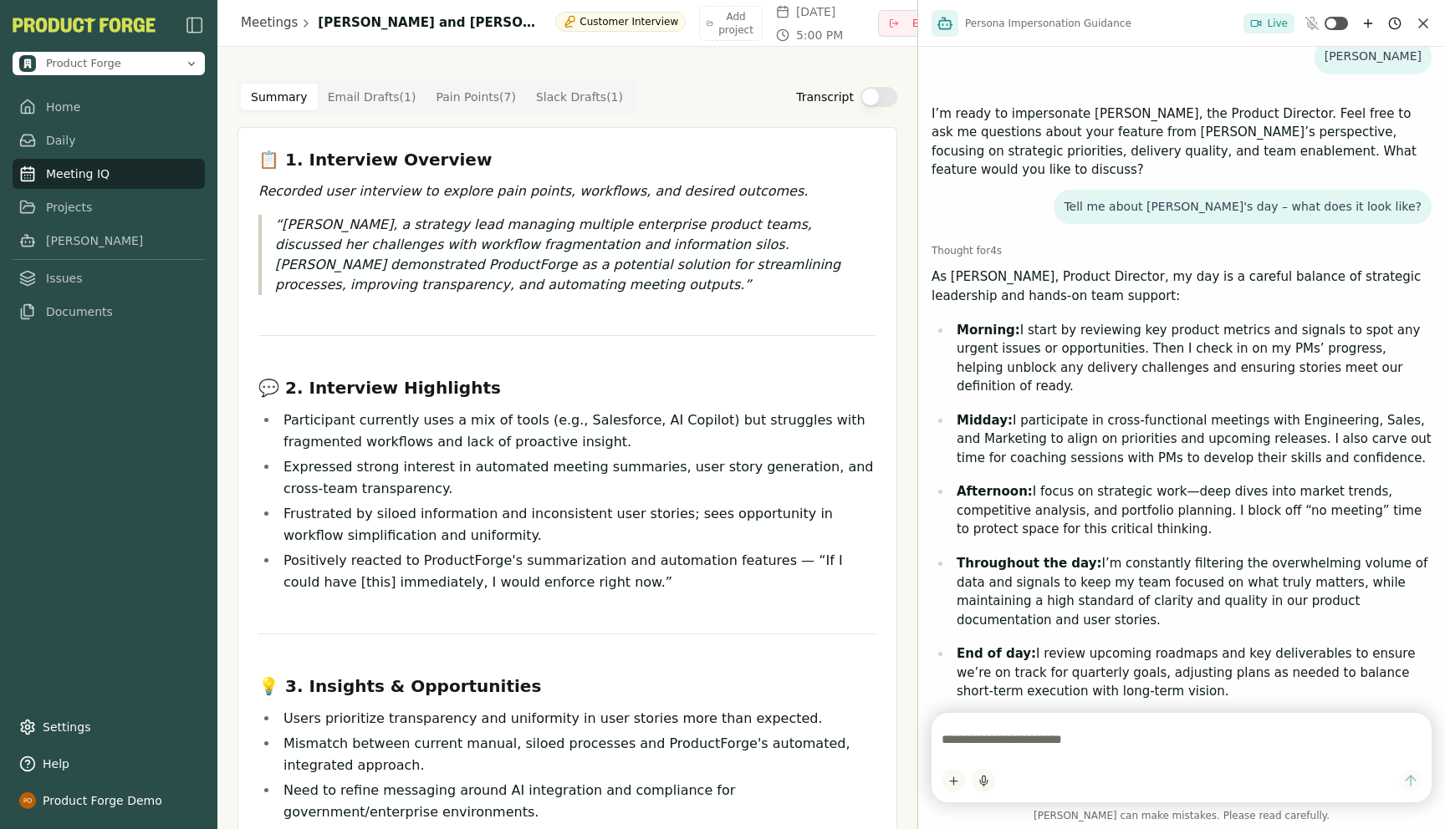
click at [1046, 736] on textarea at bounding box center [1181, 739] width 480 height 33
click at [45, 206] on link "Projects" at bounding box center [109, 202] width 192 height 30
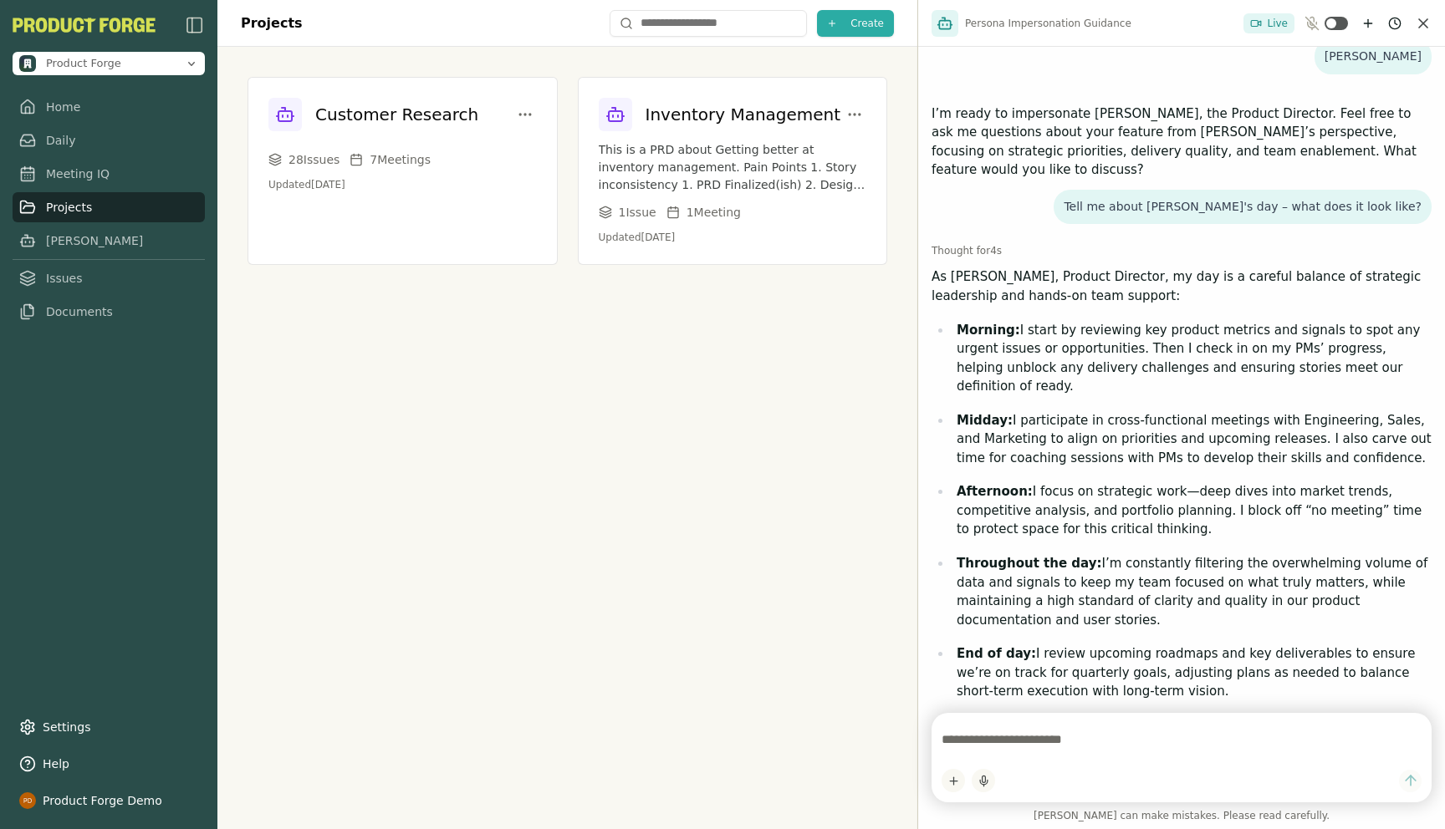
scroll to position [337, 0]
click at [1424, 29] on icon "Close chat" at bounding box center [1423, 23] width 17 height 17
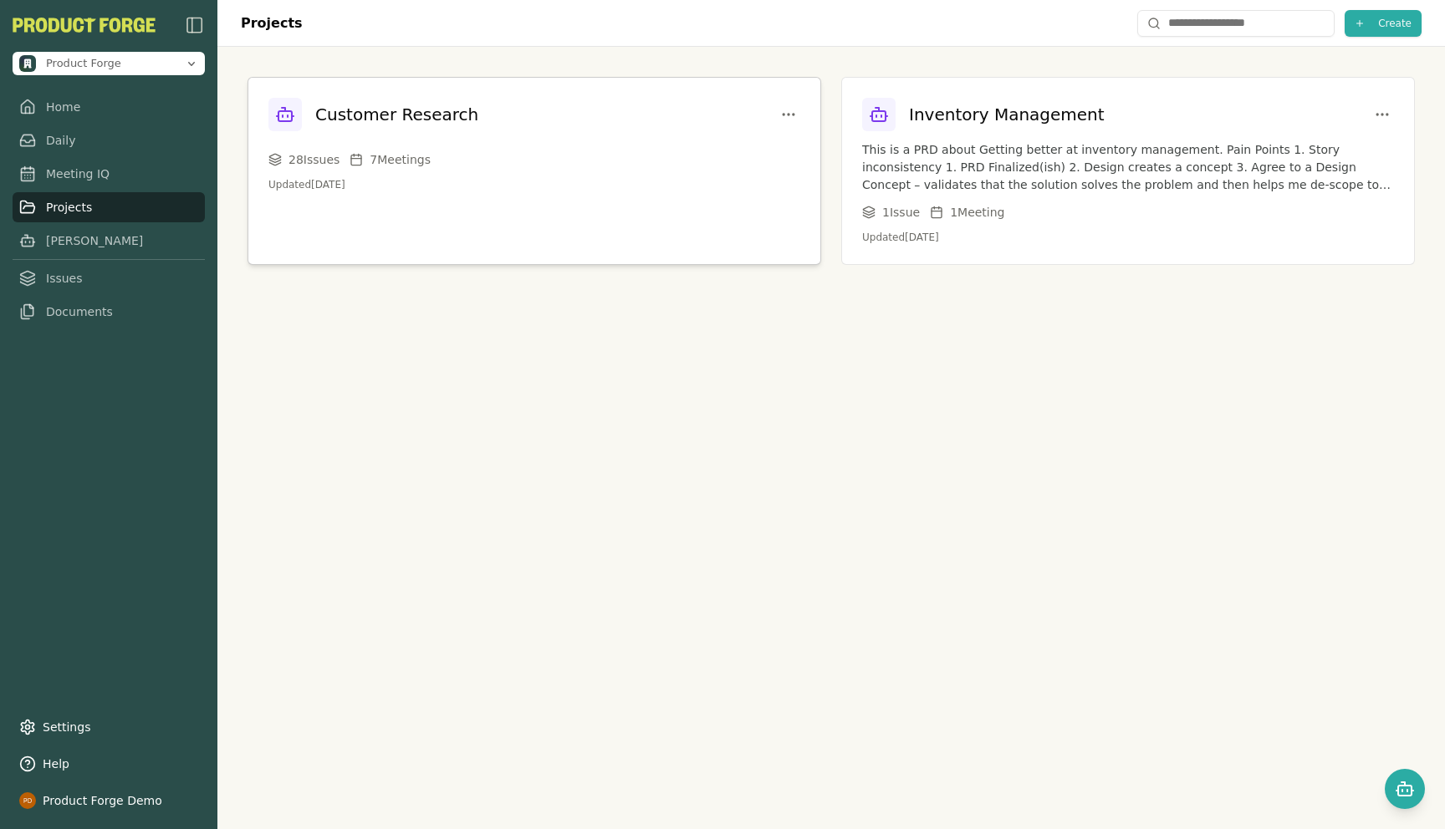
click at [482, 176] on div "Customer Research 28 Issue s 7 Meeting s Updated [DATE]" at bounding box center [534, 145] width 572 height 134
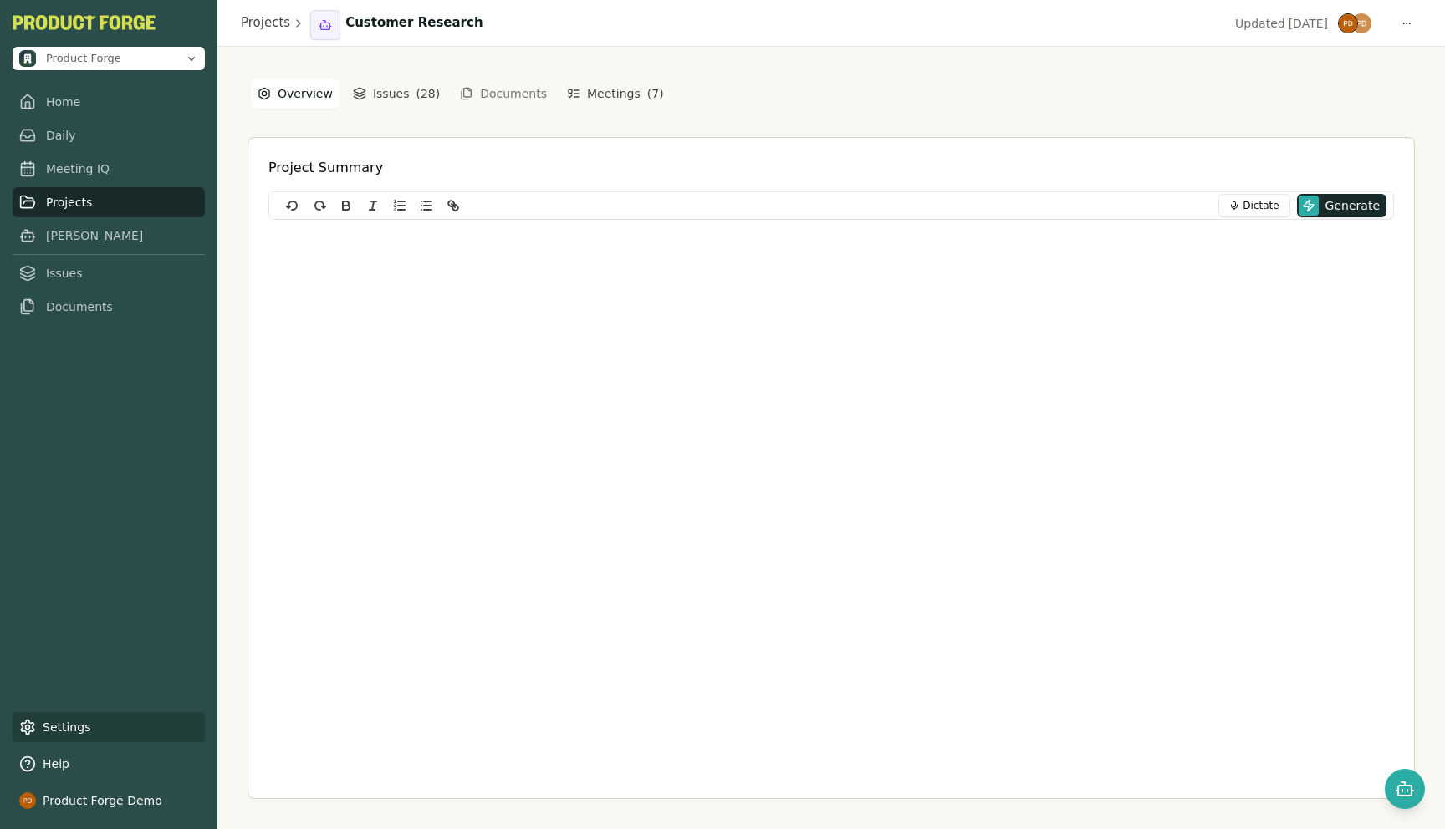
click at [50, 726] on link "Settings" at bounding box center [109, 727] width 192 height 30
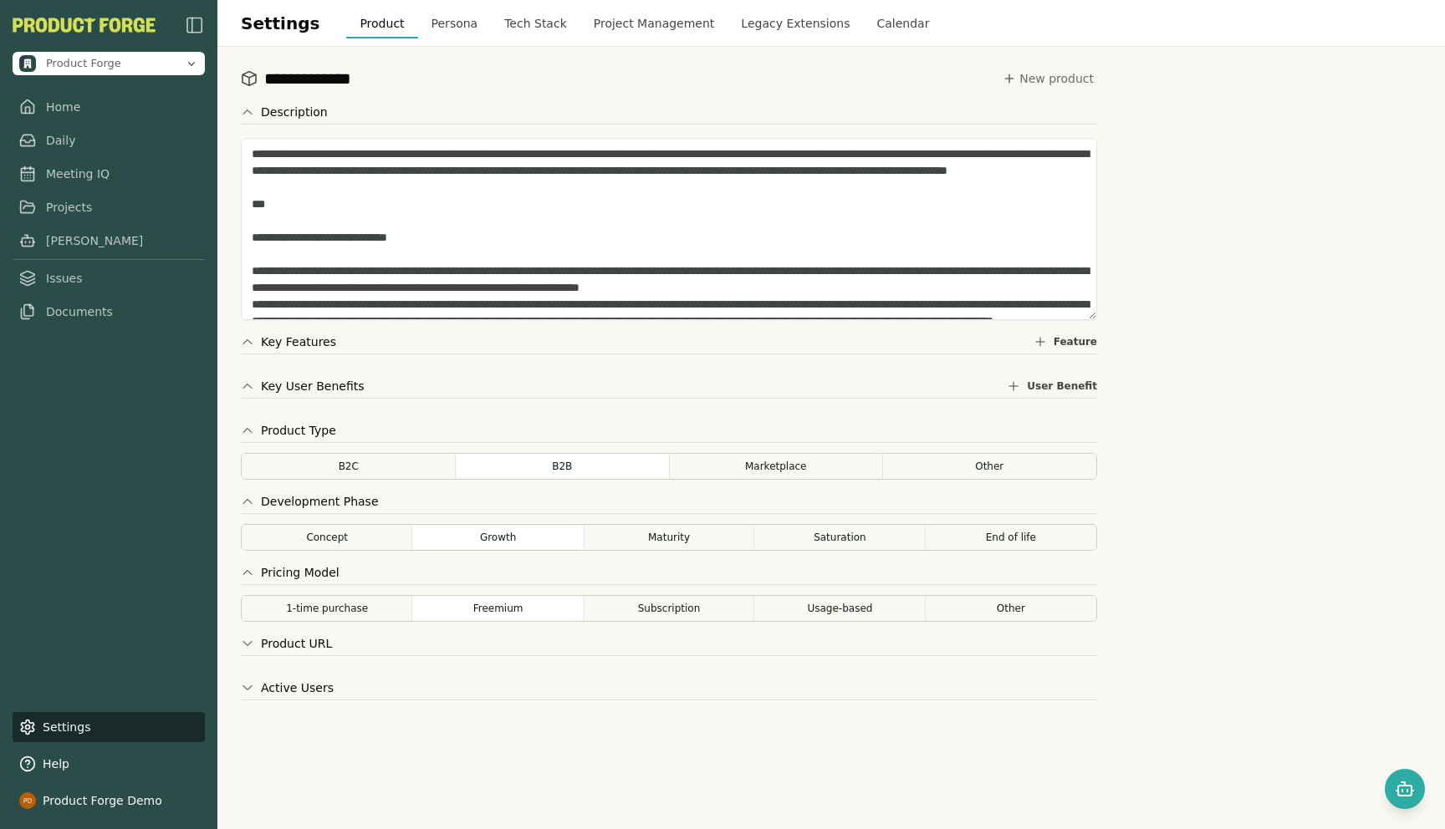
click at [652, 27] on button "Project Management" at bounding box center [654, 23] width 148 height 30
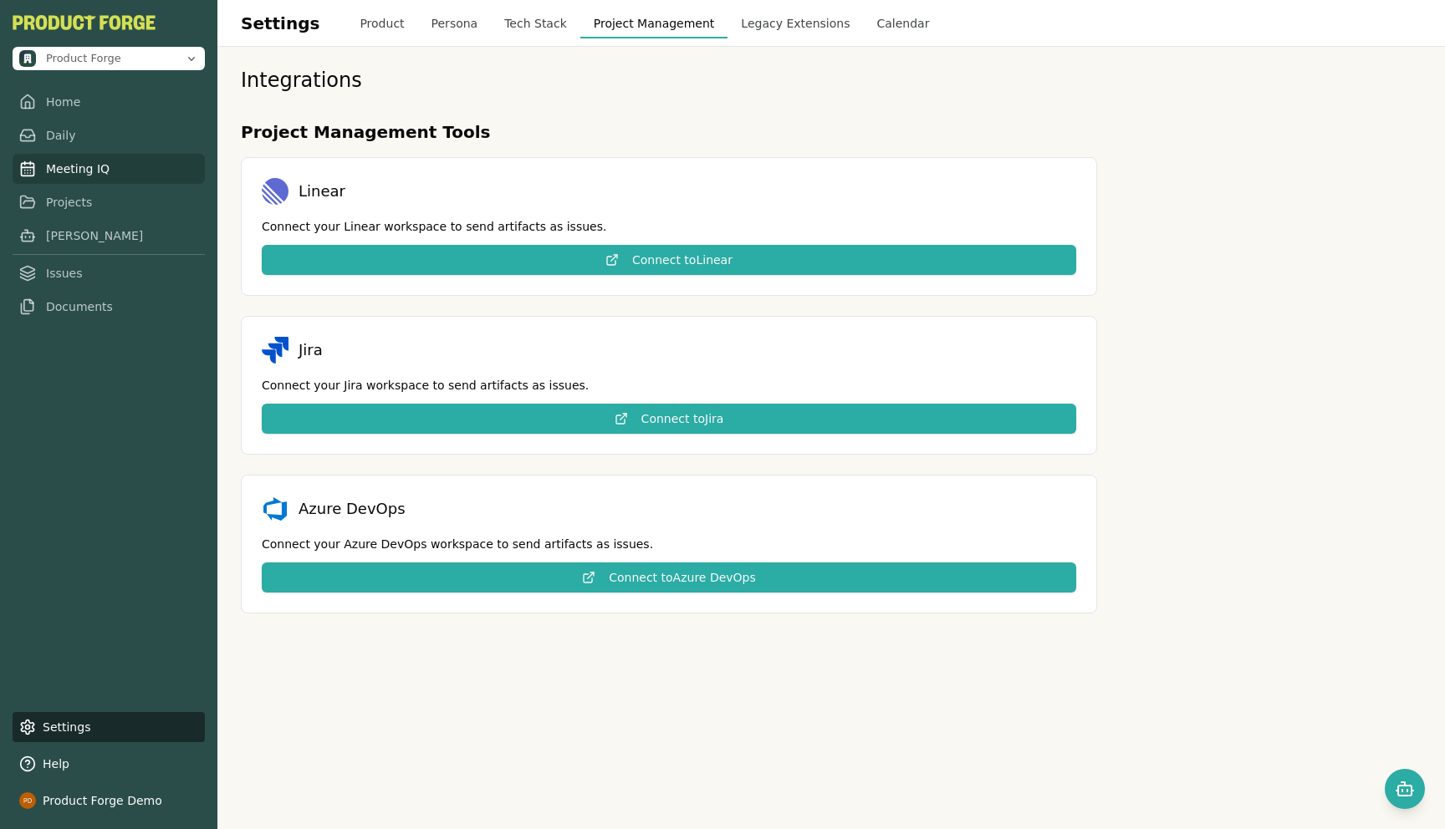
click at [82, 167] on link "Meeting IQ" at bounding box center [109, 169] width 192 height 30
